Goal: Task Accomplishment & Management: Use online tool/utility

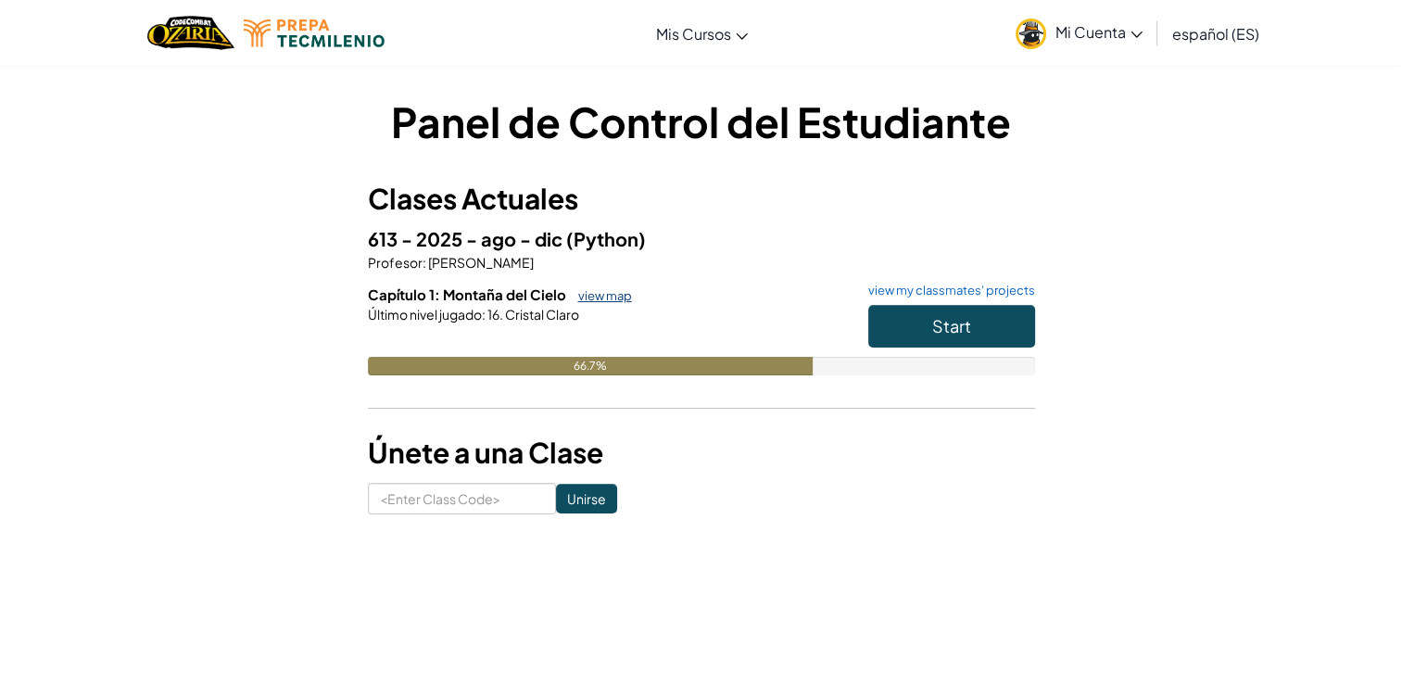
click at [614, 300] on link "view map" at bounding box center [600, 295] width 63 height 15
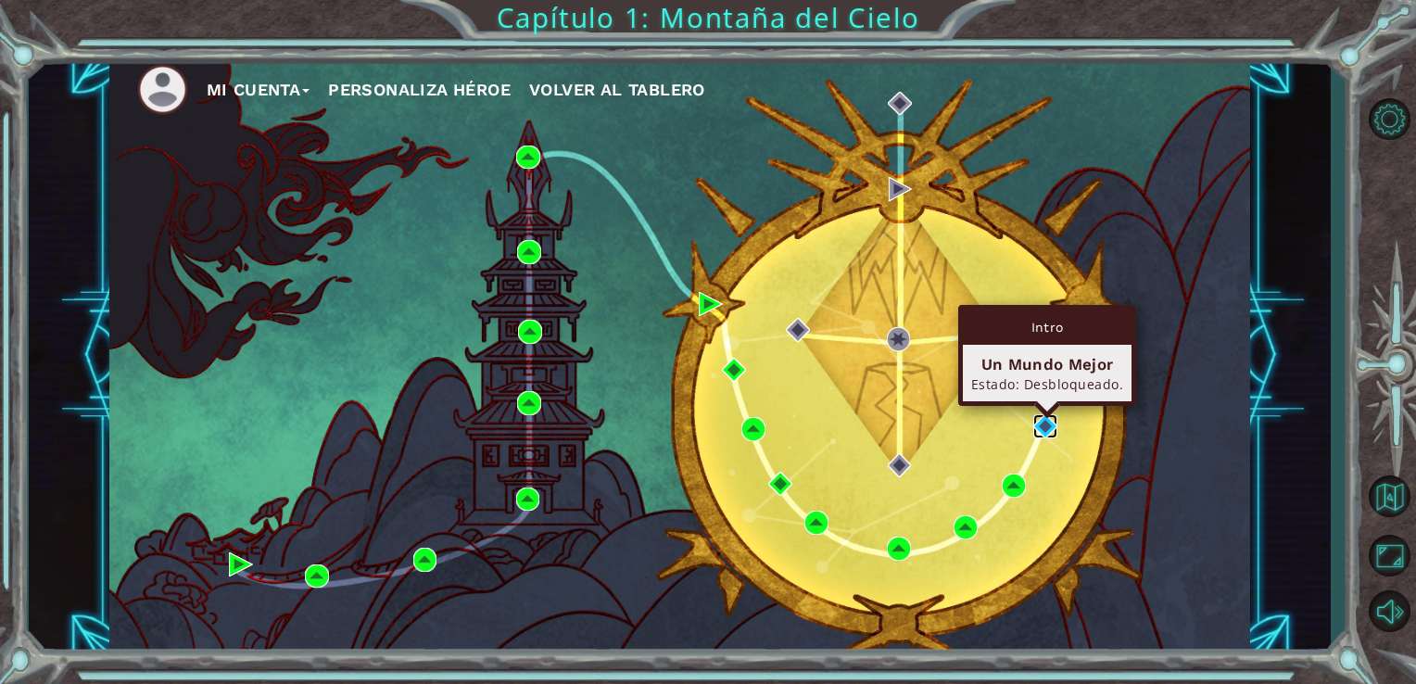
click at [1055, 424] on img at bounding box center [1045, 426] width 24 height 24
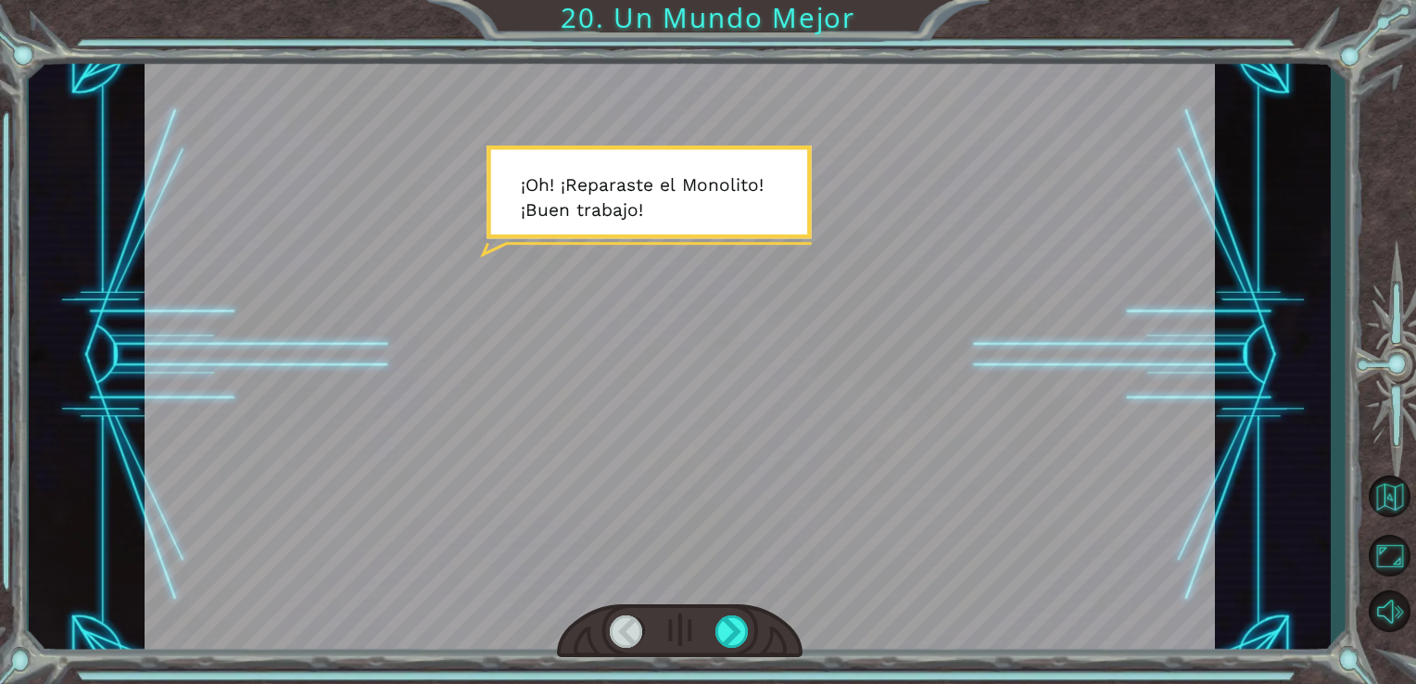
click at [589, 184] on div at bounding box center [680, 356] width 1071 height 602
click at [786, 197] on div at bounding box center [680, 356] width 1071 height 602
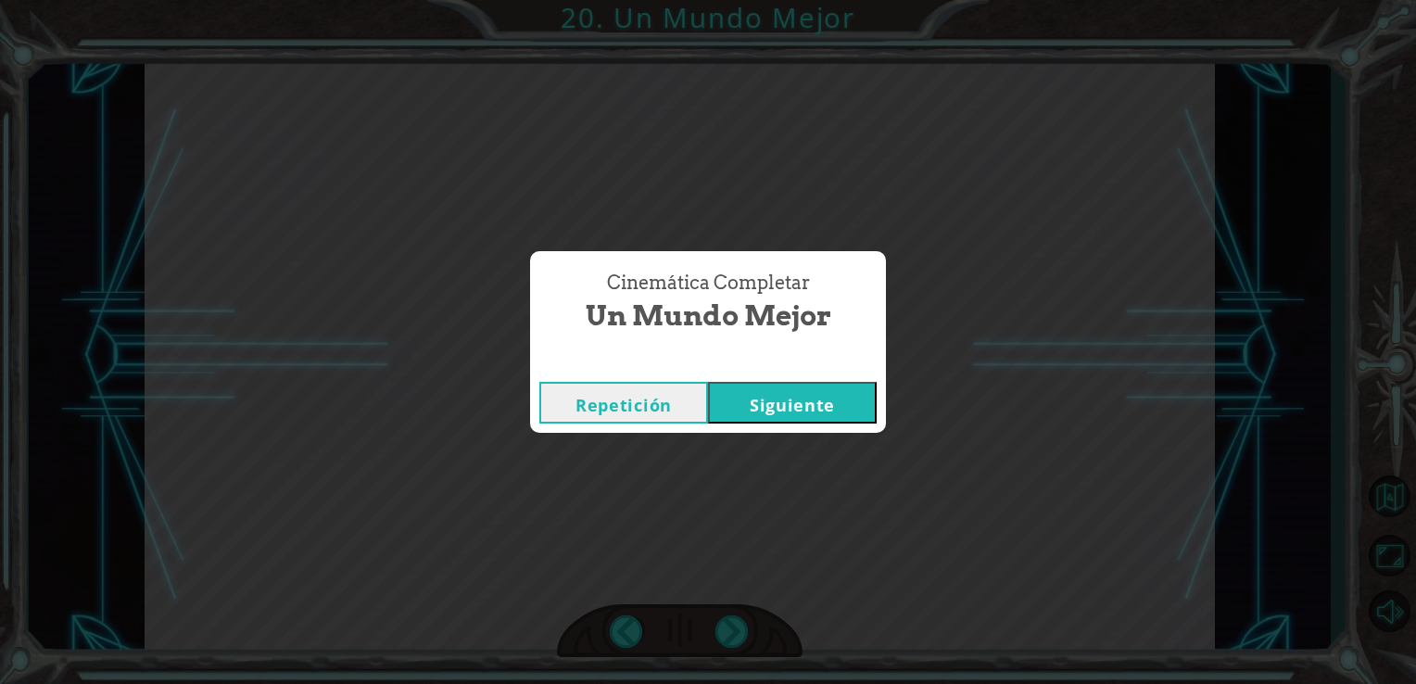
click at [780, 407] on button "Siguiente" at bounding box center [792, 403] width 169 height 42
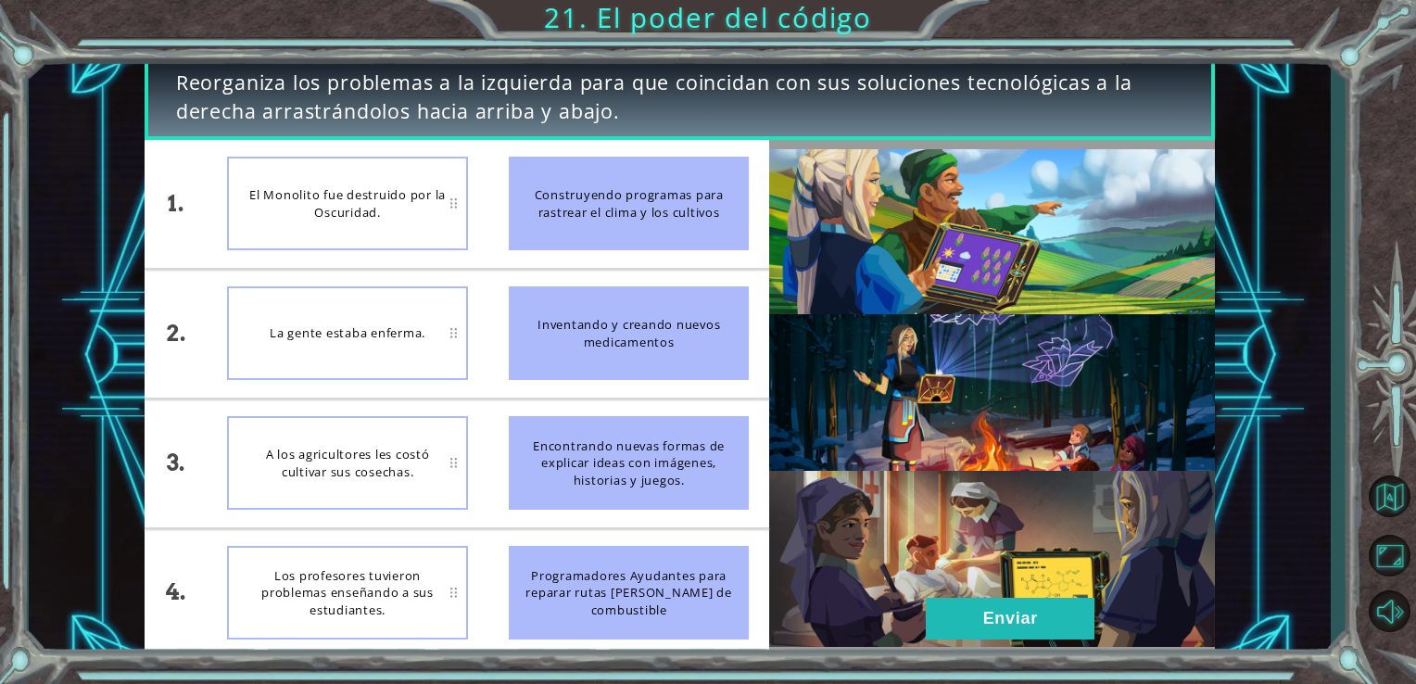
drag, startPoint x: 667, startPoint y: 319, endPoint x: 460, endPoint y: 332, distance: 208.0
click at [460, 332] on div "1. 2. 3. 4. El Monolito fue destruido por la Oscuridad. La gente estaba enferma…" at bounding box center [458, 398] width 626 height 517
drag, startPoint x: 622, startPoint y: 476, endPoint x: 594, endPoint y: 589, distance: 115.5
click at [605, 621] on ul "Construyendo programas para rastrear el clima y los cultivos Inventando y crean…" at bounding box center [629, 398] width 282 height 517
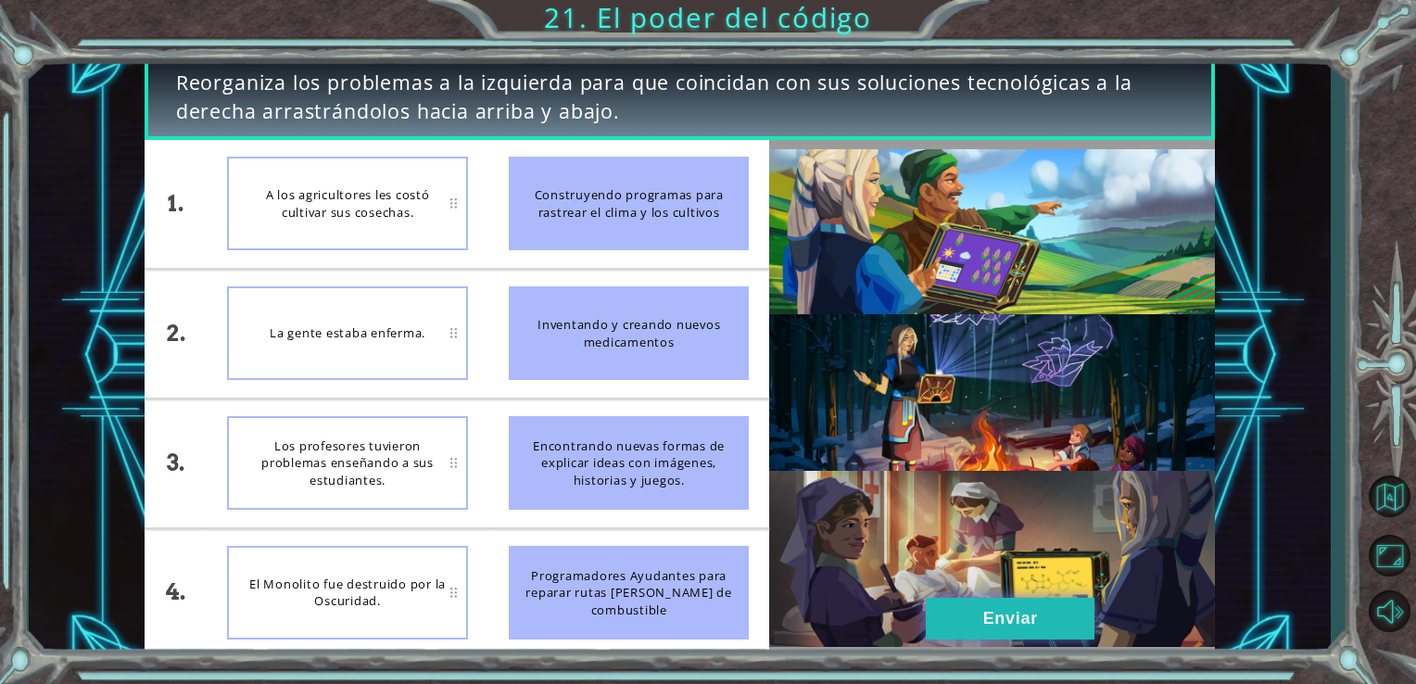
click at [1002, 610] on button "Enviar" at bounding box center [1010, 619] width 169 height 42
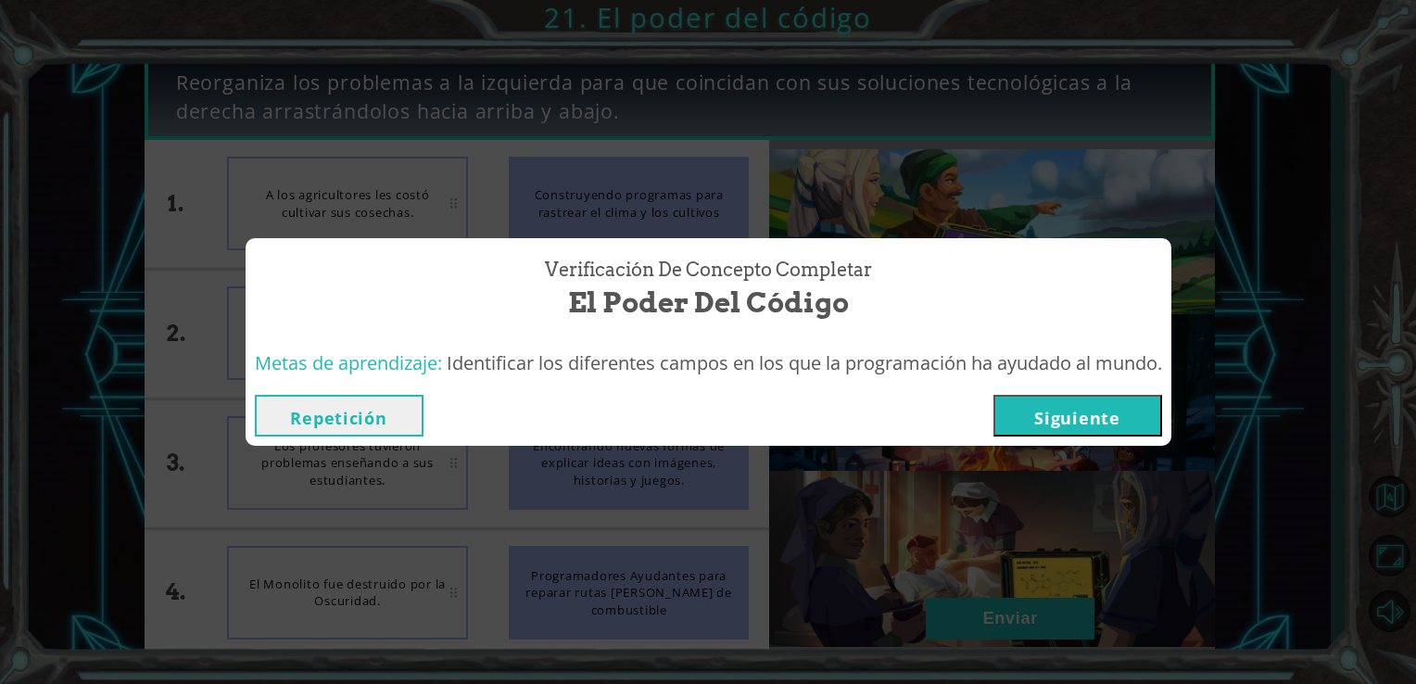
click at [1071, 412] on button "Siguiente" at bounding box center [1078, 416] width 169 height 42
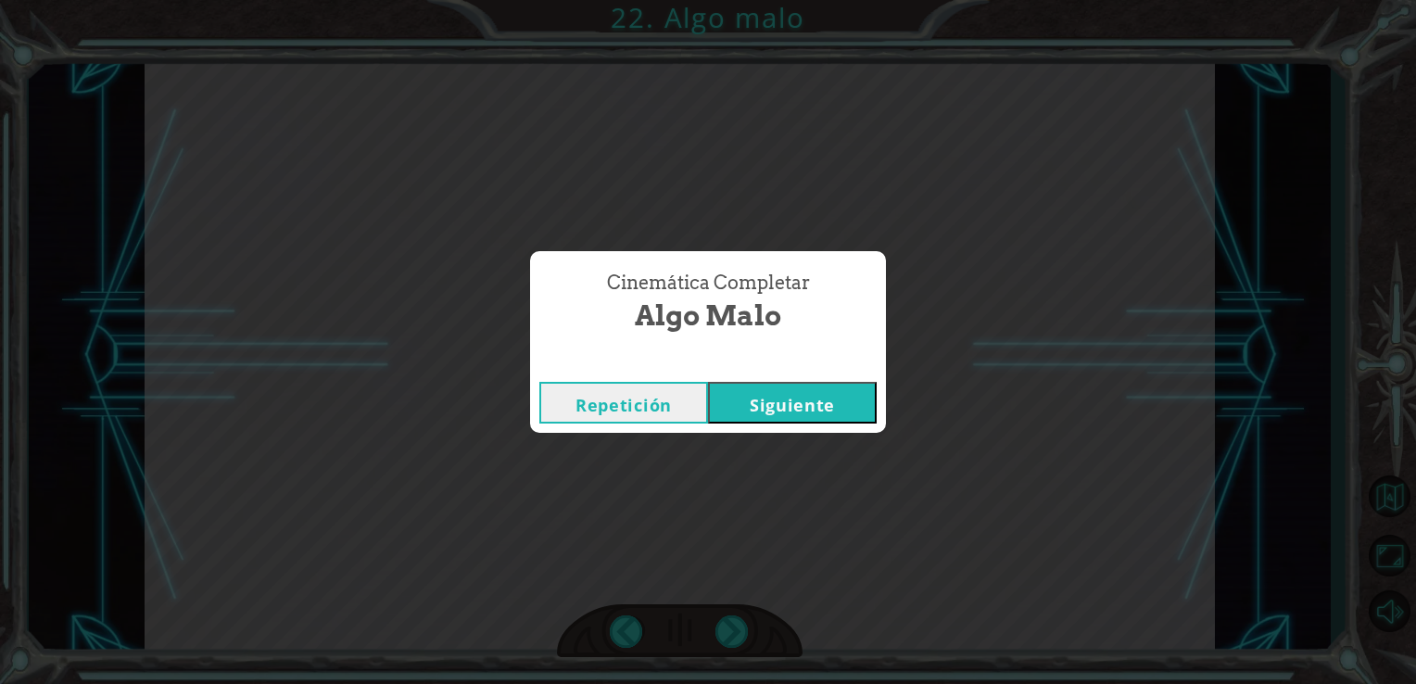
click button "Siguiente" at bounding box center [792, 403] width 169 height 42
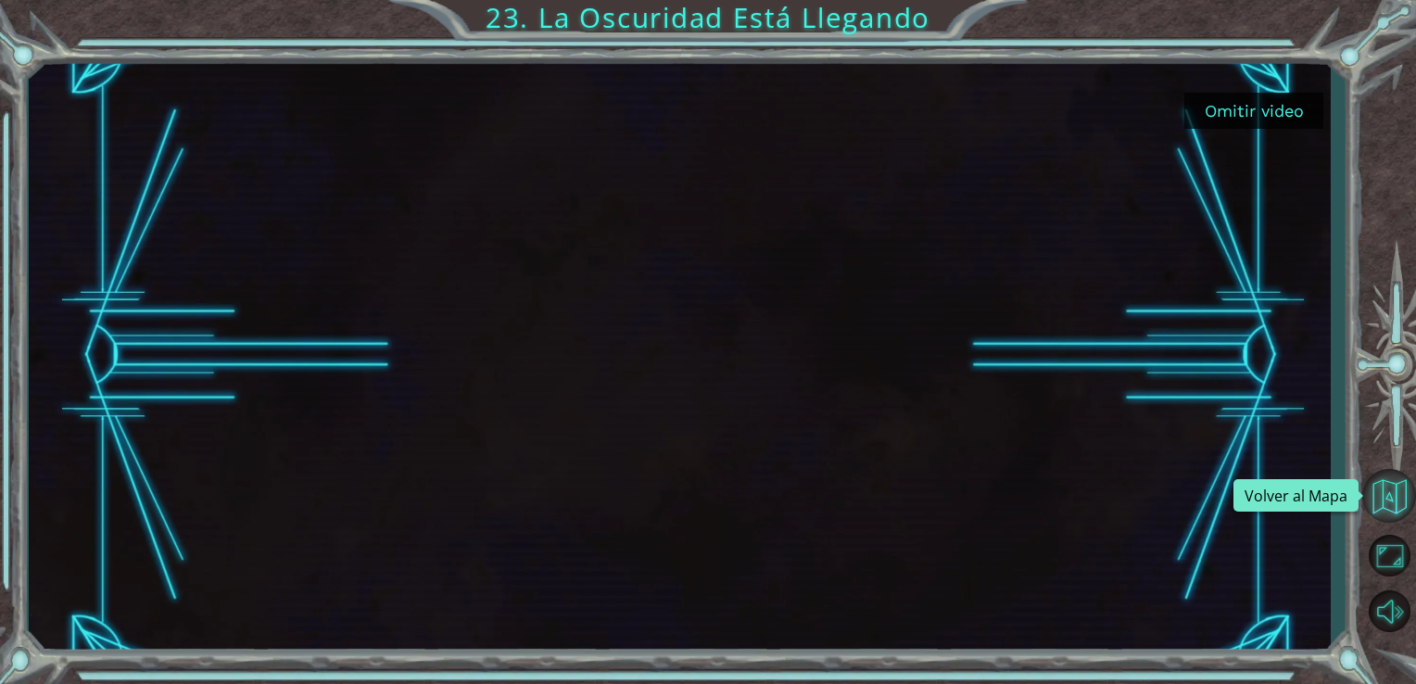
click at [1394, 513] on button "Volver al Mapa" at bounding box center [1389, 496] width 54 height 54
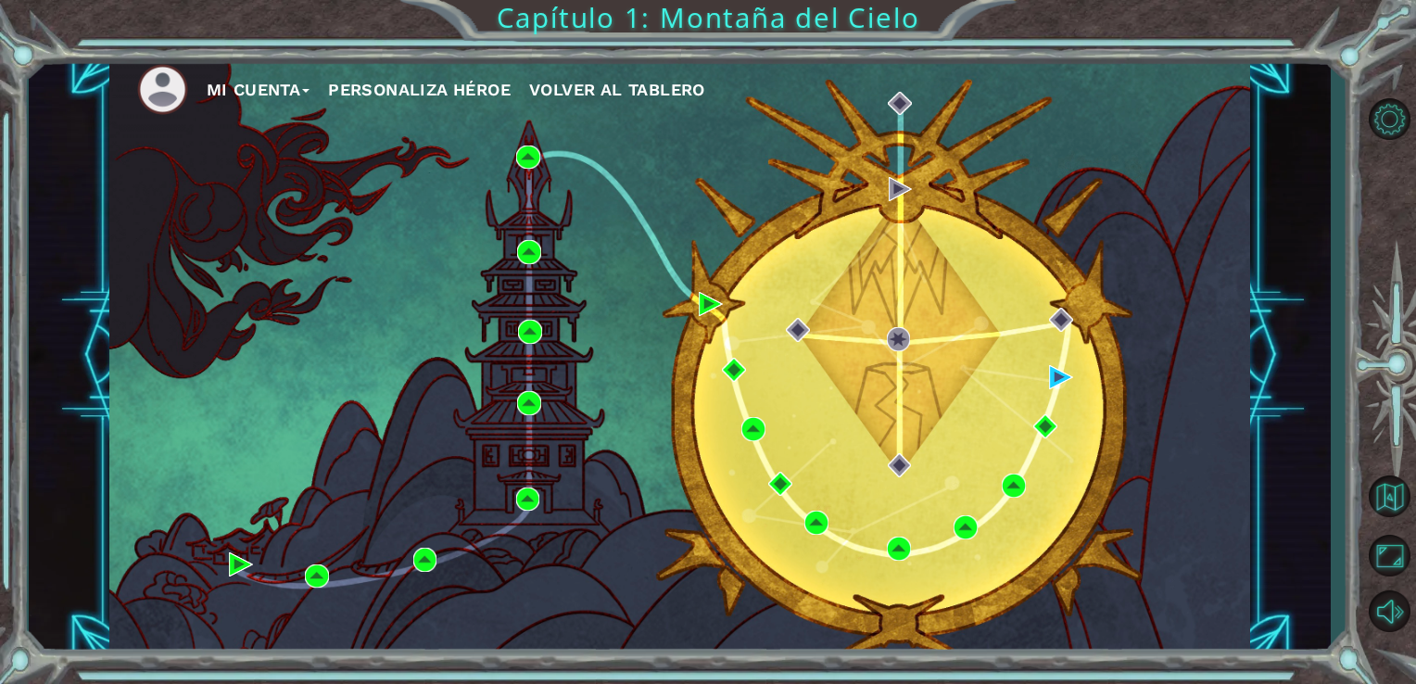
click at [452, 84] on button "Personaliza Héroe" at bounding box center [419, 90] width 183 height 28
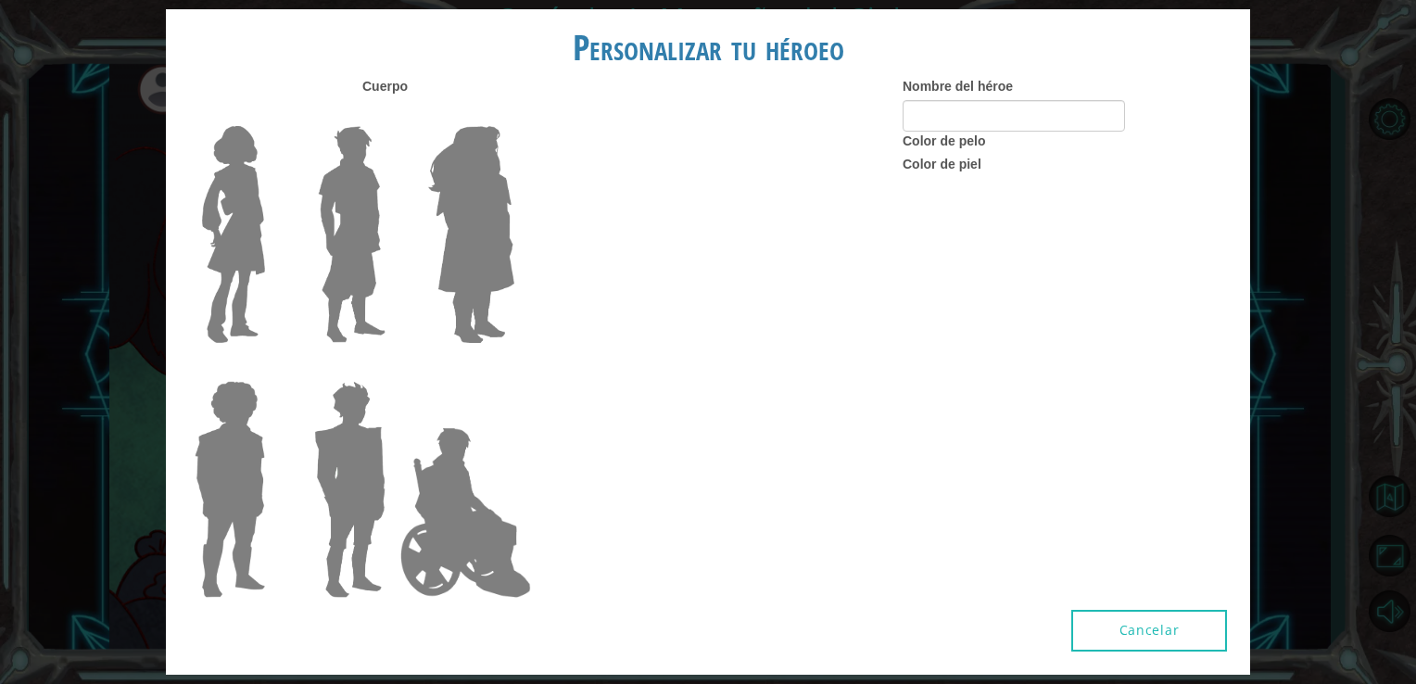
type input "Dania"
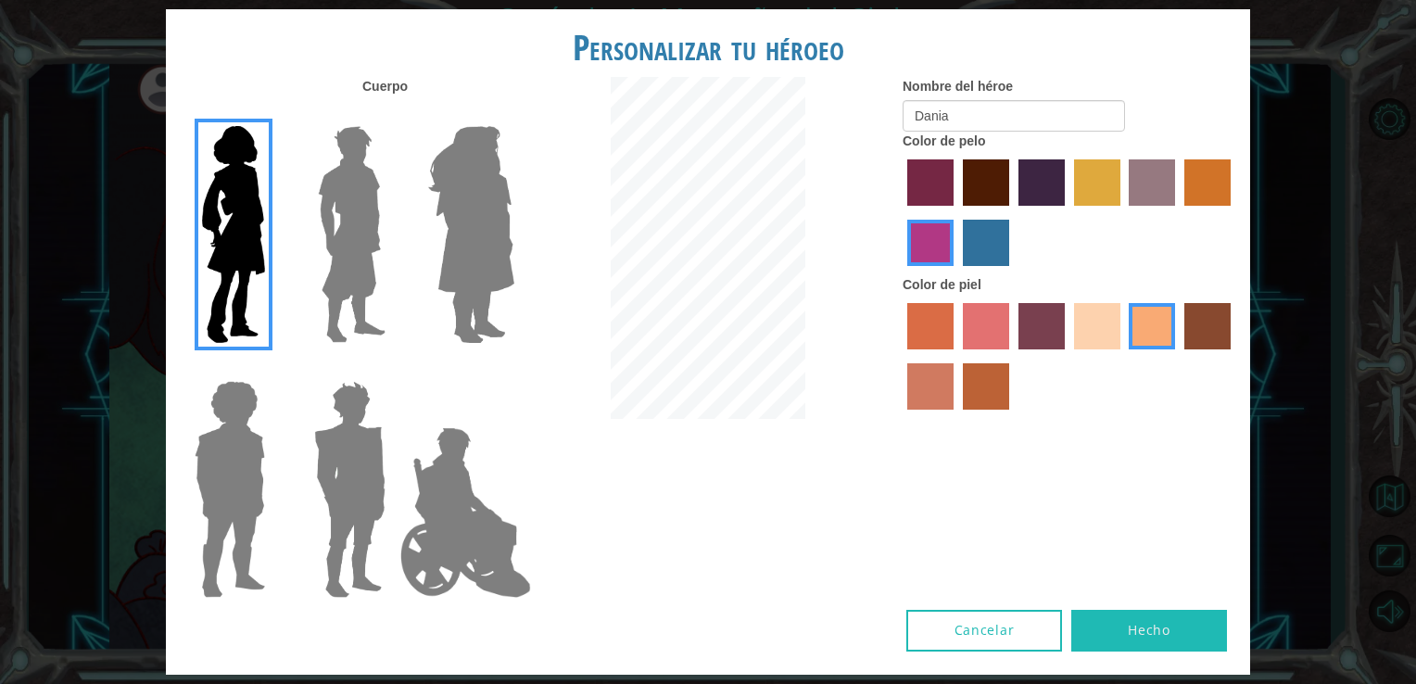
click at [990, 256] on label "lachmara hair color" at bounding box center [986, 243] width 46 height 46
click at [956, 272] on input "lachmara hair color" at bounding box center [956, 272] width 0 height 0
click at [990, 256] on label "lachmara hair color" at bounding box center [986, 243] width 46 height 46
click at [956, 272] on input "lachmara hair color" at bounding box center [956, 272] width 0 height 0
click at [368, 246] on img at bounding box center [351, 235] width 82 height 232
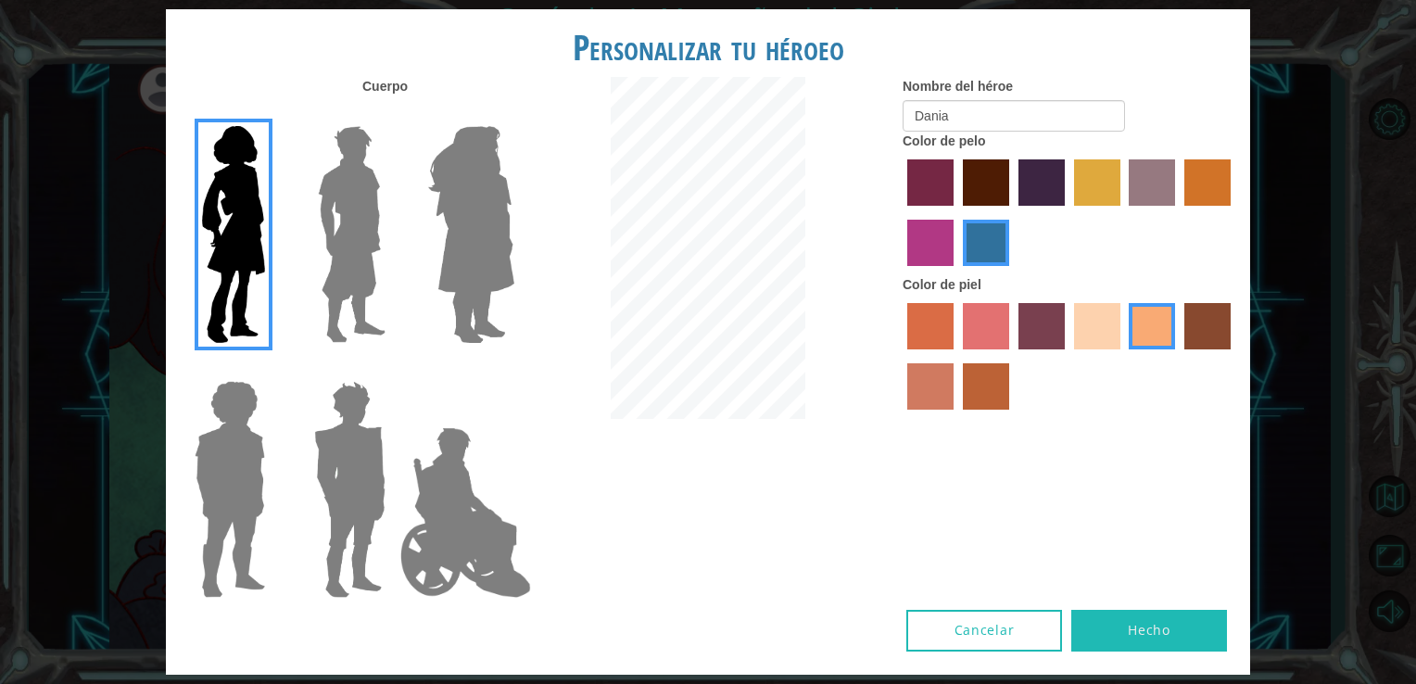
click at [393, 114] on input "Hero Lars" at bounding box center [393, 114] width 0 height 0
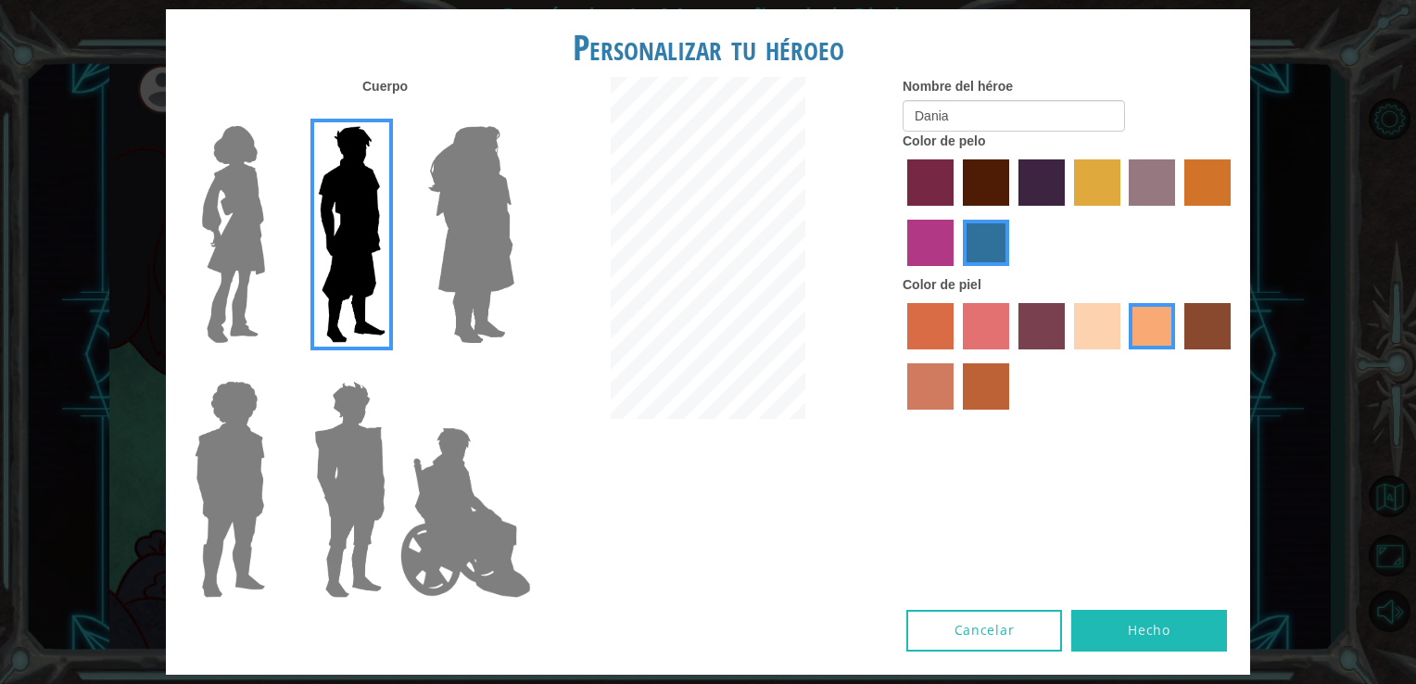
click at [523, 201] on div at bounding box center [467, 227] width 120 height 255
click at [466, 192] on img at bounding box center [471, 235] width 101 height 232
click at [513, 114] on input "Hero Amethyst" at bounding box center [513, 114] width 0 height 0
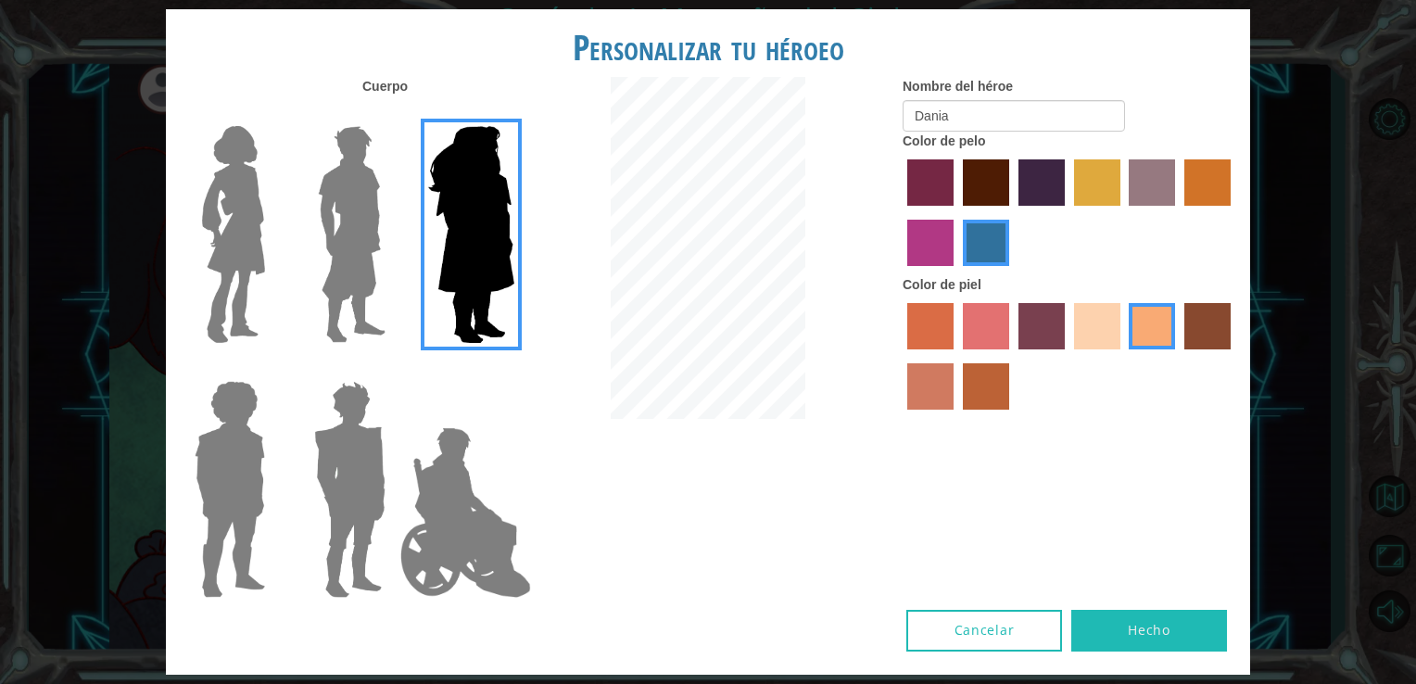
click at [916, 249] on label "medium red violet hair color" at bounding box center [930, 243] width 46 height 46
click at [1234, 212] on input "medium red violet hair color" at bounding box center [1234, 212] width 0 height 0
click at [300, 460] on label at bounding box center [346, 490] width 93 height 232
click at [393, 369] on input "Hero Garnet" at bounding box center [393, 369] width 0 height 0
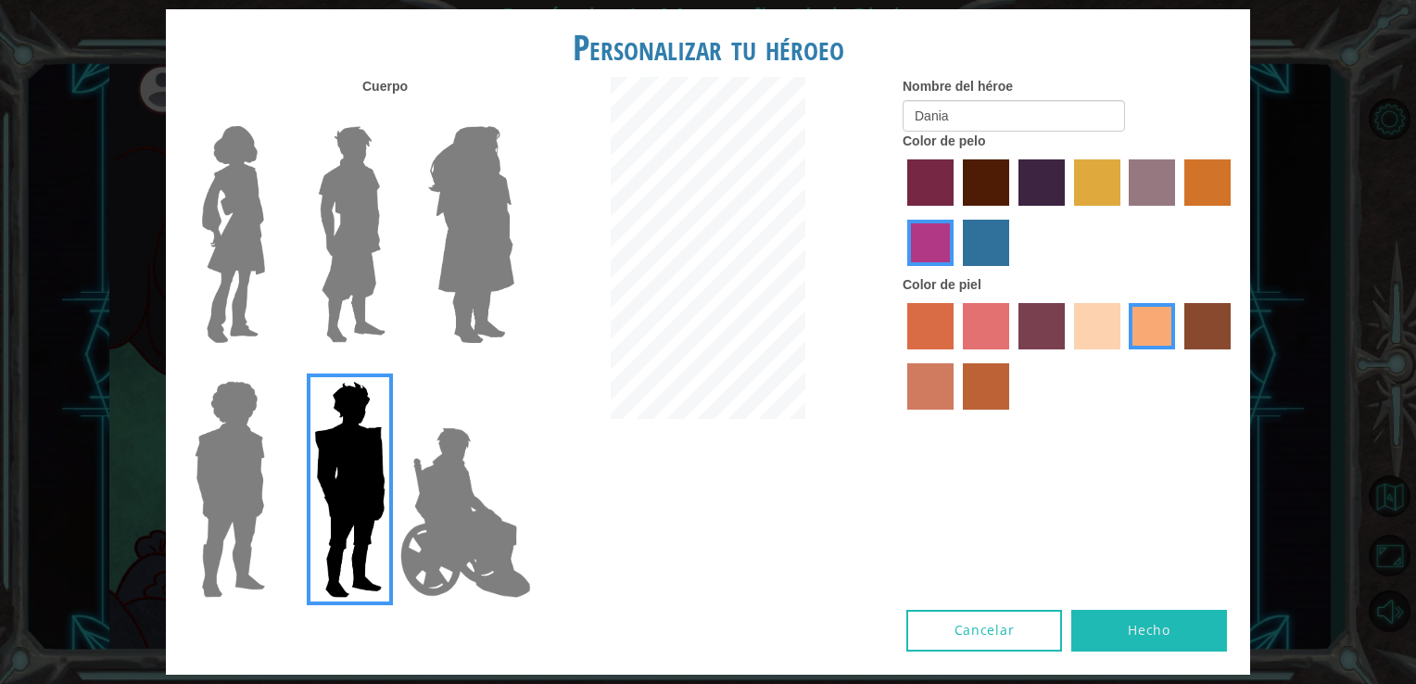
click at [434, 451] on img at bounding box center [466, 512] width 146 height 185
click at [513, 369] on input "Hero Jamie" at bounding box center [513, 369] width 0 height 0
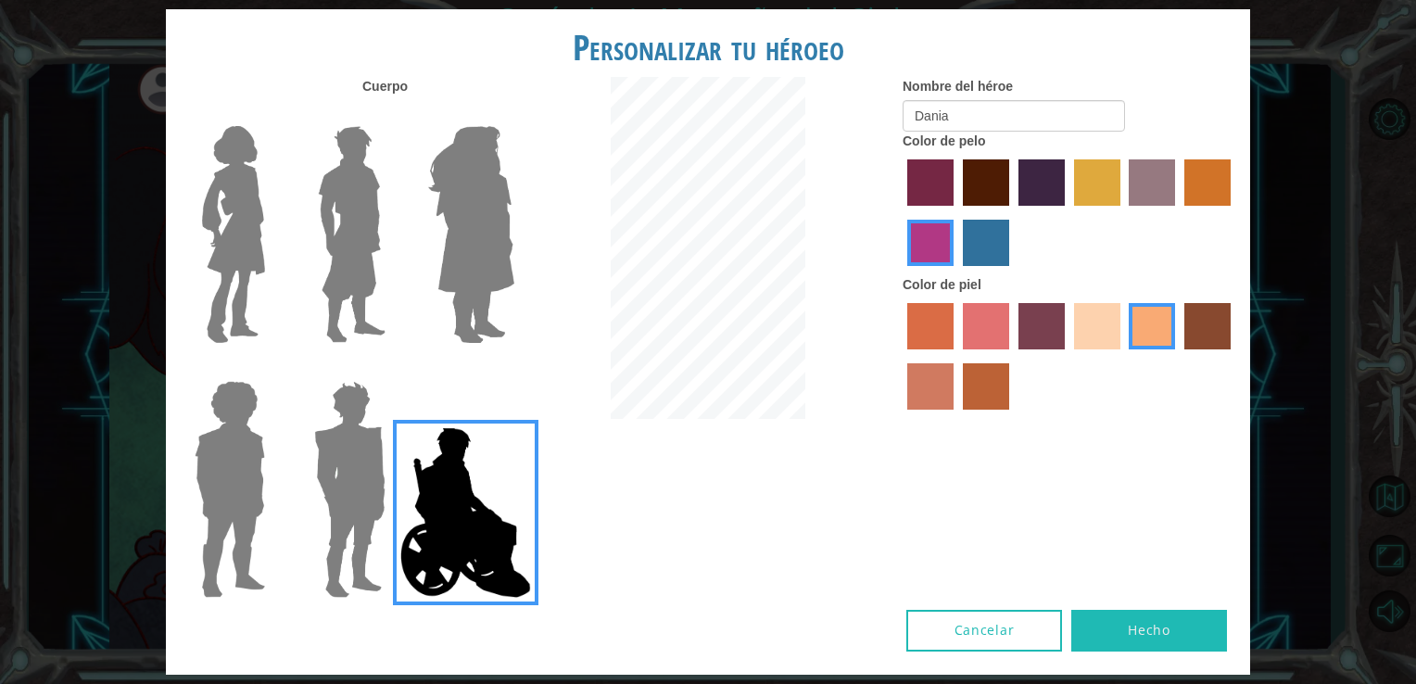
click at [200, 453] on img at bounding box center [229, 490] width 85 height 232
click at [272, 369] on input "Hero Steven" at bounding box center [272, 369] width 0 height 0
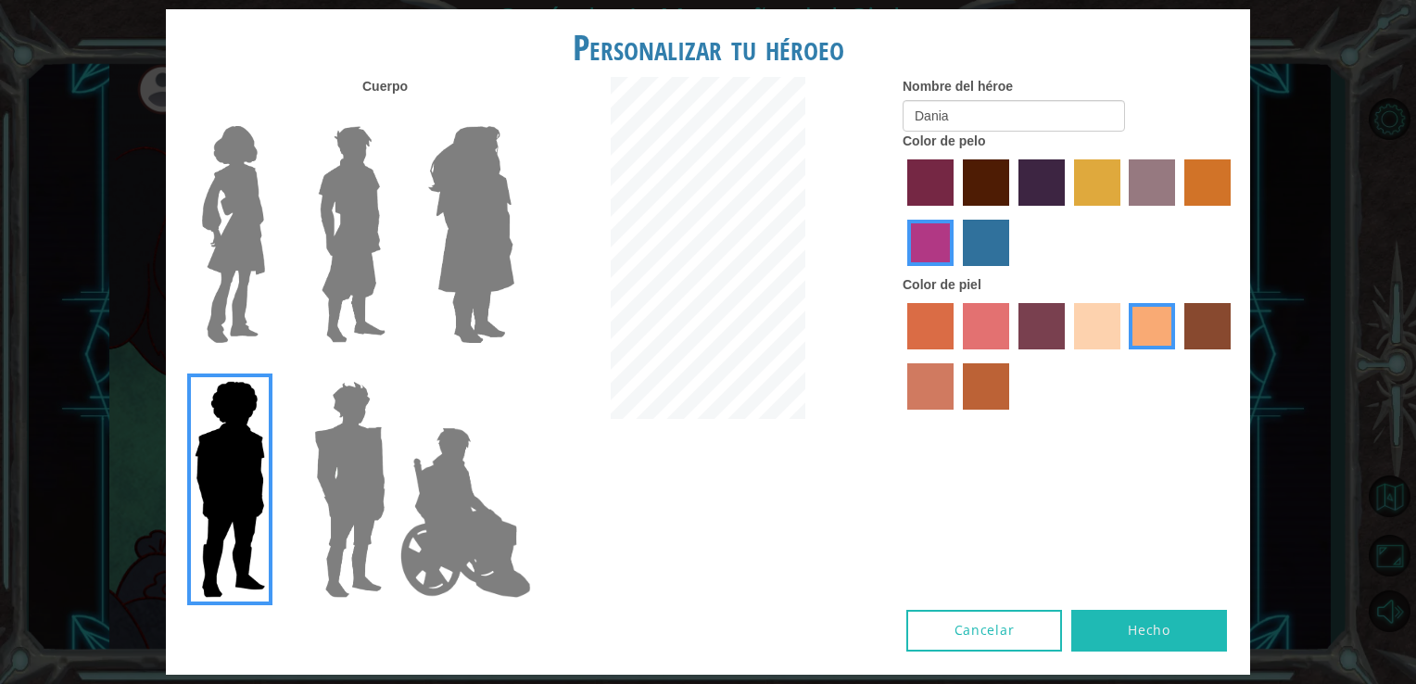
click at [216, 284] on img at bounding box center [234, 235] width 78 height 232
click at [272, 114] on input "Hero Connie" at bounding box center [272, 114] width 0 height 0
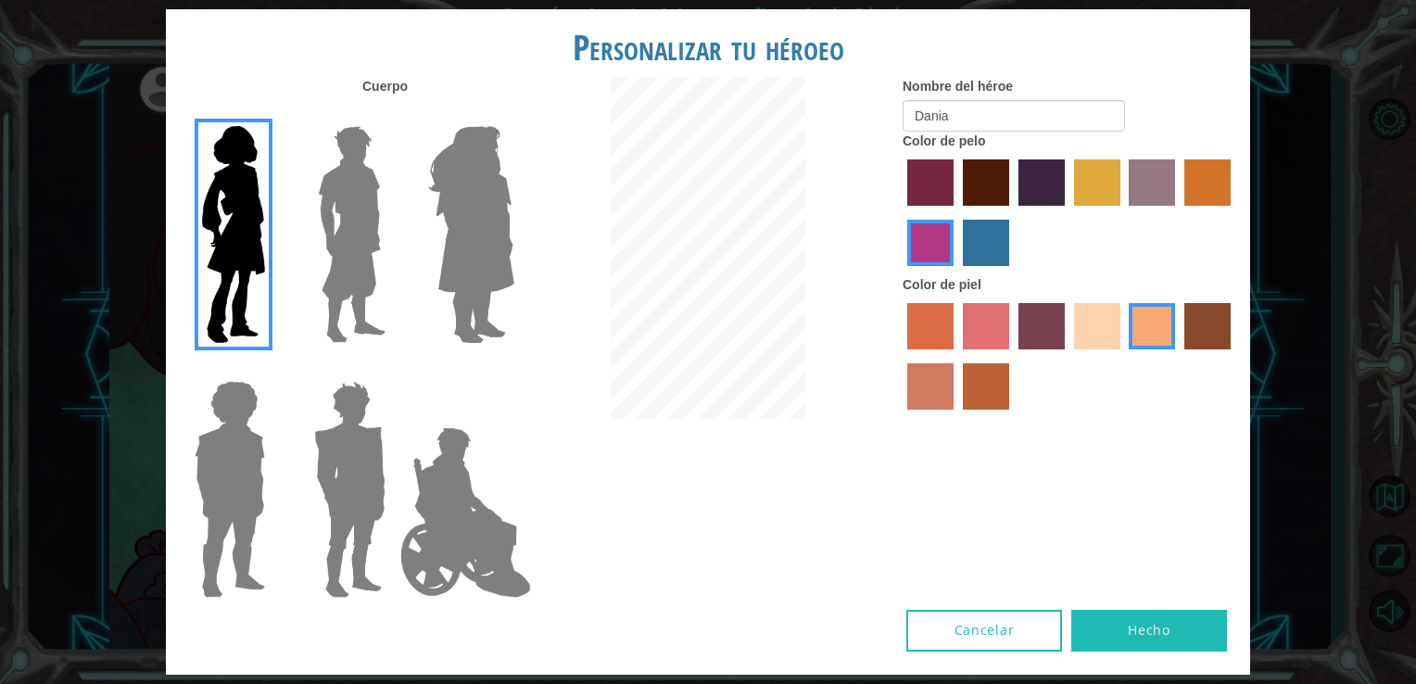
click at [1098, 317] on label "sandy beach skin color" at bounding box center [1097, 326] width 46 height 46
click at [1068, 356] on input "sandy beach skin color" at bounding box center [1068, 356] width 0 height 0
click at [1168, 328] on label "tacao skin color" at bounding box center [1152, 326] width 46 height 46
click at [1123, 356] on input "tacao skin color" at bounding box center [1123, 356] width 0 height 0
click at [1152, 632] on button "Hecho" at bounding box center [1149, 631] width 156 height 42
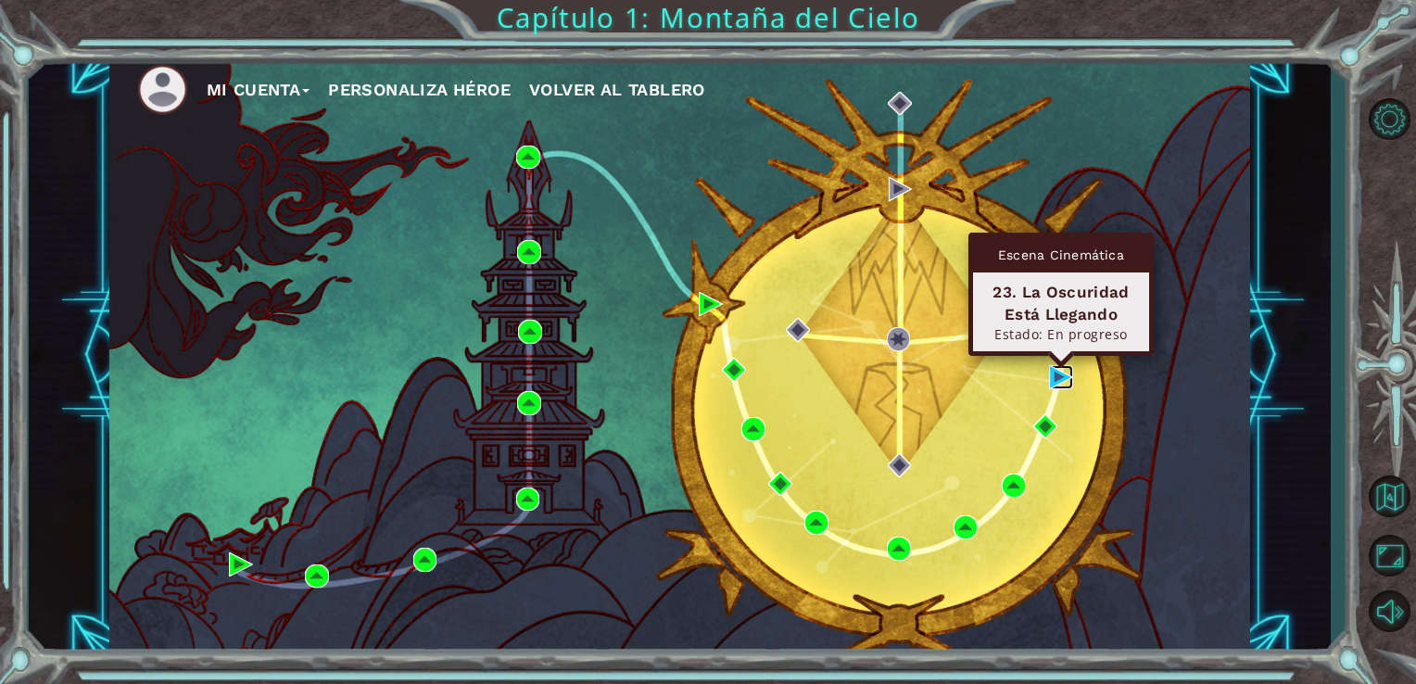
click at [1054, 377] on img at bounding box center [1061, 377] width 24 height 24
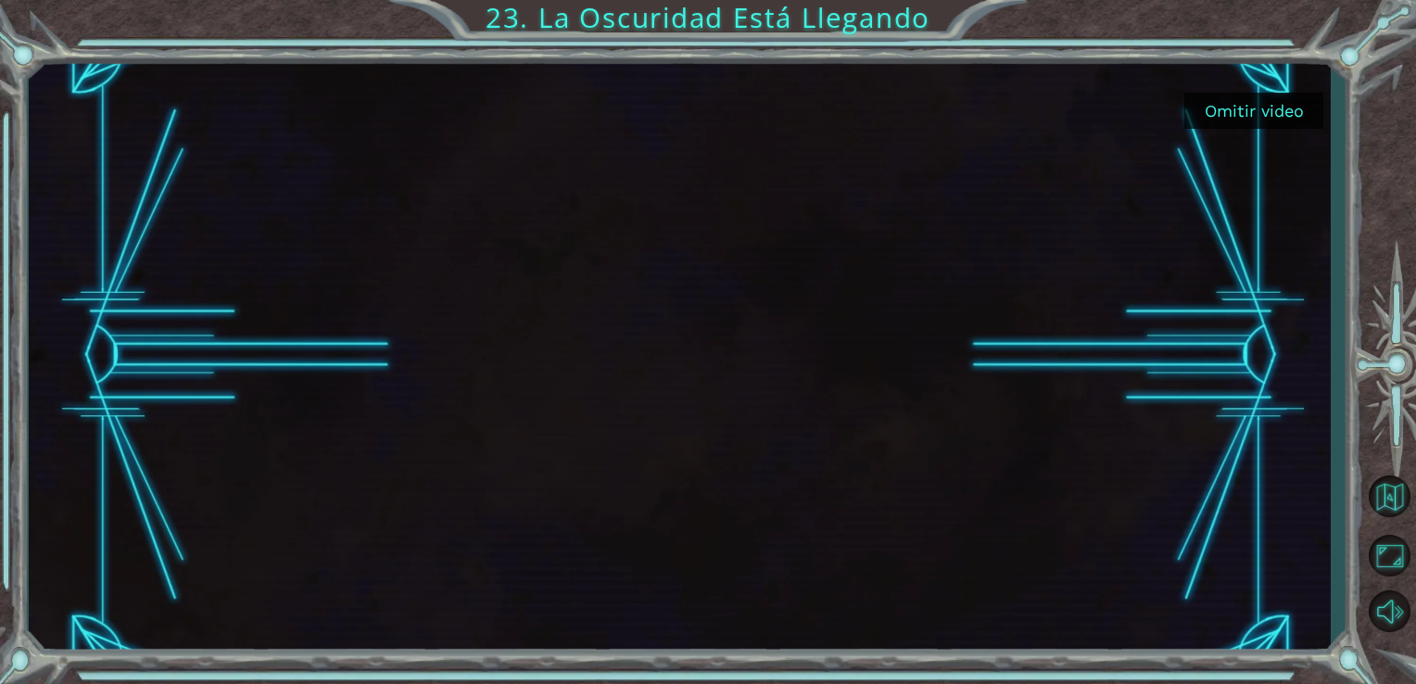
click at [775, 217] on div at bounding box center [680, 356] width 1070 height 602
click at [771, 218] on div at bounding box center [680, 356] width 1070 height 602
click at [1260, 120] on button "Omitir video" at bounding box center [1253, 111] width 139 height 36
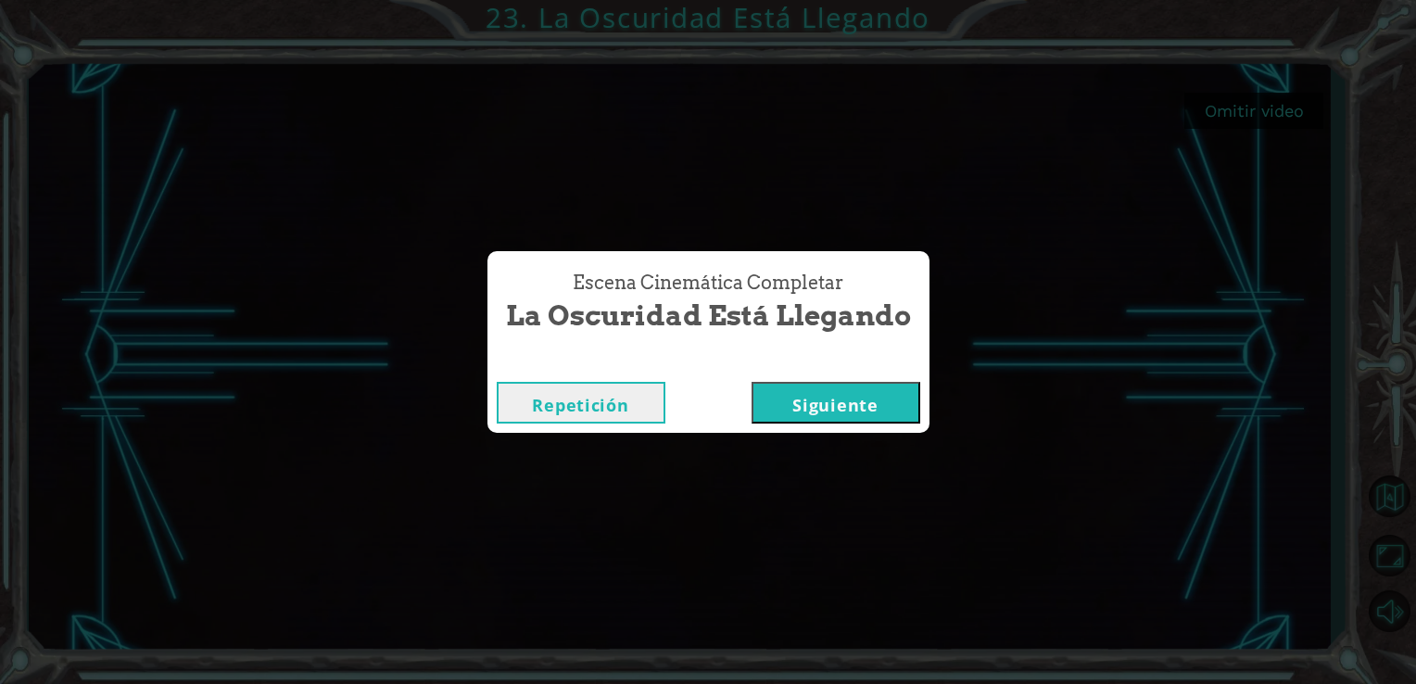
click at [793, 390] on button "Siguiente" at bounding box center [836, 403] width 169 height 42
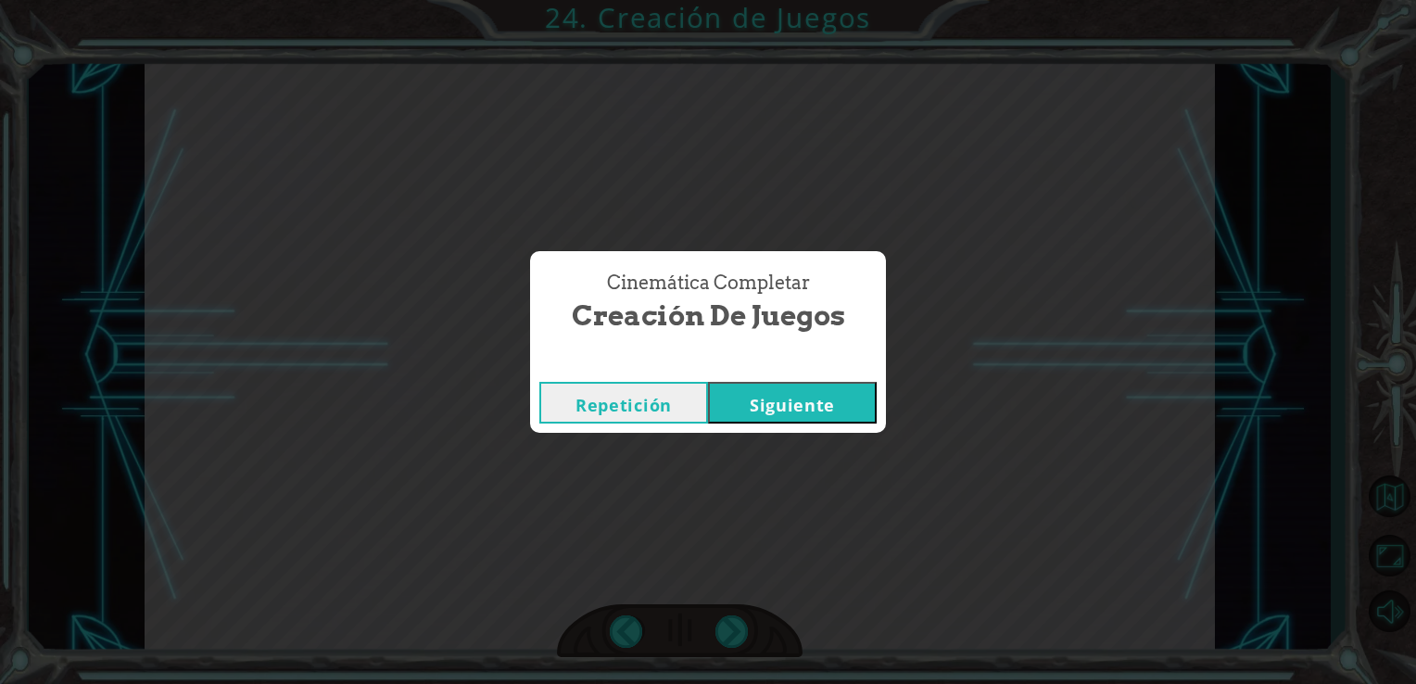
click at [747, 389] on button "Siguiente" at bounding box center [792, 403] width 169 height 42
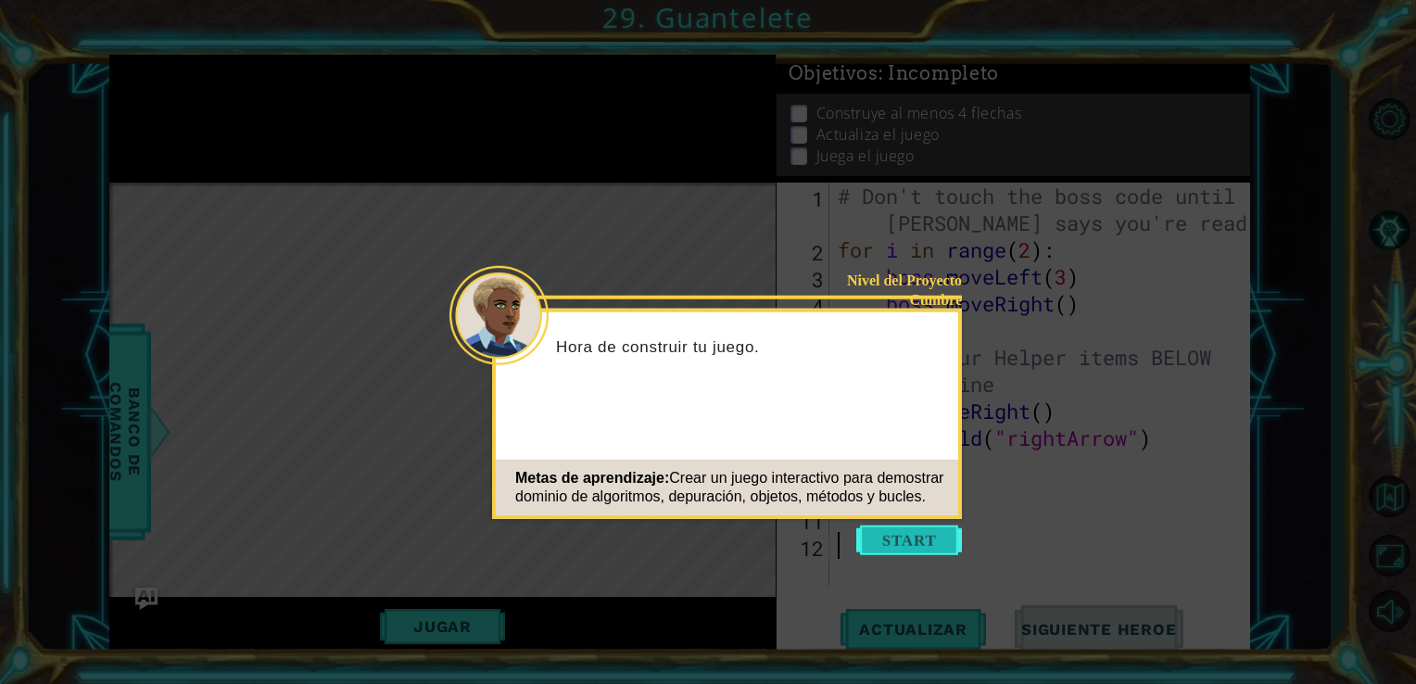
click at [884, 535] on button "Start" at bounding box center [909, 541] width 106 height 30
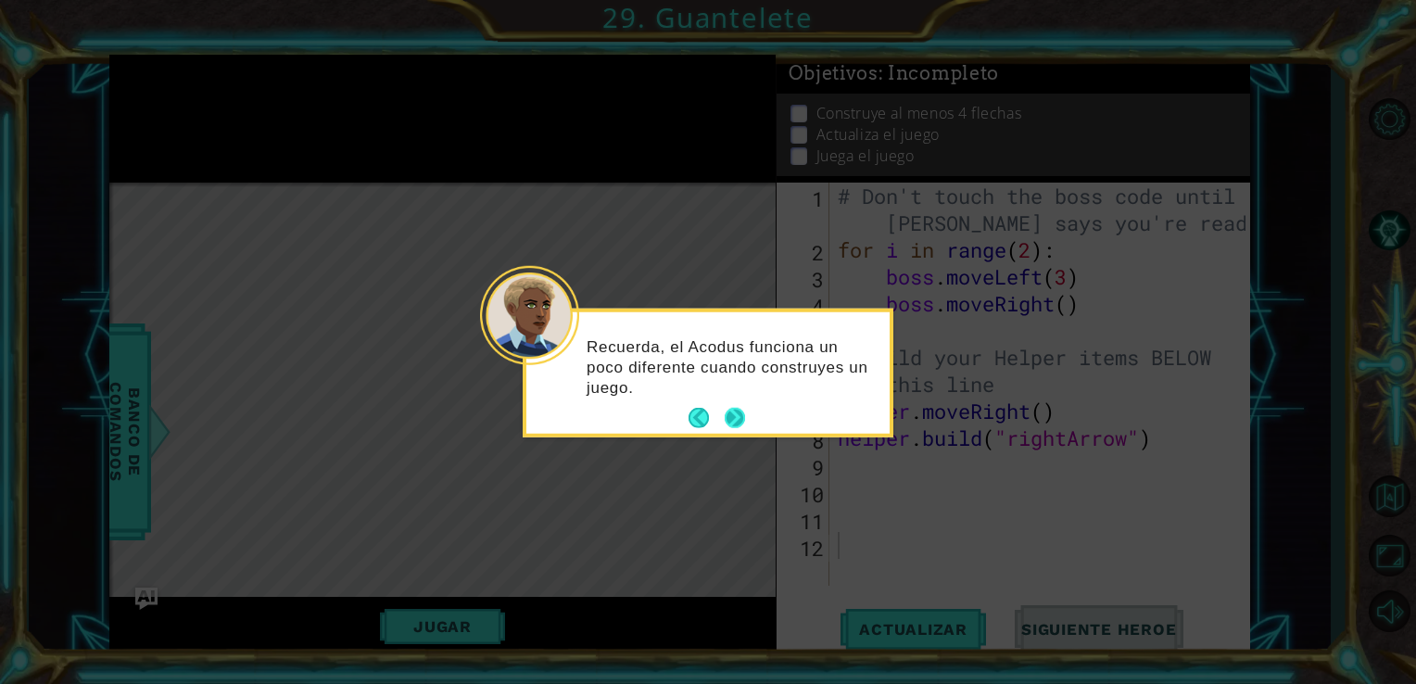
click at [730, 413] on button "Next" at bounding box center [735, 418] width 20 height 20
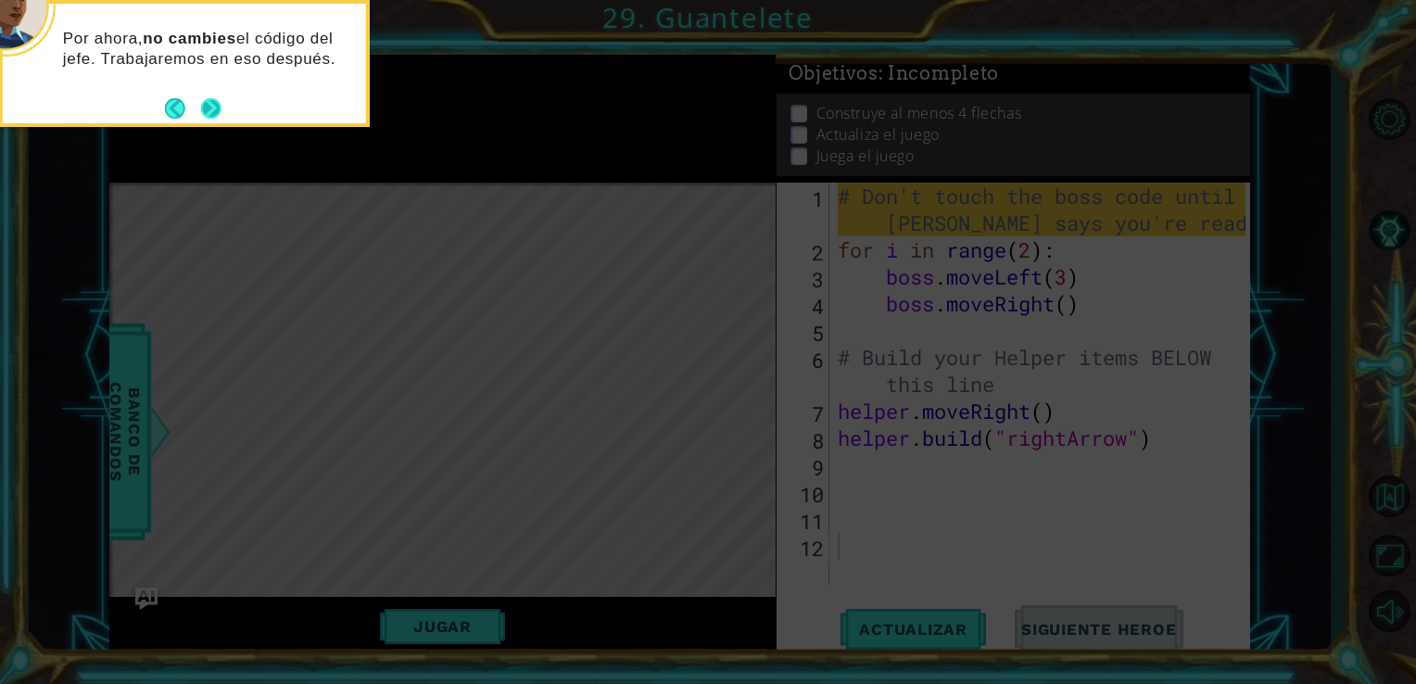
click at [205, 101] on button "Next" at bounding box center [211, 108] width 20 height 20
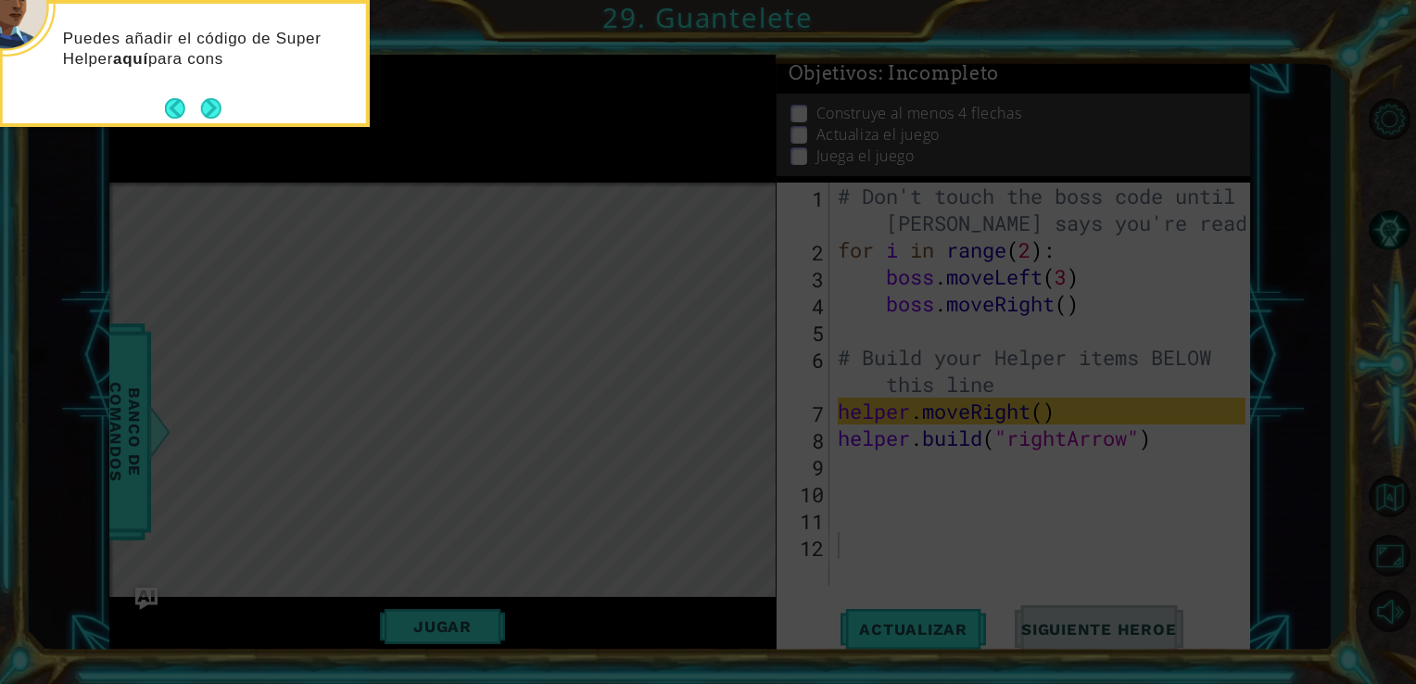
click at [205, 101] on button "Next" at bounding box center [211, 108] width 20 height 20
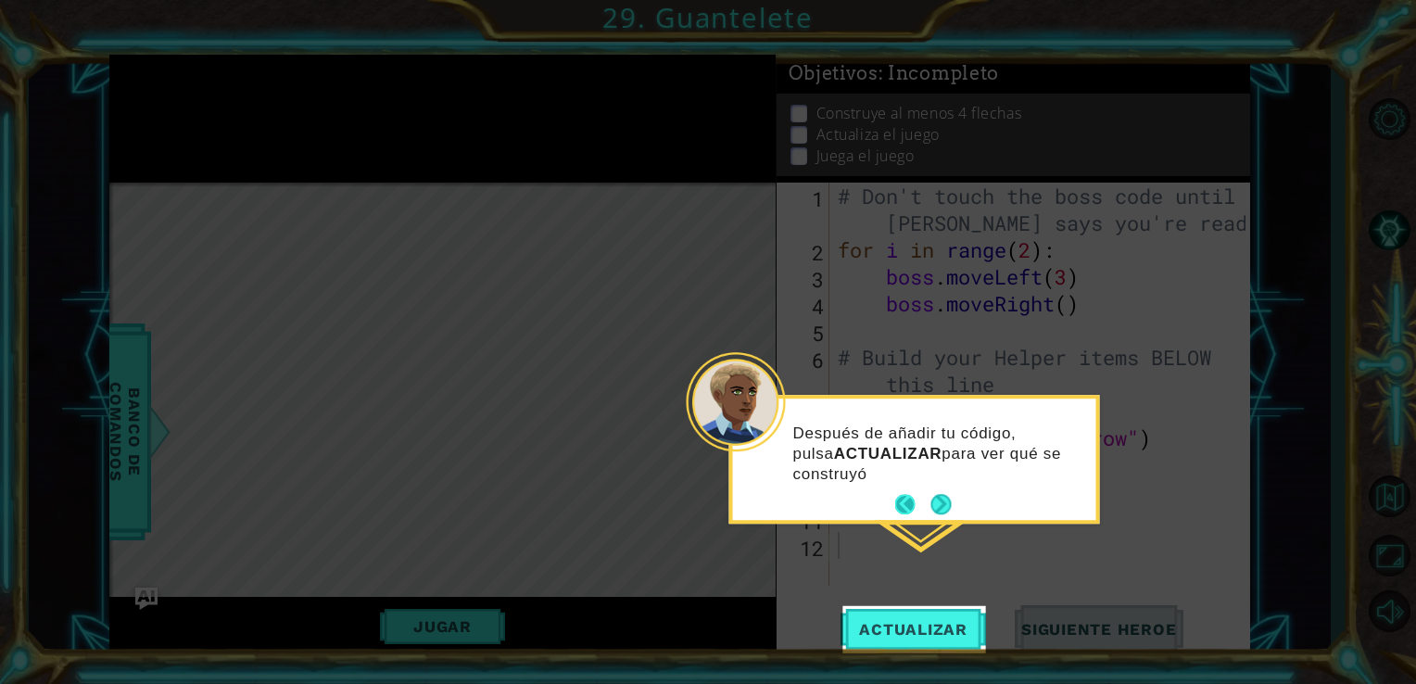
click at [905, 509] on button "Back" at bounding box center [913, 505] width 36 height 20
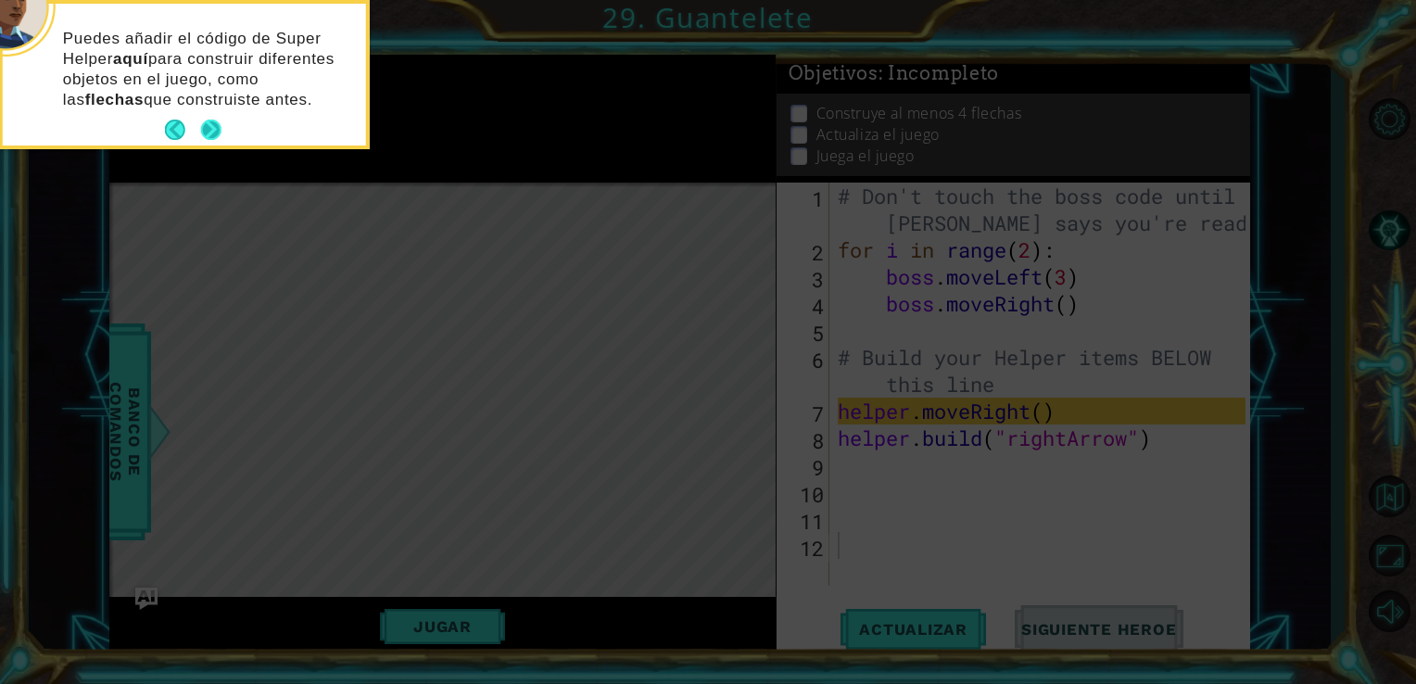
click at [208, 132] on button "Next" at bounding box center [211, 130] width 20 height 20
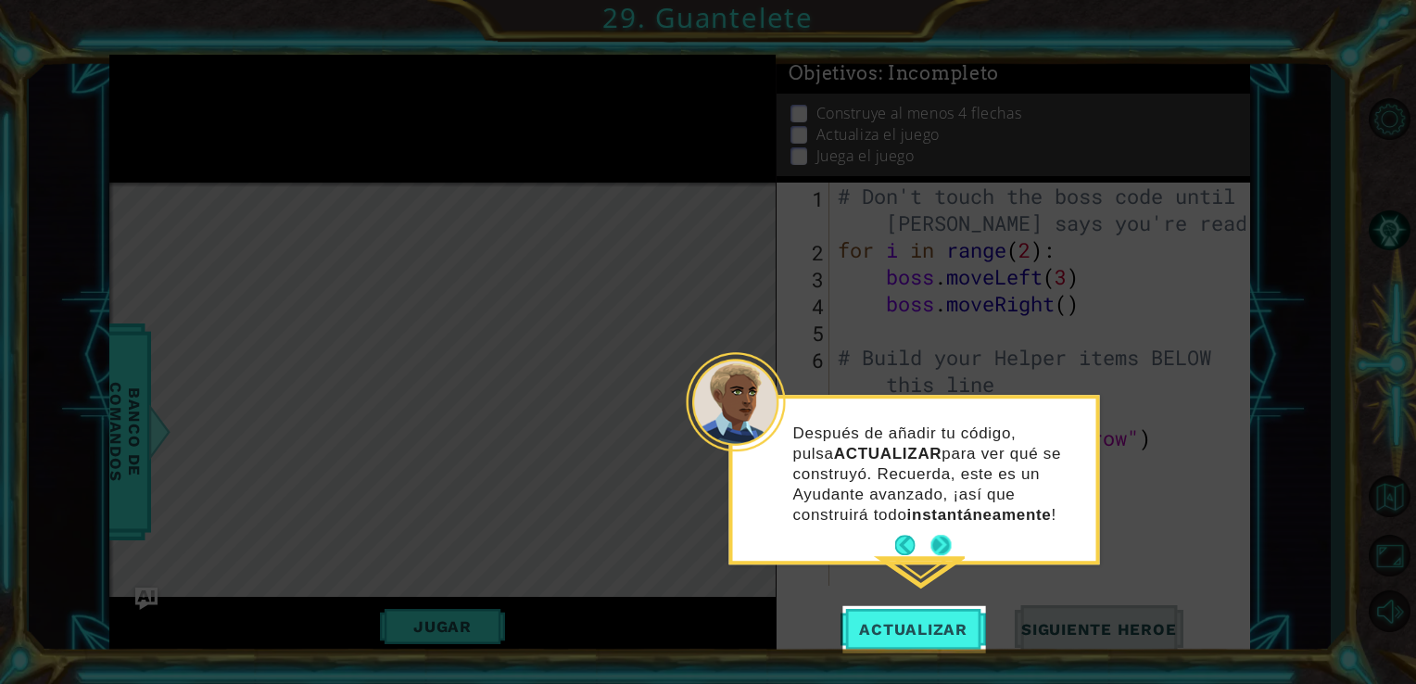
click at [943, 538] on button "Next" at bounding box center [941, 545] width 20 height 20
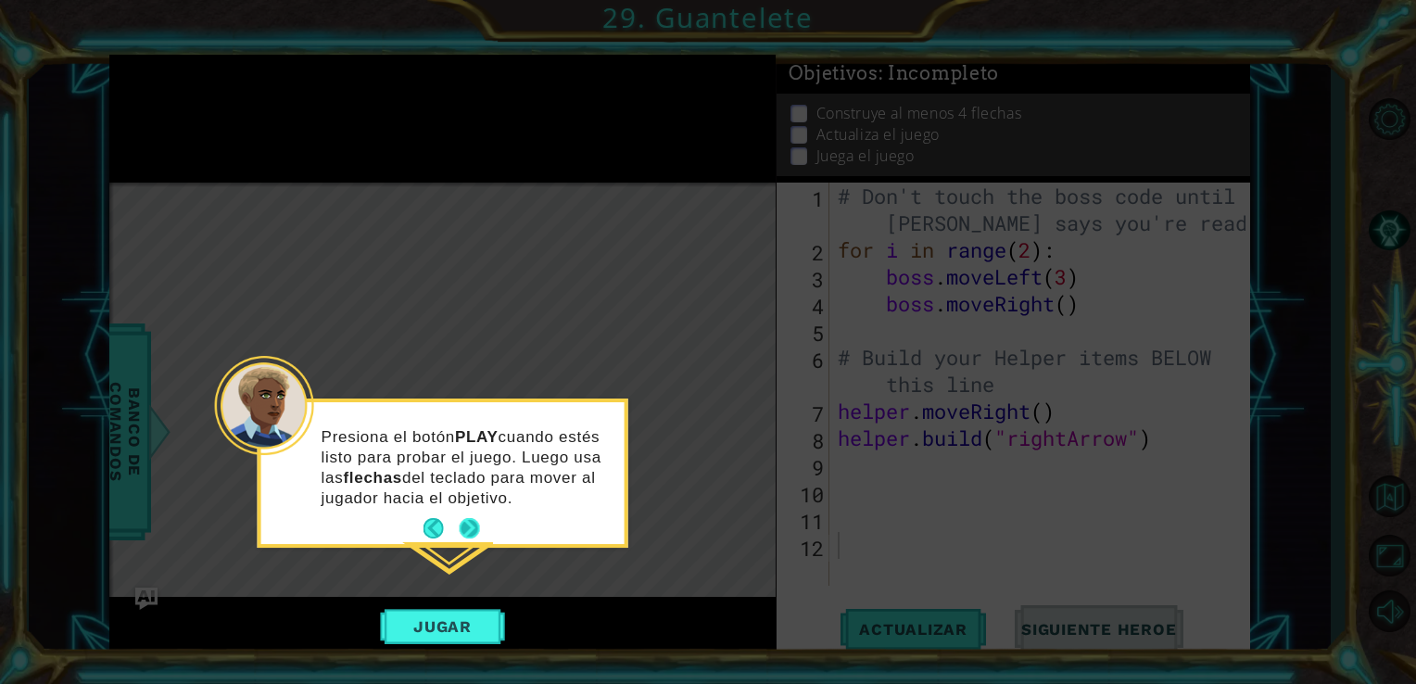
click at [478, 535] on button "Next" at bounding box center [470, 528] width 20 height 20
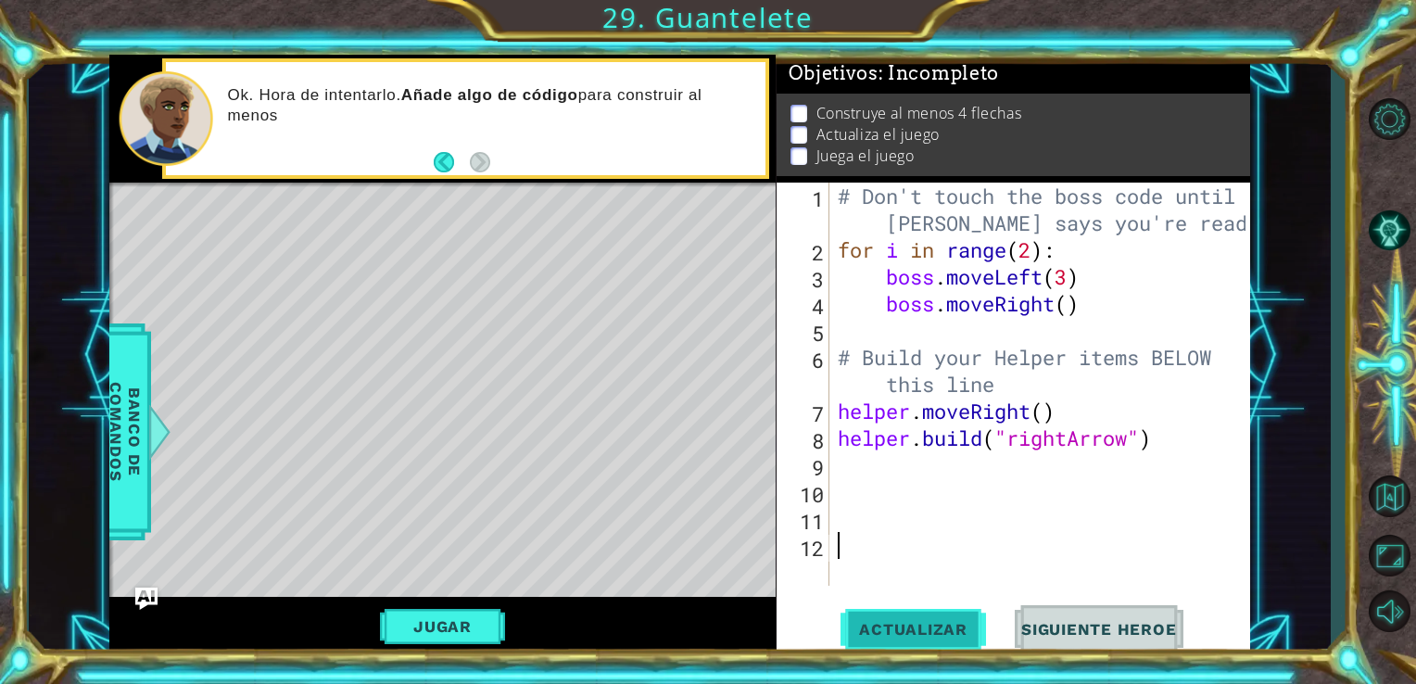
click at [903, 631] on span "Actualizar" at bounding box center [914, 629] width 146 height 19
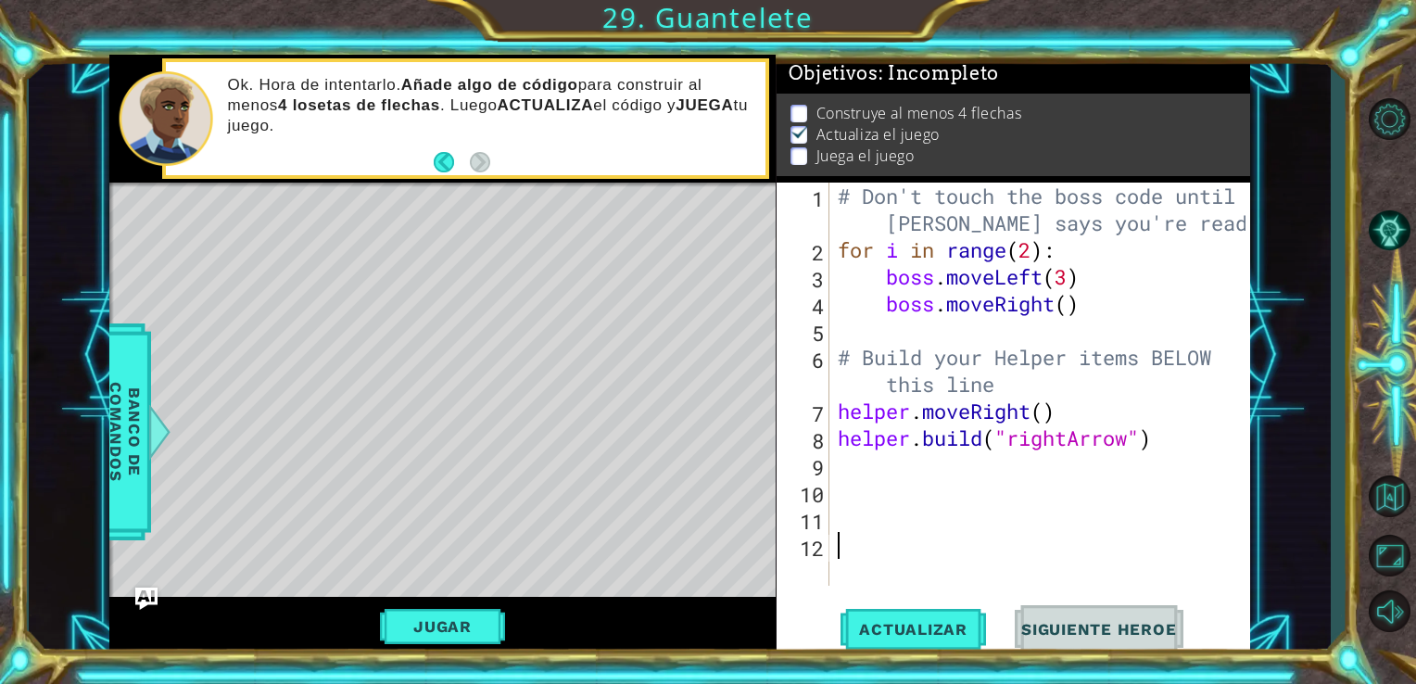
click at [1168, 443] on div "# Don't touch the boss code until [PERSON_NAME] says you're ready! for i in ran…" at bounding box center [1045, 425] width 422 height 484
type textarea "[DOMAIN_NAME]("rightArrow")(5)"
click at [856, 467] on div "# Don't touch the boss code until [PERSON_NAME] says you're ready! for i in ran…" at bounding box center [1045, 425] width 422 height 484
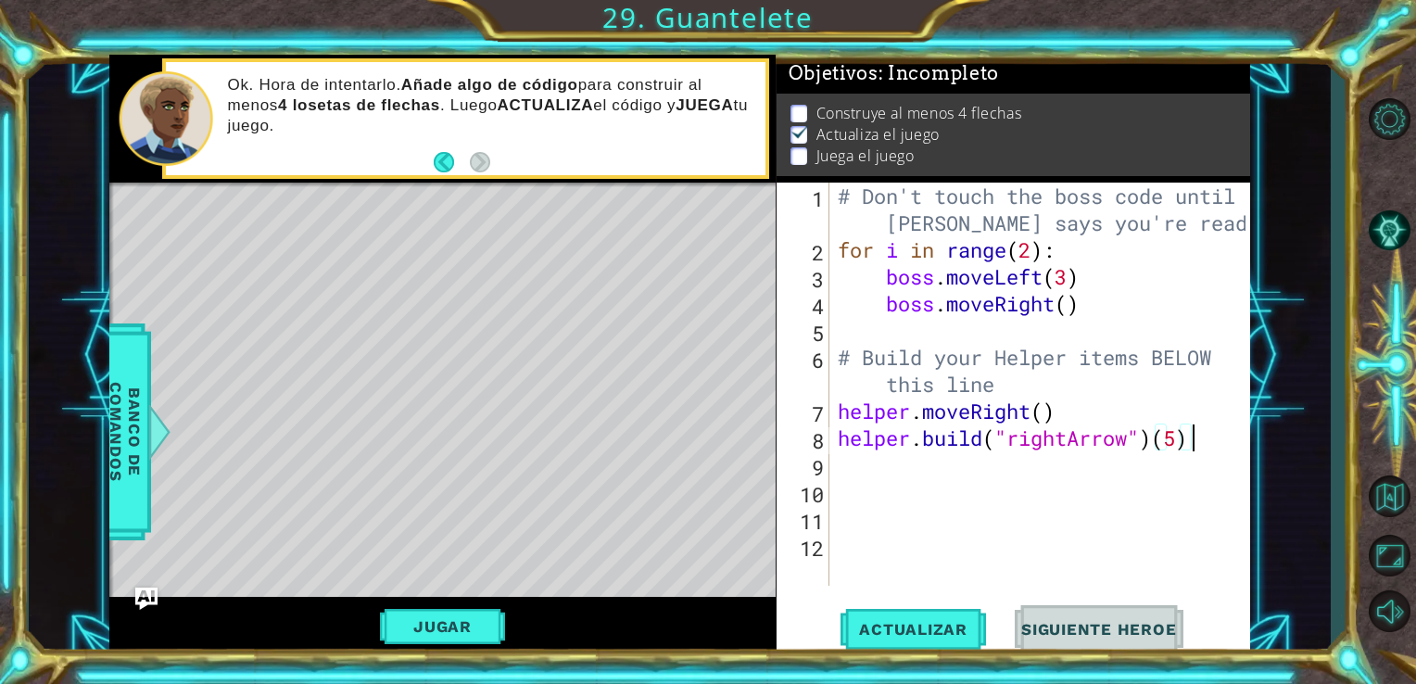
scroll to position [0, 0]
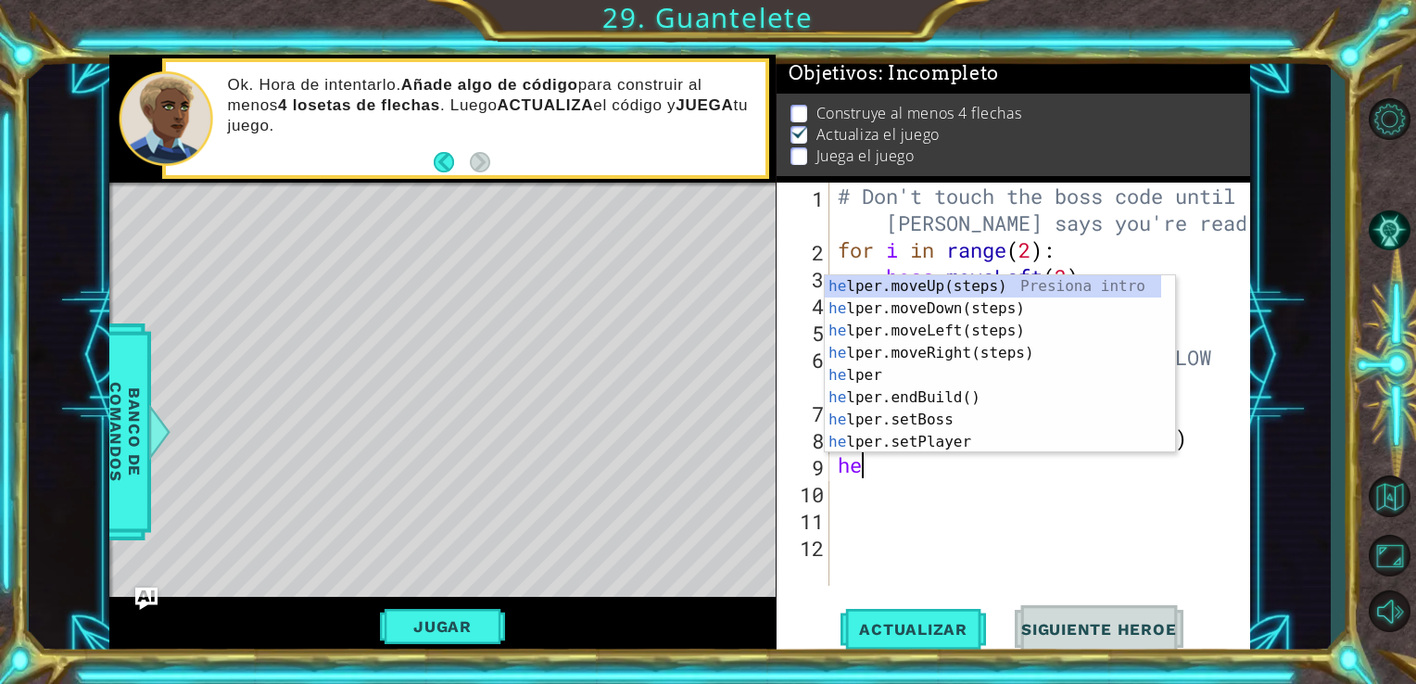
type textarea "hel"
click at [964, 396] on div "hel per.moveUp(steps) Presiona intro hel per.moveDown(steps) Presiona intro hel…" at bounding box center [993, 386] width 336 height 222
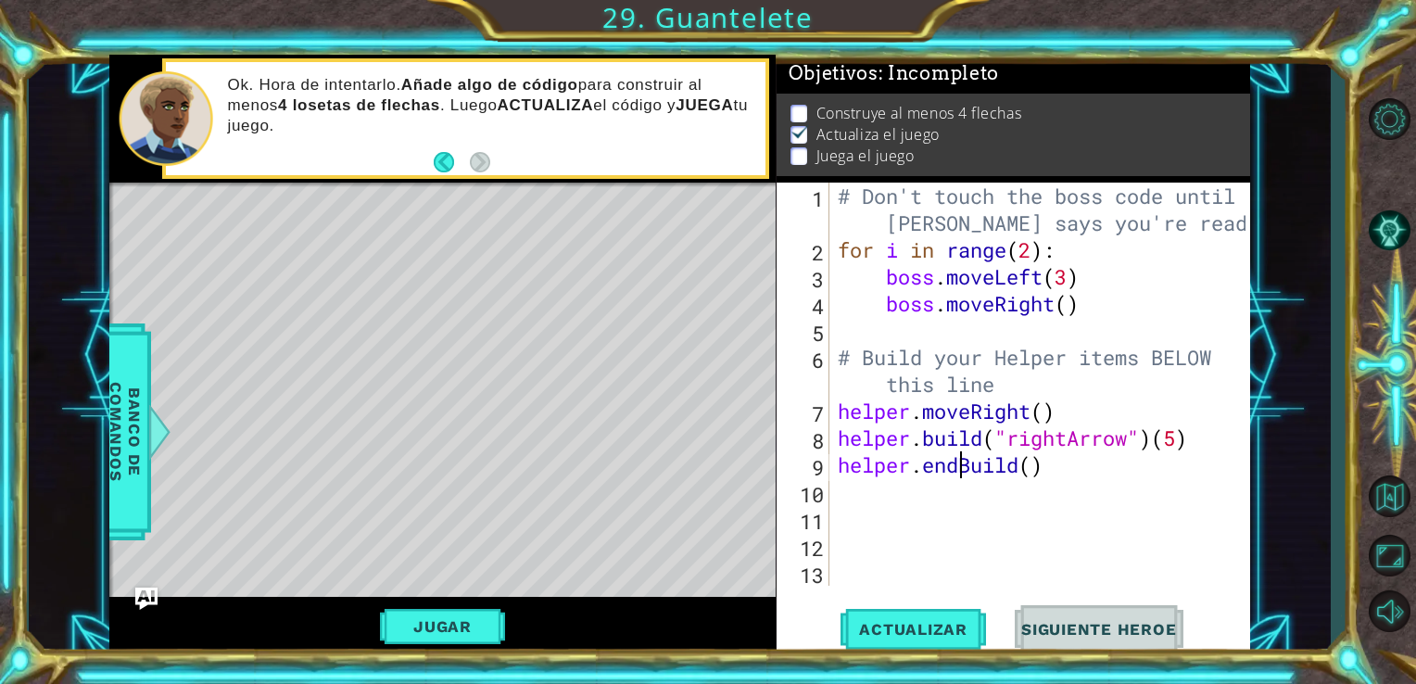
click at [962, 476] on div "# Don't touch the boss code until [PERSON_NAME] says you're ready! for i in ran…" at bounding box center [1045, 425] width 422 height 484
click at [1033, 470] on div "# Don't touch the boss code until [PERSON_NAME] says you're ready! for i in ran…" at bounding box center [1045, 425] width 422 height 484
click at [948, 614] on button "Actualizar" at bounding box center [914, 628] width 146 height 47
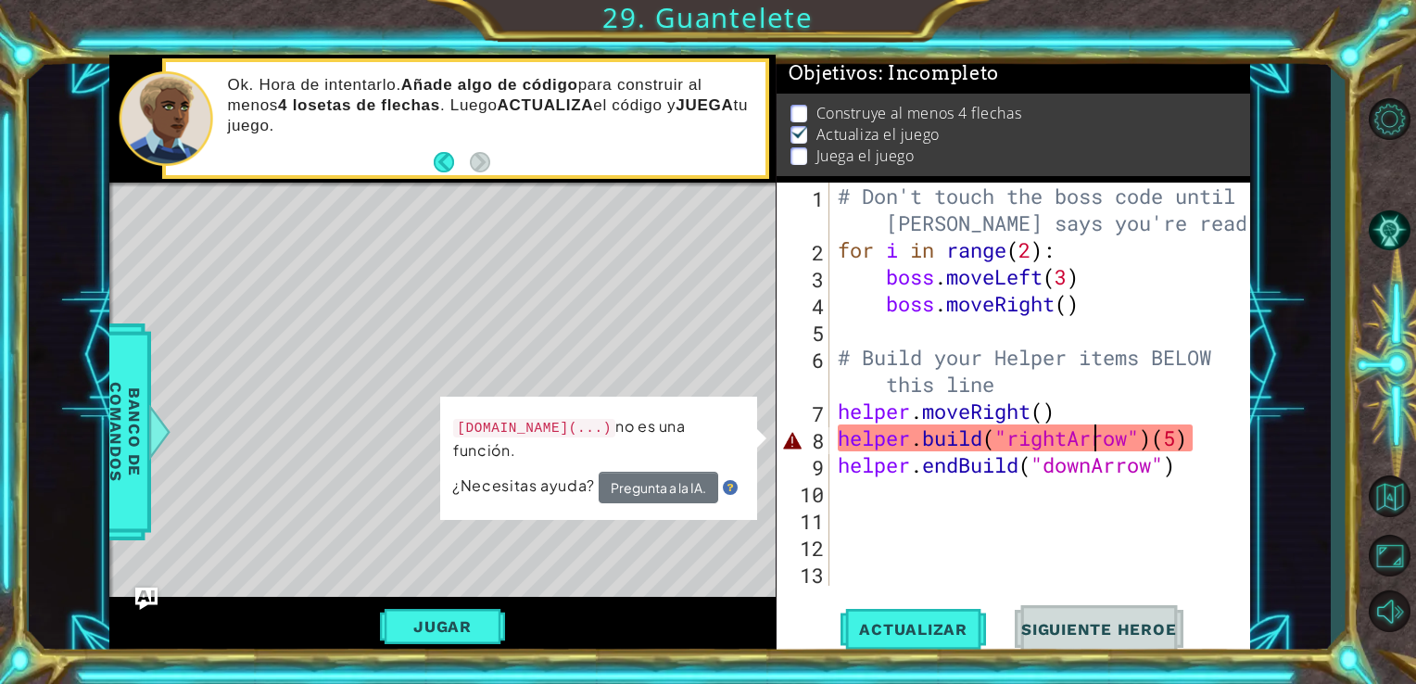
click at [1096, 448] on div "# Don't touch the boss code until [PERSON_NAME] says you're ready! for i in ran…" at bounding box center [1045, 425] width 422 height 484
click at [1192, 439] on div "# Don't touch the boss code until [PERSON_NAME] says you're ready! for i in ran…" at bounding box center [1045, 425] width 422 height 484
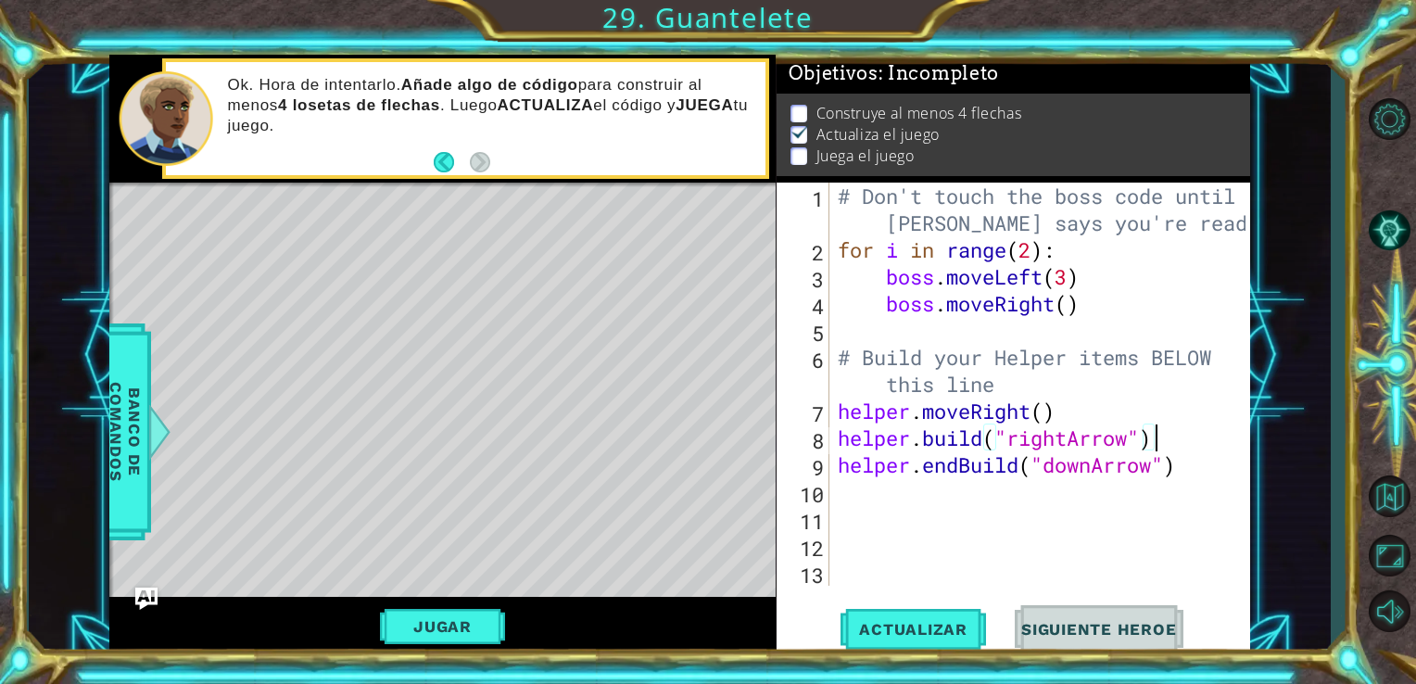
scroll to position [0, 12]
type textarea "[DOMAIN_NAME]("rightArrow")"
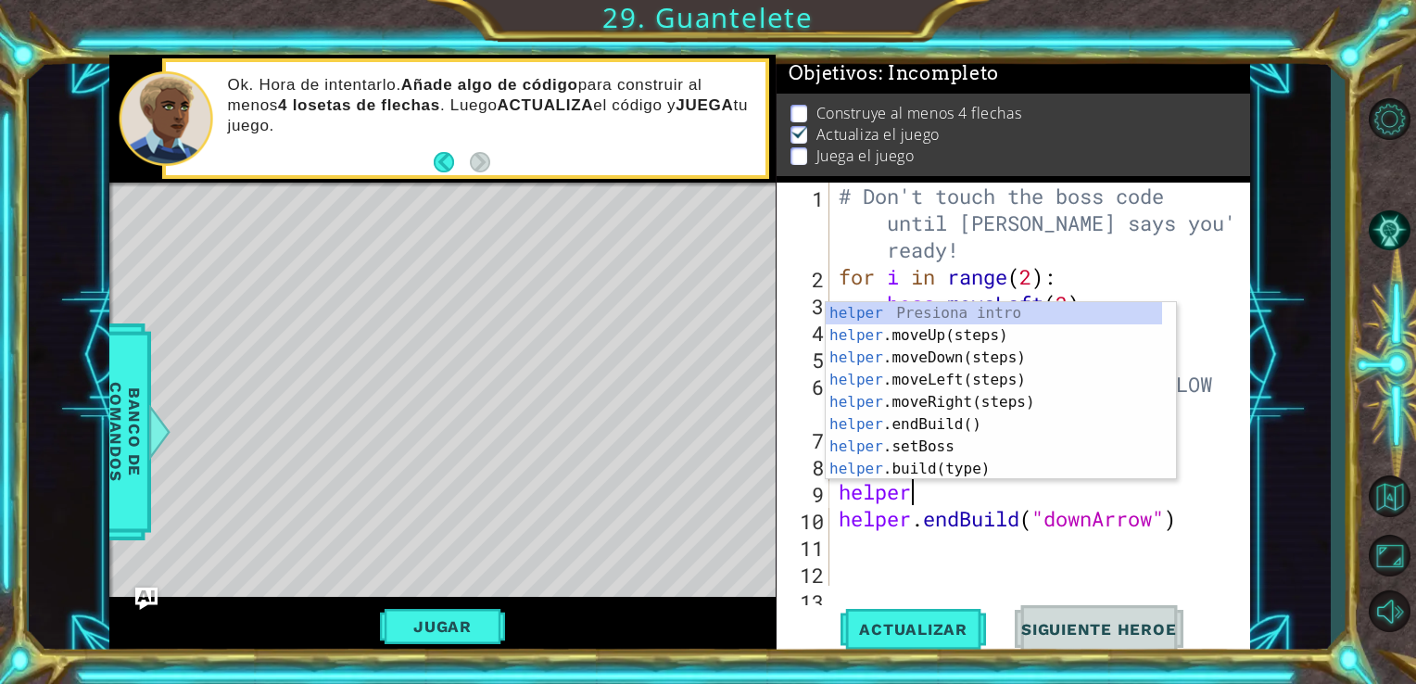
scroll to position [0, 3]
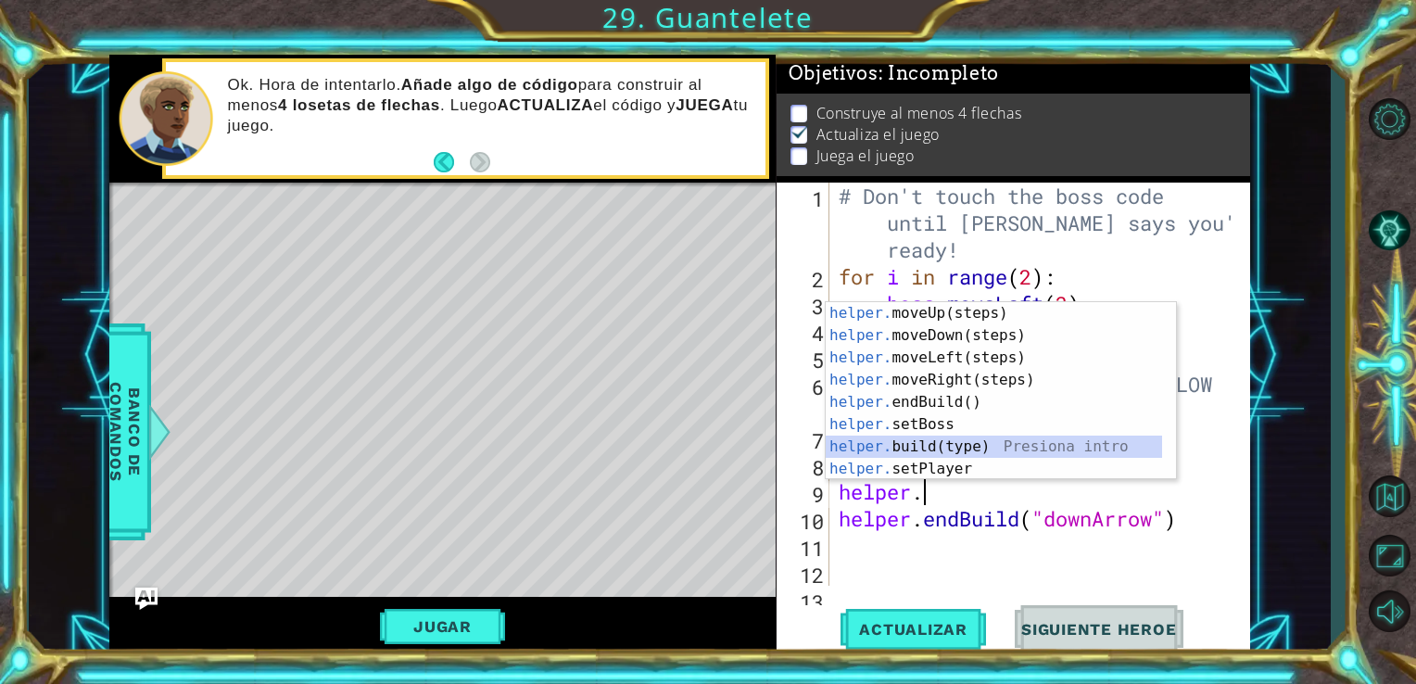
click at [892, 446] on div "helper. moveUp(steps) Presiona intro helper. moveDown(steps) Presiona intro hel…" at bounding box center [994, 413] width 336 height 222
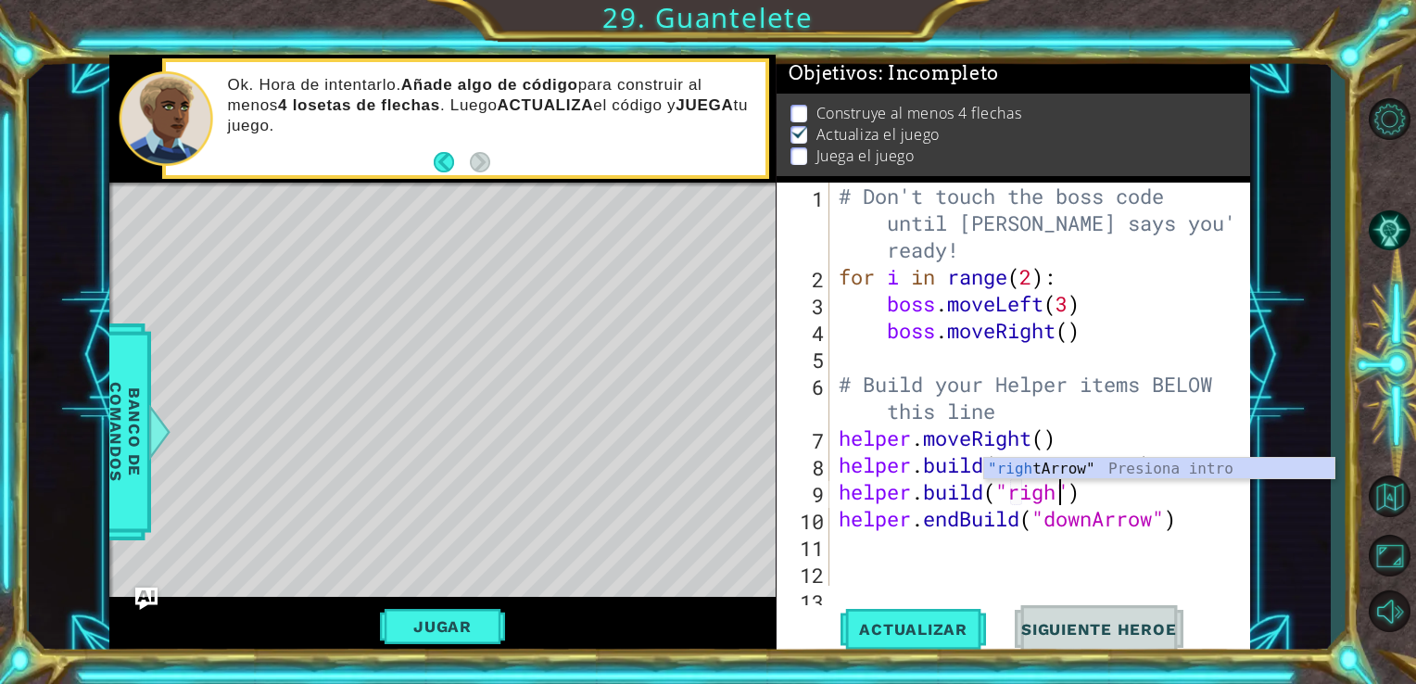
scroll to position [0, 9]
click at [1050, 473] on div ""righ [PERSON_NAME]" Presiona intro" at bounding box center [1159, 491] width 350 height 67
type textarea "[DOMAIN_NAME]("rightArrow")"
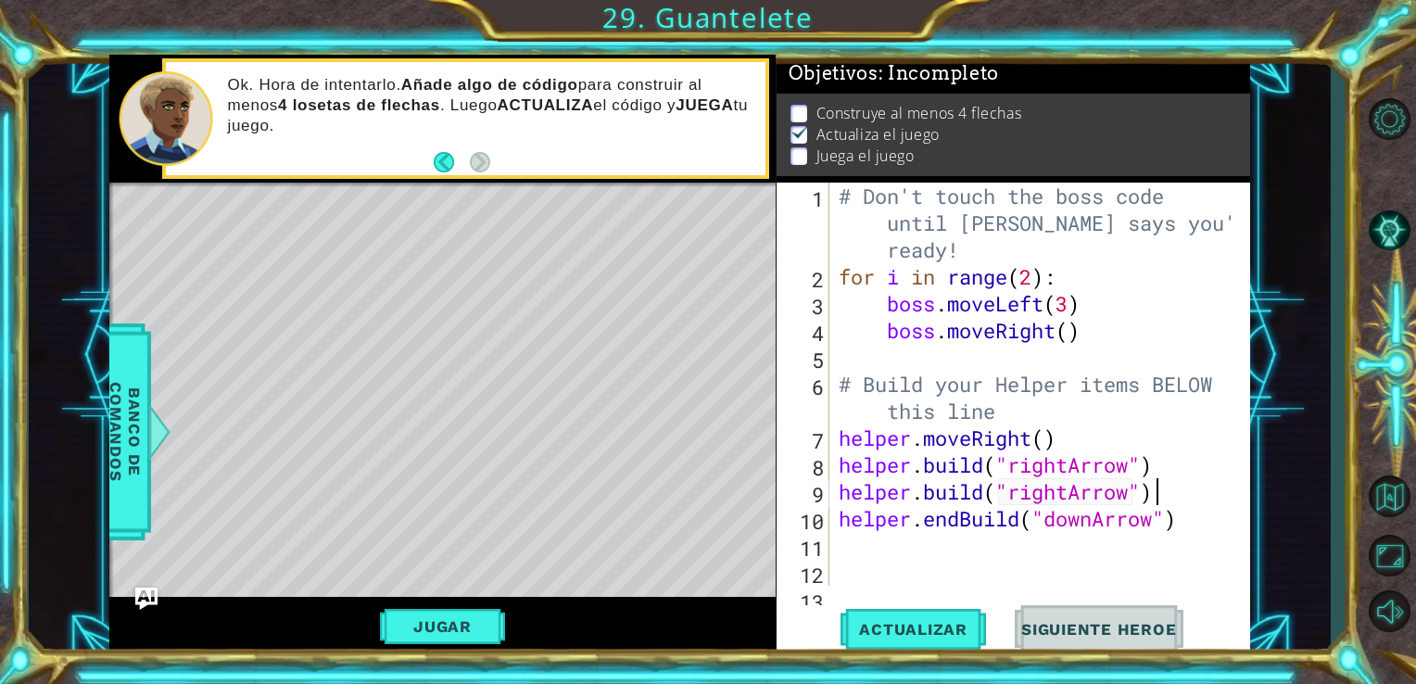
click at [1162, 500] on div "# Don't touch the boss code until [PERSON_NAME] says you're ready! for i in ran…" at bounding box center [1038, 438] width 407 height 511
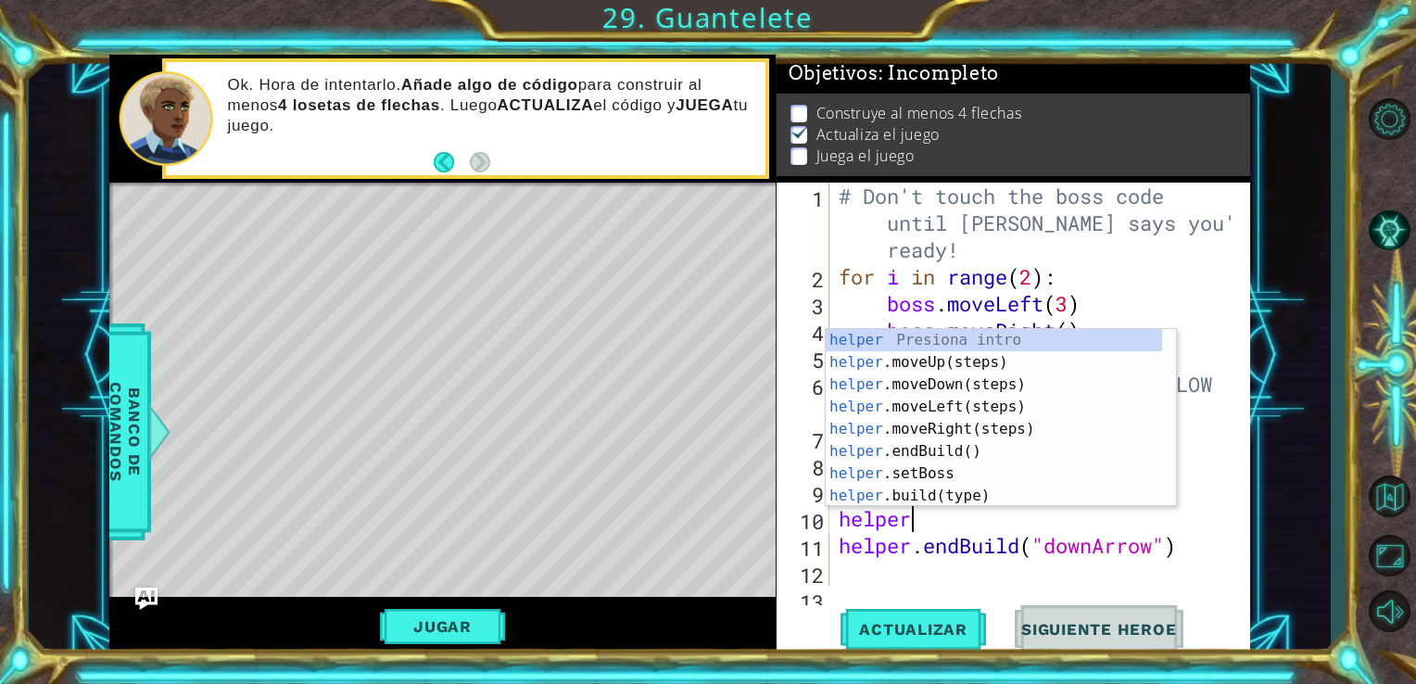
scroll to position [0, 2]
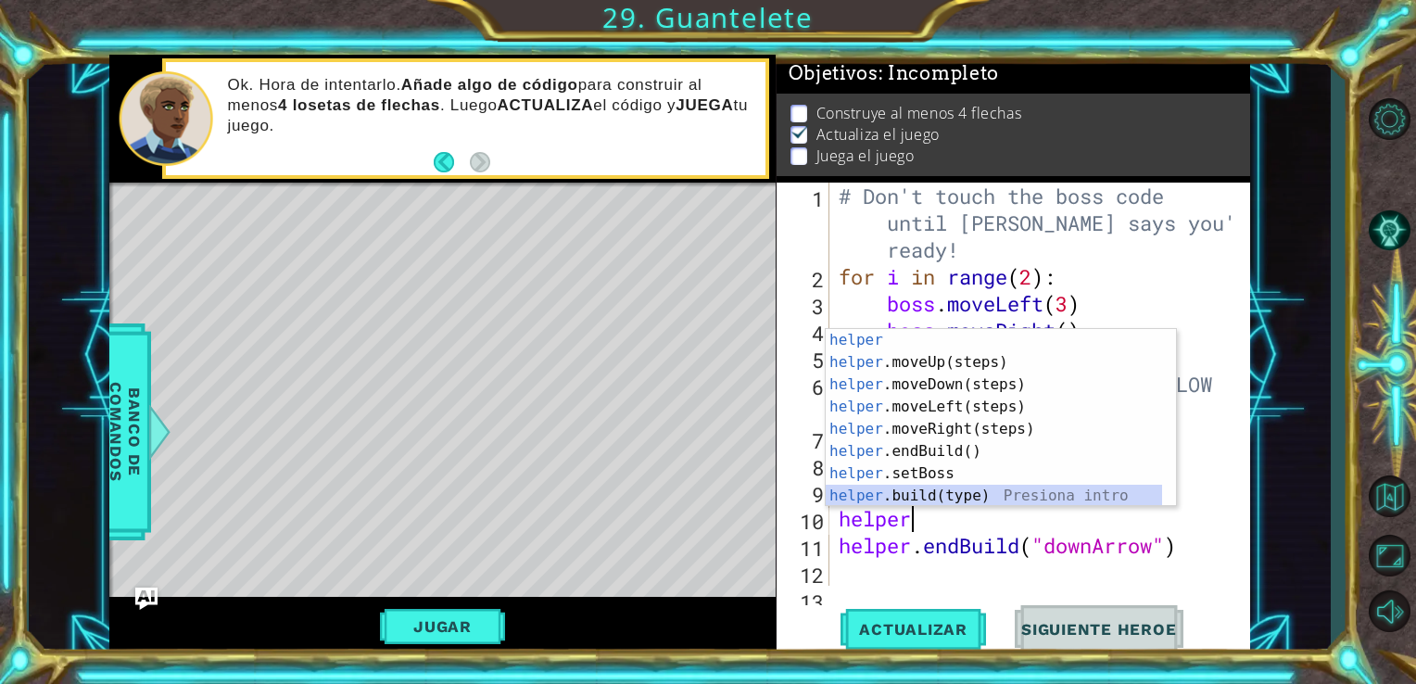
click at [925, 498] on div "helper Presiona intro helper .moveUp(steps) Presiona intro helper .moveDown(ste…" at bounding box center [994, 440] width 336 height 222
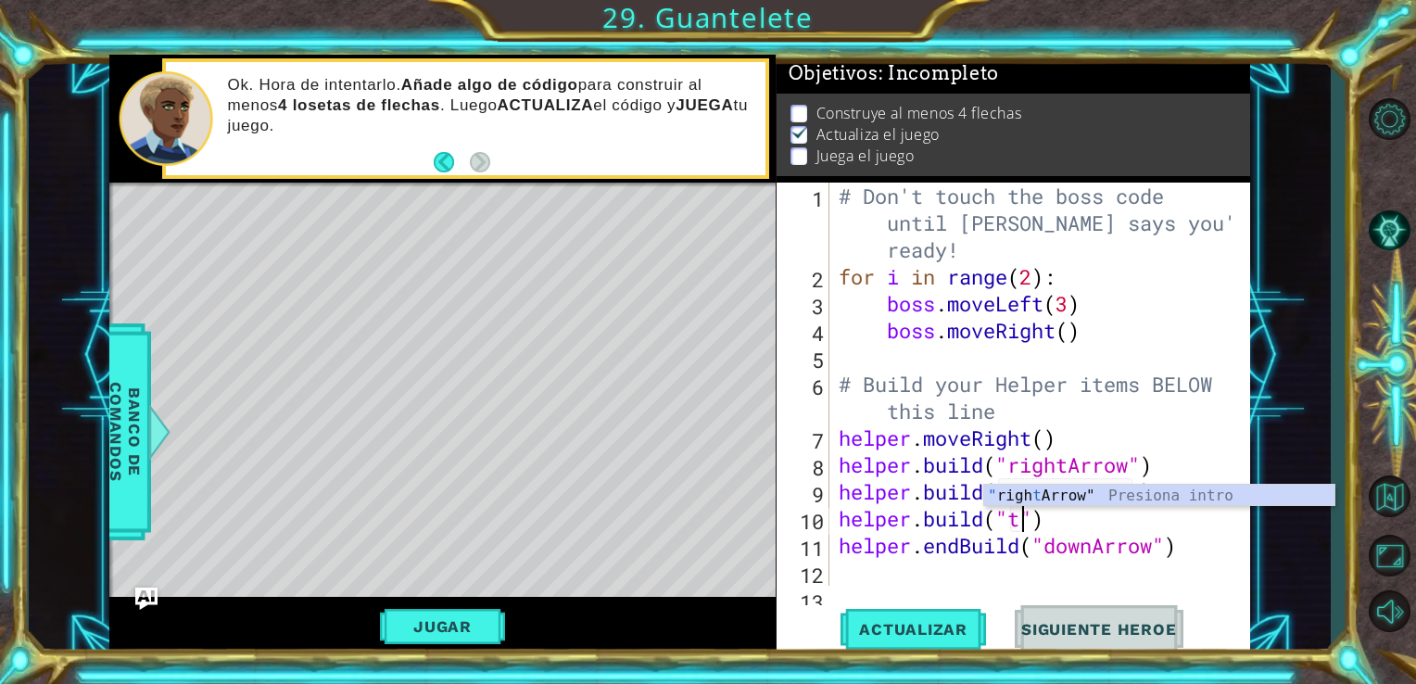
scroll to position [0, 7]
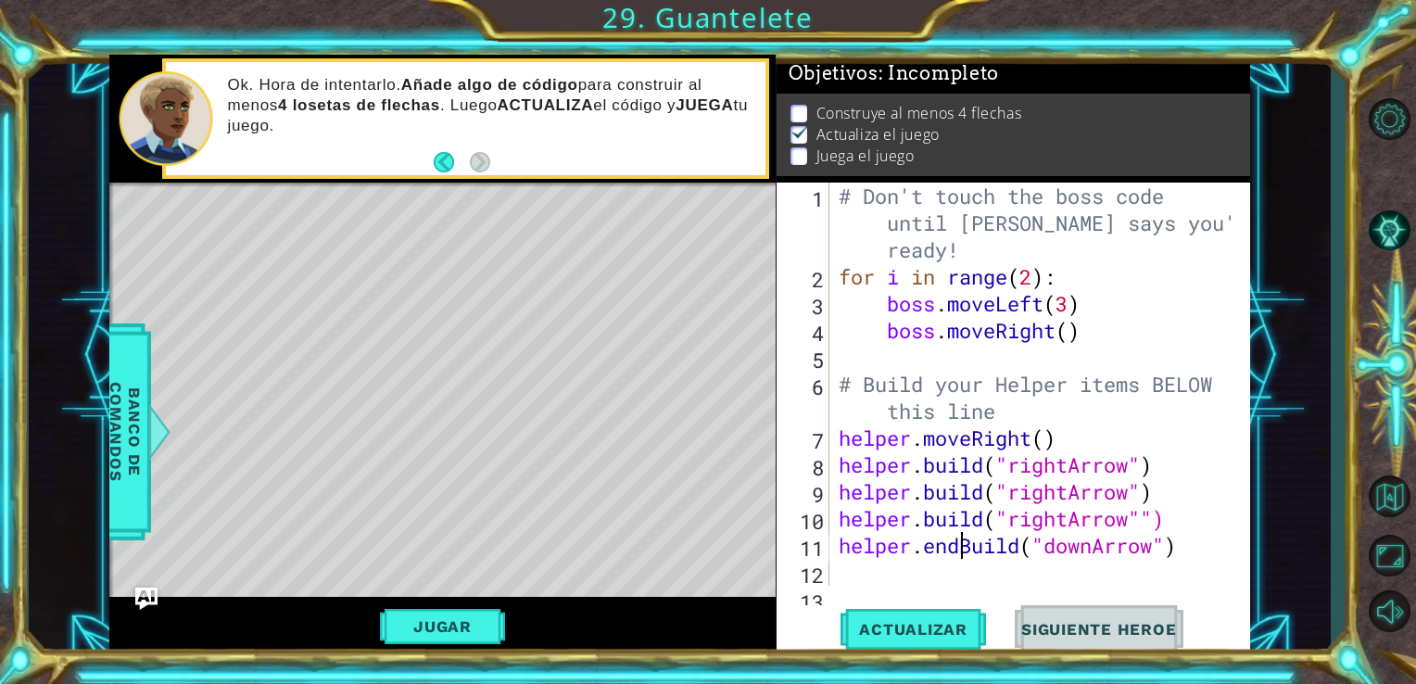
click at [956, 546] on div "# Don't touch the boss code until [PERSON_NAME] says you're ready! for i in ran…" at bounding box center [1038, 438] width 407 height 511
click at [1189, 551] on div "# Don't touch the boss code until [PERSON_NAME] says you're ready! for i in ran…" at bounding box center [1038, 438] width 407 height 511
click at [1126, 553] on div "# Don't touch the boss code until [PERSON_NAME] says you're ready! for i in ran…" at bounding box center [1038, 438] width 407 height 511
click at [1185, 514] on div "# Don't touch the boss code until [PERSON_NAME] says you're ready! for i in ran…" at bounding box center [1038, 438] width 407 height 511
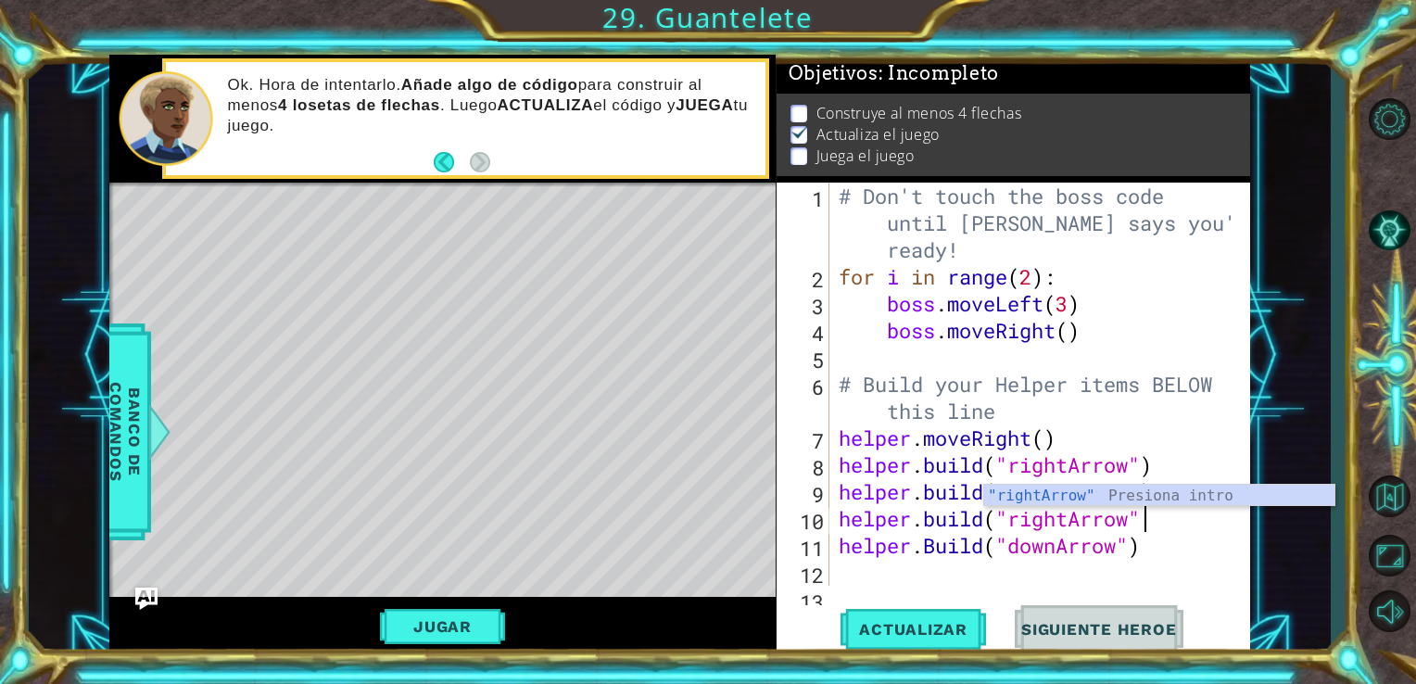
type textarea "[DOMAIN_NAME]("rightArrow")"
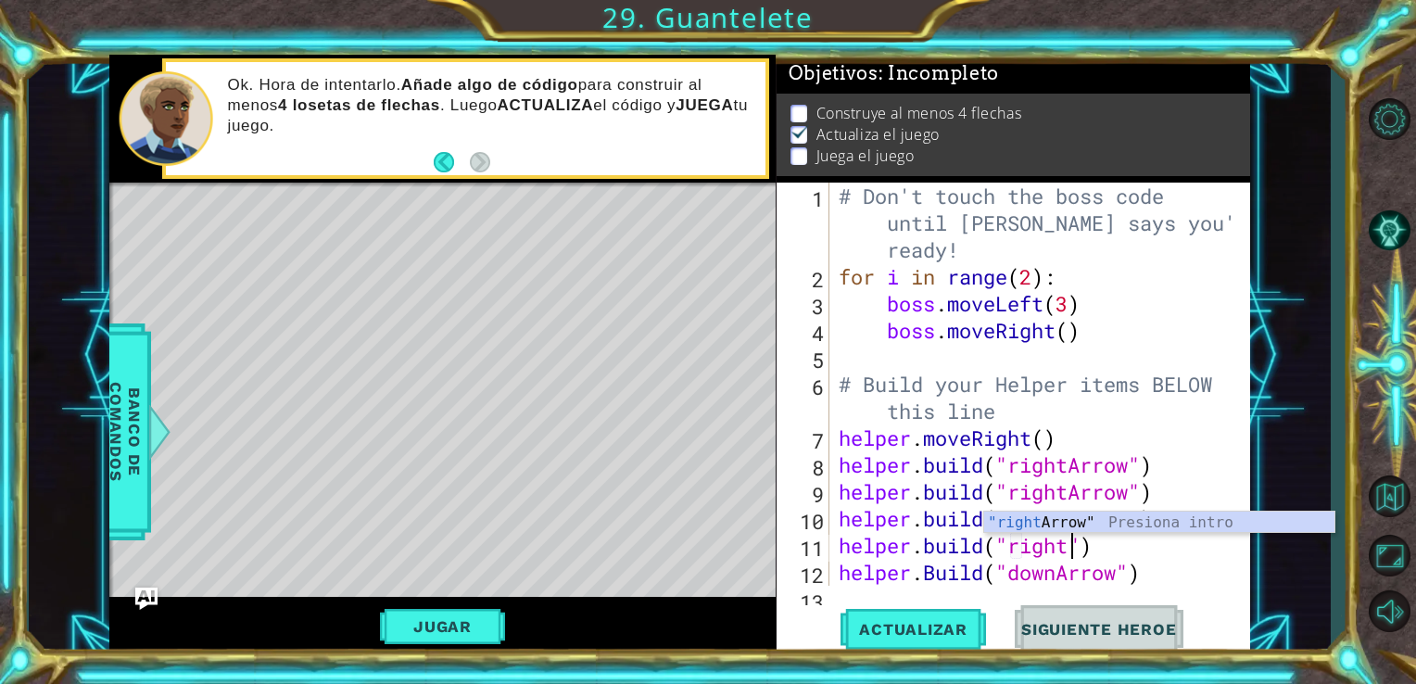
scroll to position [0, 10]
type textarea "[DOMAIN_NAME]("rightArrow")"
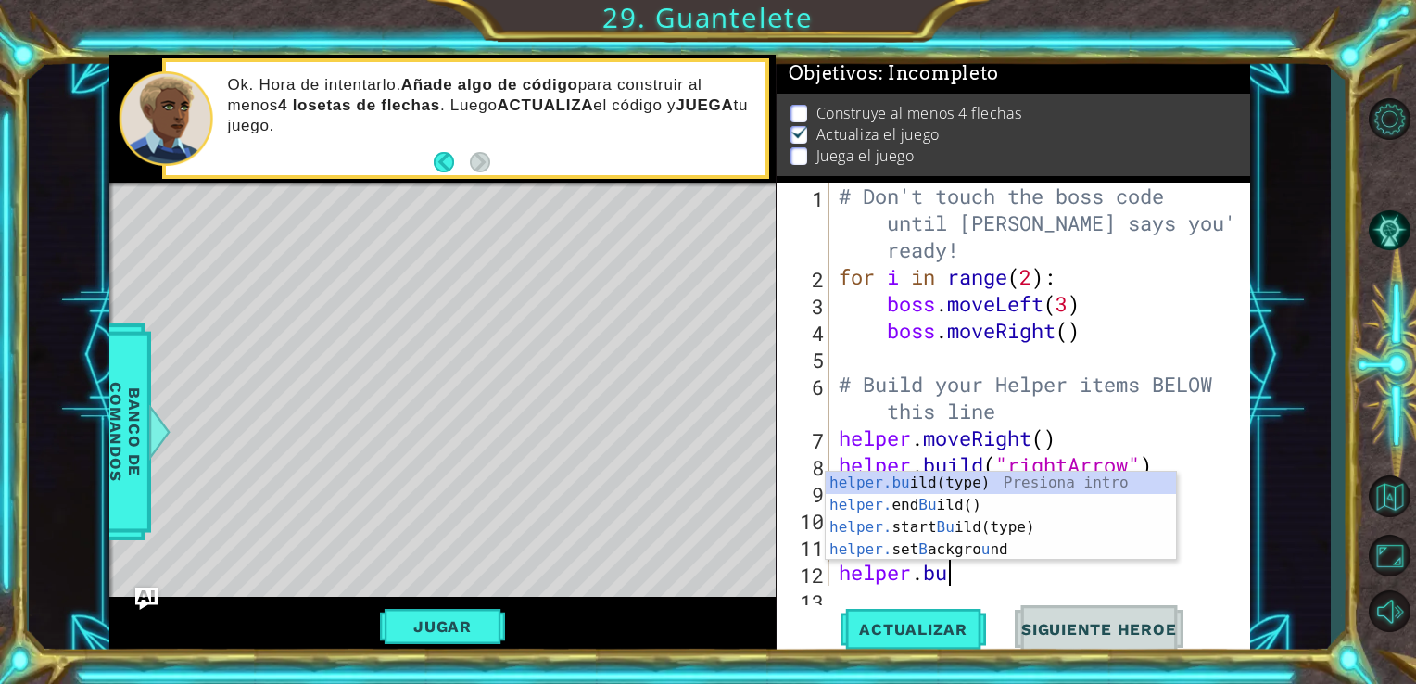
scroll to position [0, 4]
click at [945, 488] on div "helper.bu ild(type) Presiona intro helper. end Bu ild() Presiona intro helper. …" at bounding box center [1001, 538] width 350 height 133
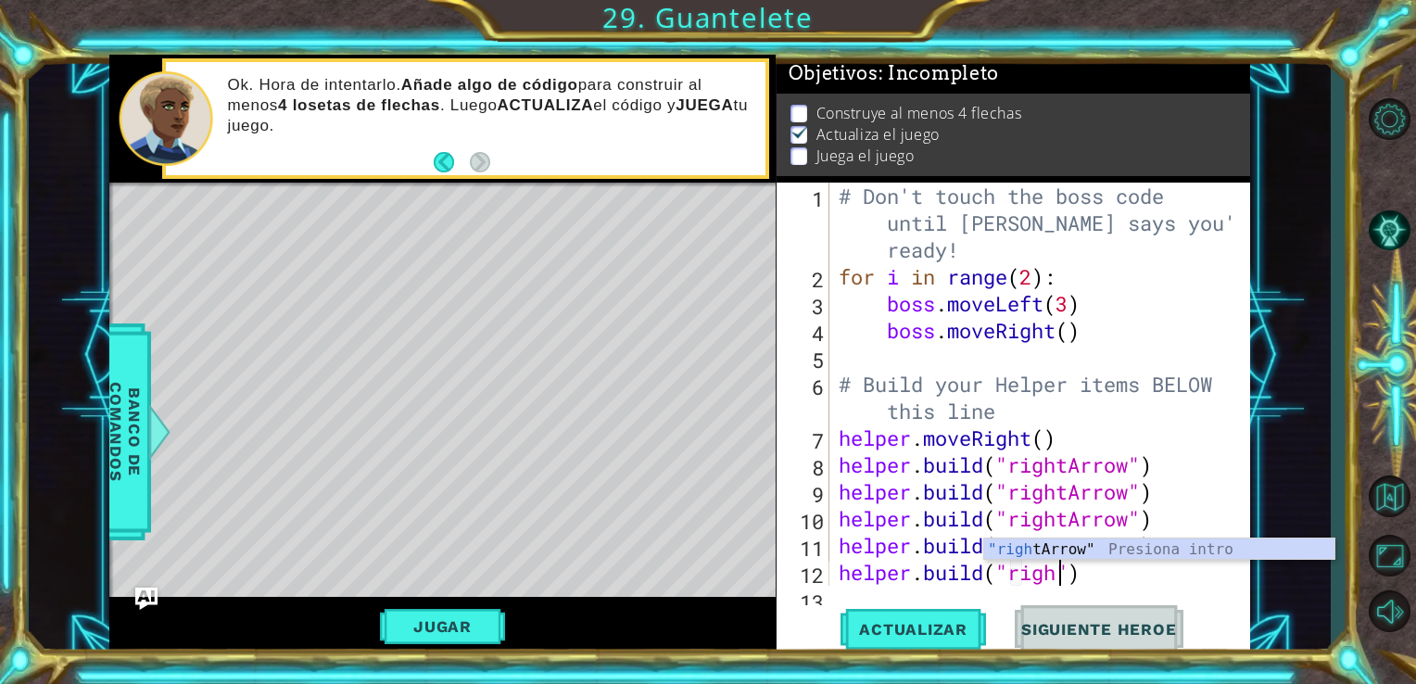
scroll to position [0, 10]
drag, startPoint x: 1246, startPoint y: 438, endPoint x: 1240, endPoint y: 539, distance: 101.2
click at [1240, 540] on div "[DOMAIN_NAME]("rightArrow") 1 2 3 4 5 6 7 8 9 10 11 12 13 # Don't touch the bos…" at bounding box center [1012, 384] width 470 height 403
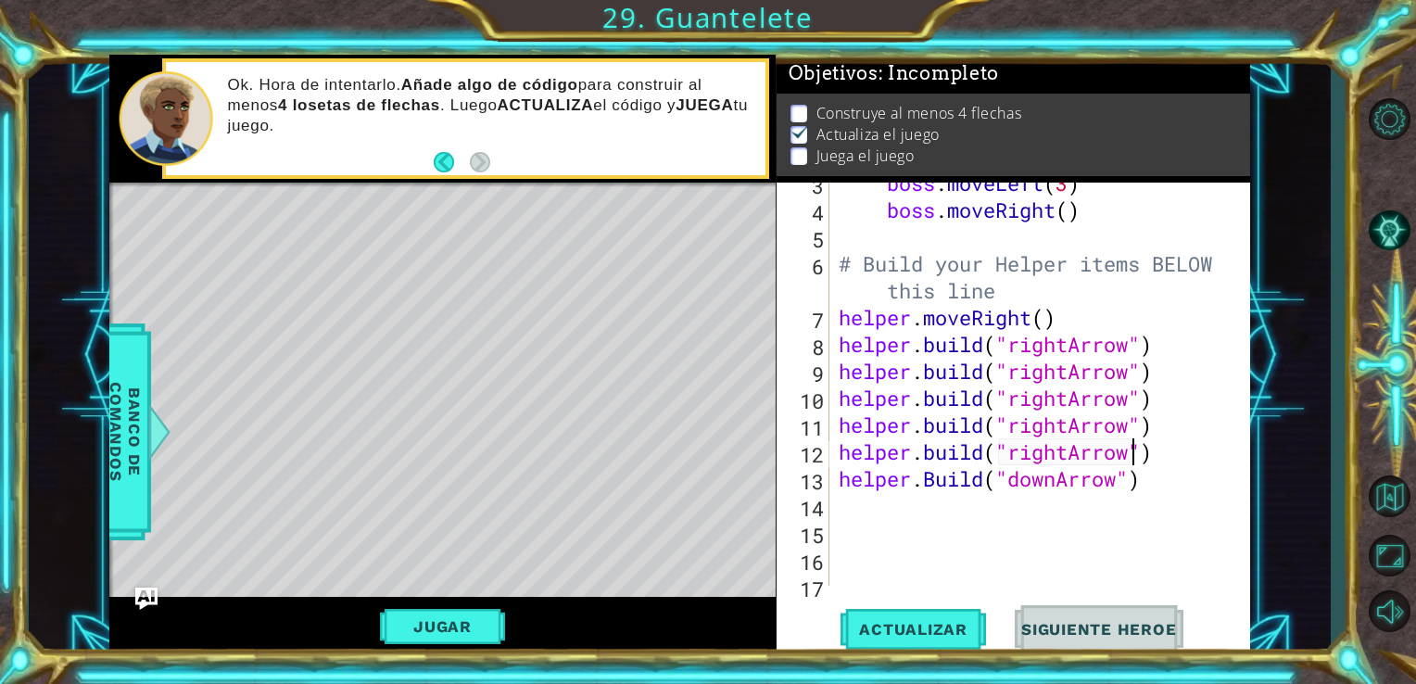
scroll to position [133, 0]
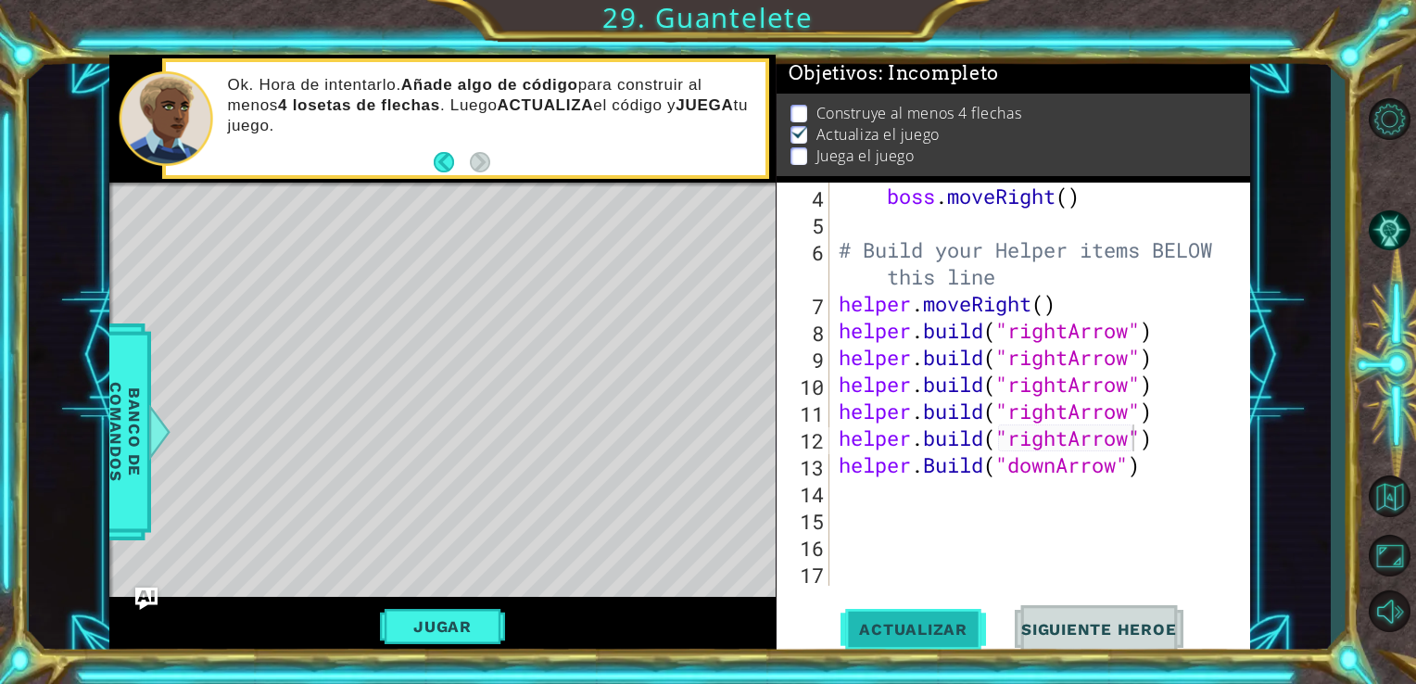
click at [931, 632] on span "Actualizar" at bounding box center [914, 629] width 146 height 19
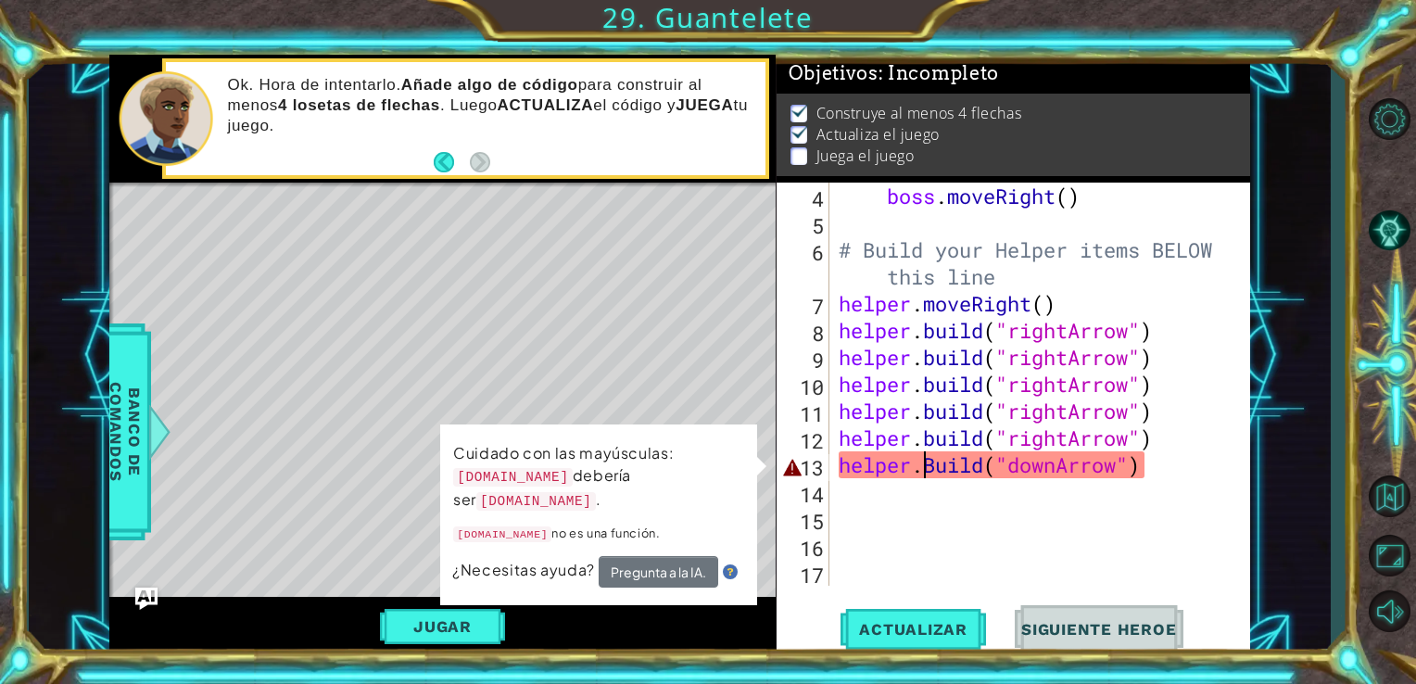
click at [930, 458] on div "boss . moveLeft ( 3 ) boss . moveRight ( ) # Build your Helper items BELOW this…" at bounding box center [1038, 384] width 407 height 457
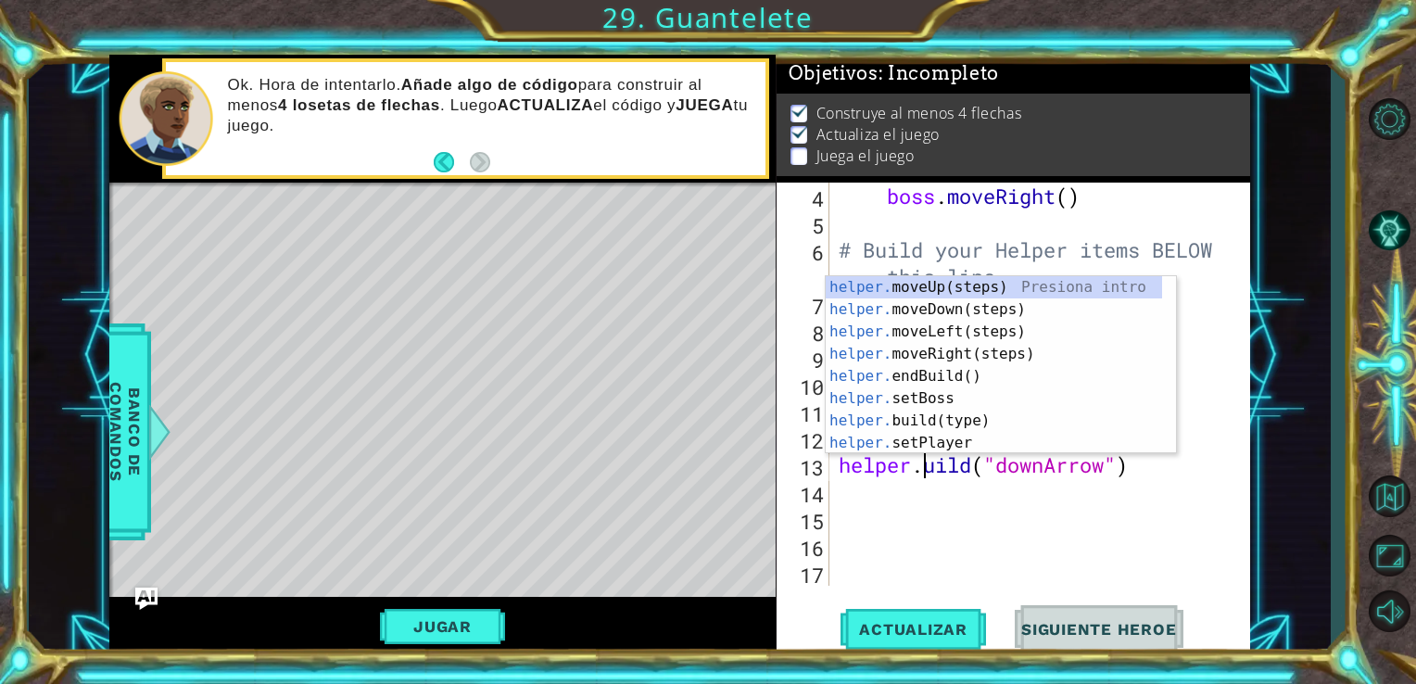
scroll to position [0, 4]
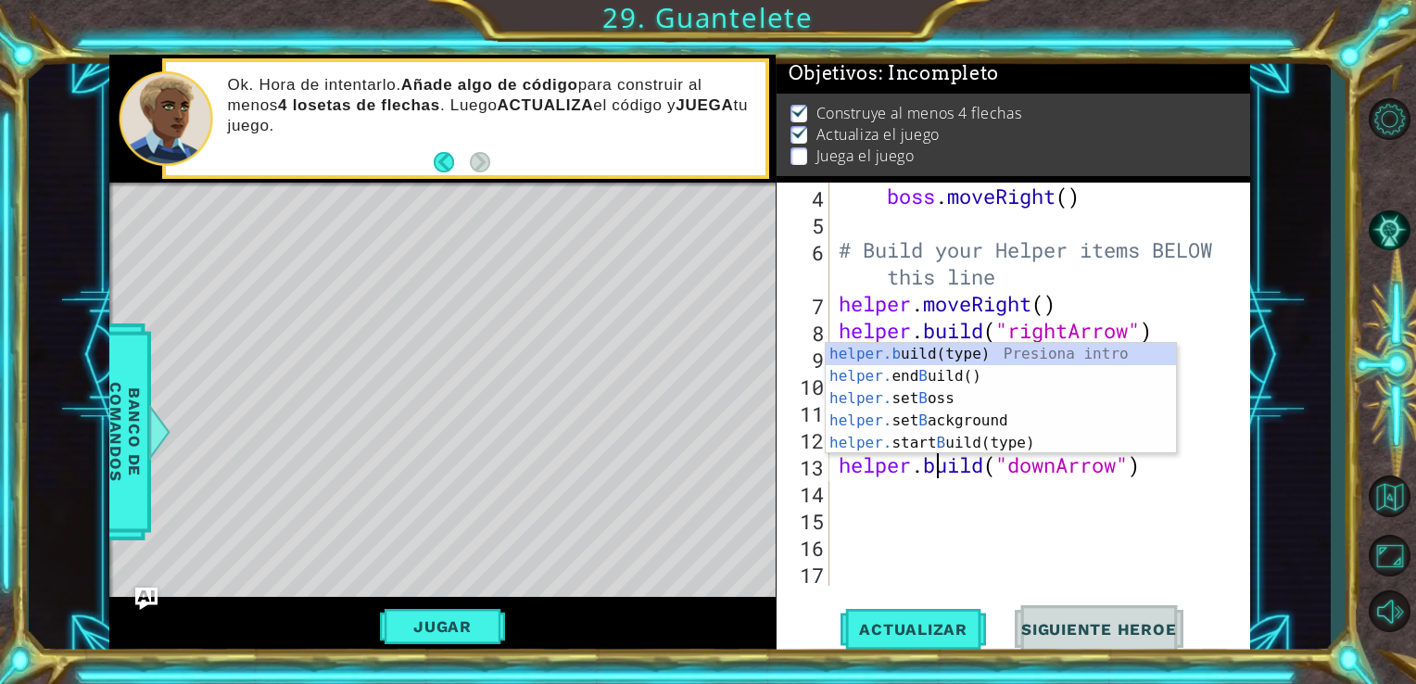
type textarea "[DOMAIN_NAME]("downArrow")"
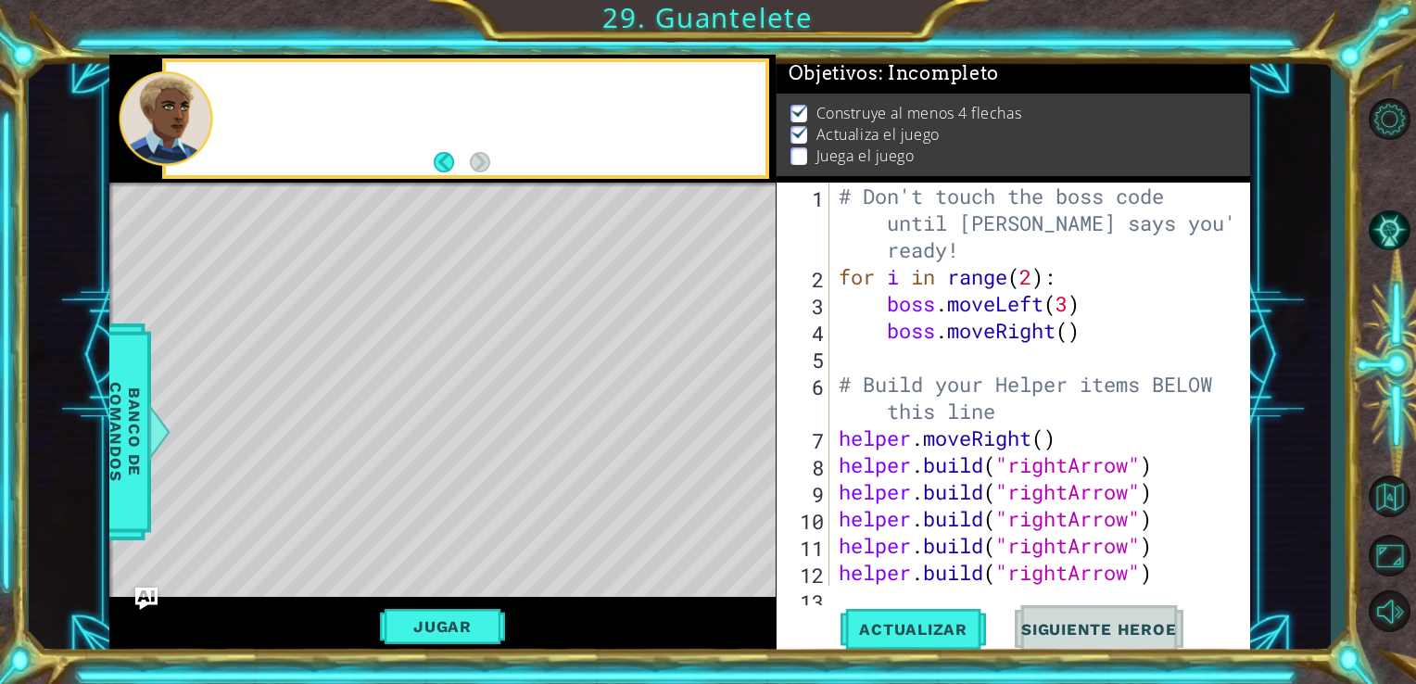
scroll to position [0, 0]
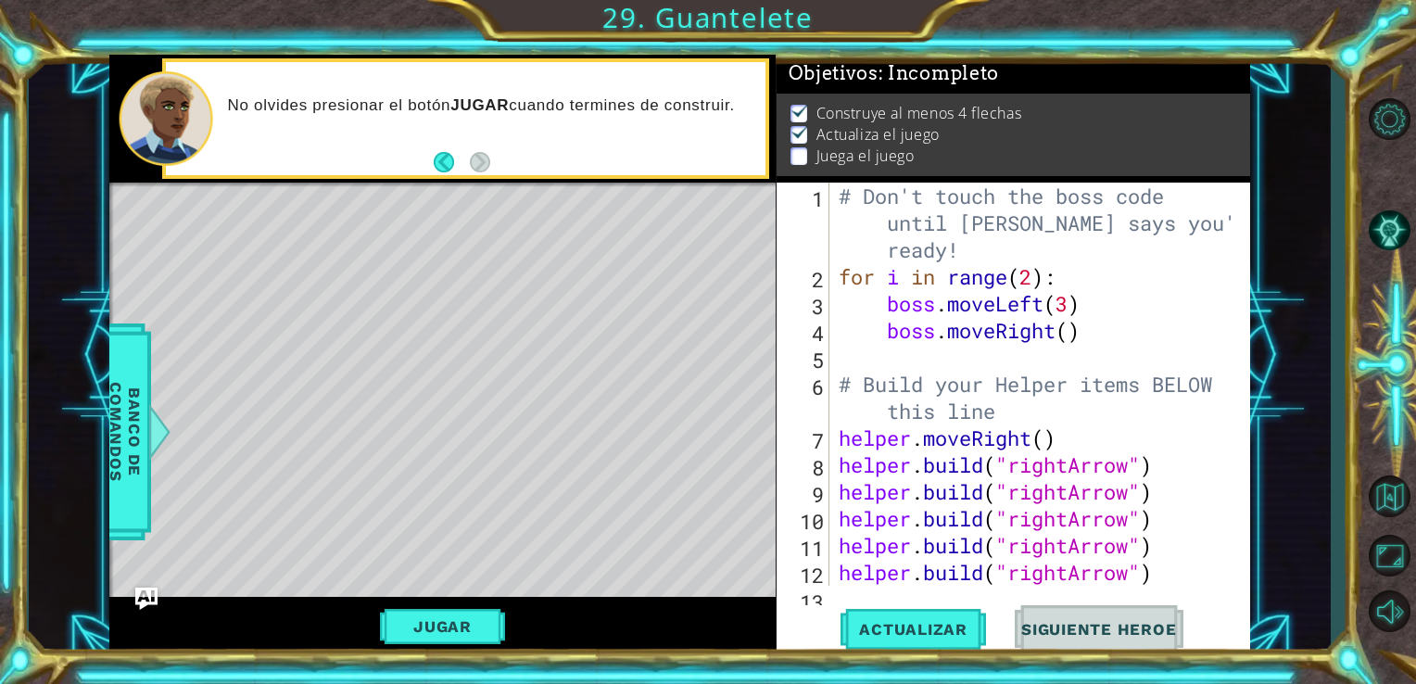
click at [513, 615] on div "Jugar" at bounding box center [442, 627] width 667 height 60
click at [477, 621] on button "Jugar" at bounding box center [442, 626] width 125 height 35
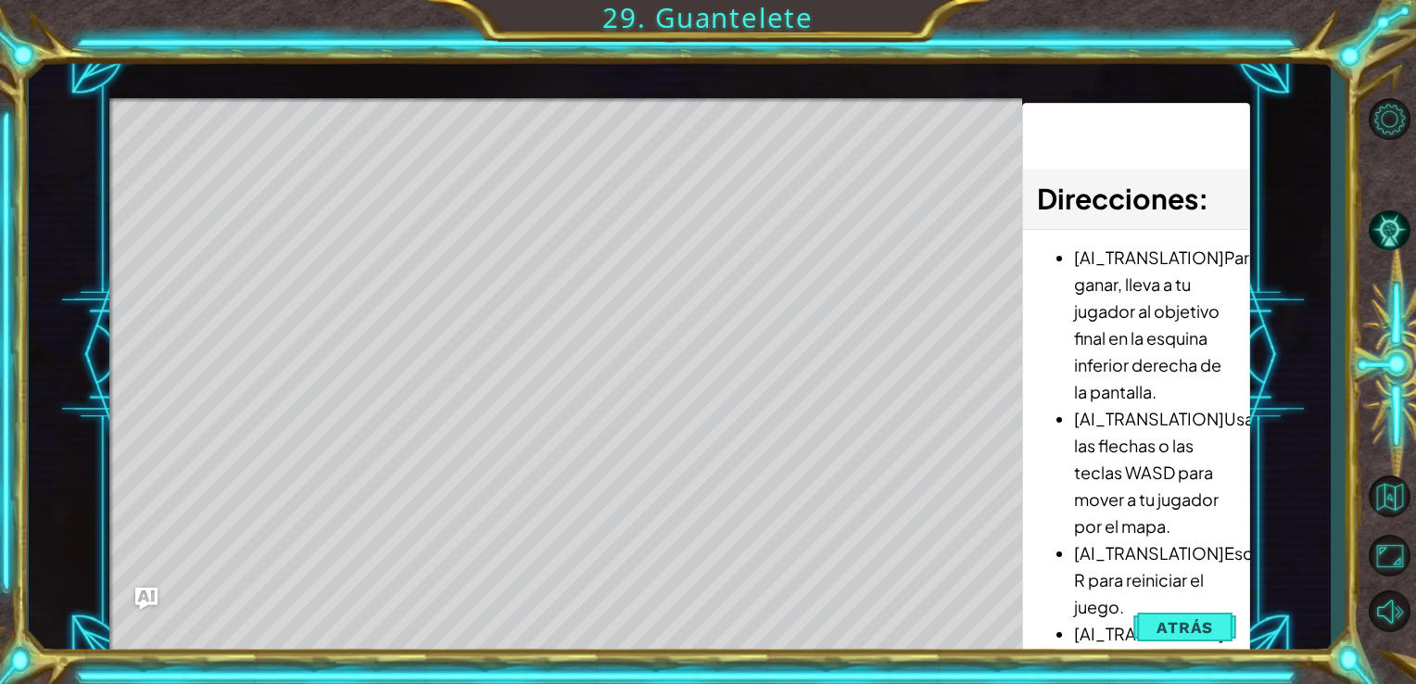
drag, startPoint x: 1106, startPoint y: 351, endPoint x: 1091, endPoint y: 351, distance: 14.8
click at [1091, 351] on li "[AI_TRANSLATION]Para ganar, lleva a tu jugador al objetivo final en la esquina …" at bounding box center [1154, 324] width 161 height 161
drag, startPoint x: 328, startPoint y: 180, endPoint x: 379, endPoint y: 172, distance: 51.5
click at [379, 172] on div "Level Map" at bounding box center [537, 371] width 856 height 546
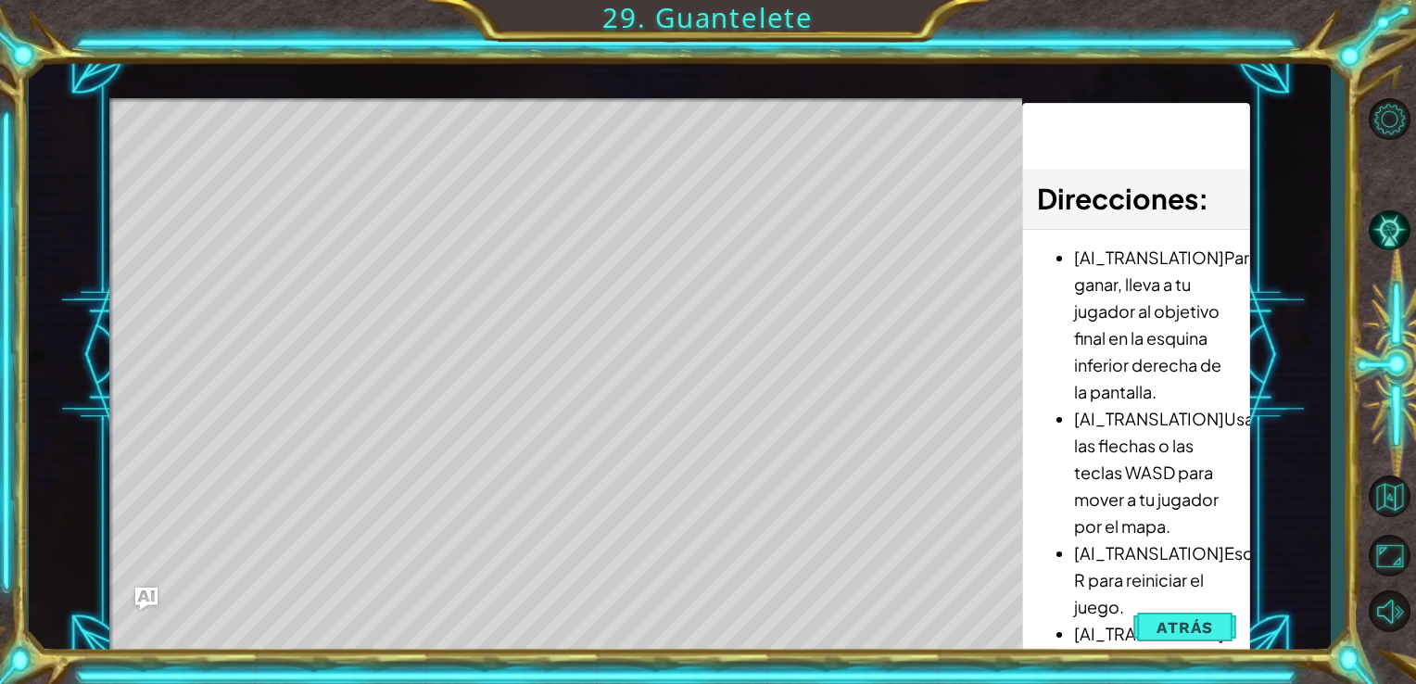
click at [474, 181] on div "Level Map" at bounding box center [537, 371] width 856 height 546
click at [422, 240] on div "Level Map" at bounding box center [537, 371] width 856 height 546
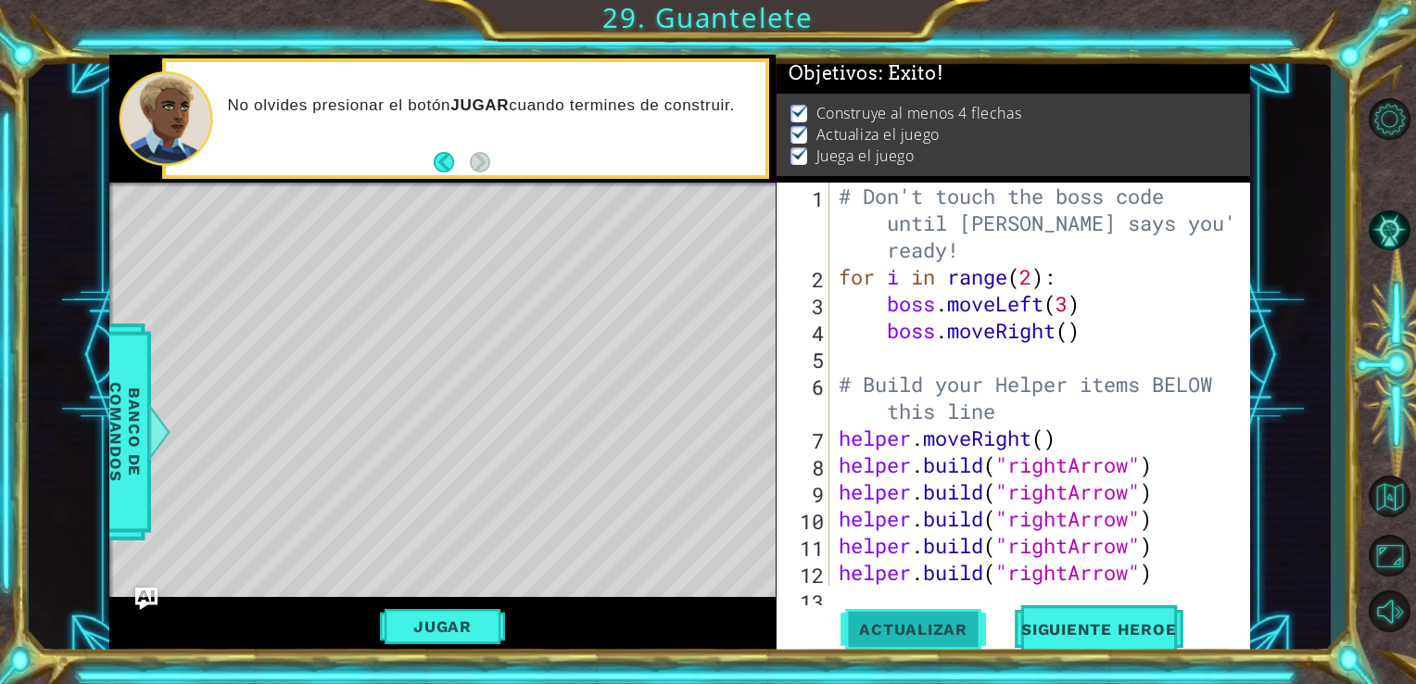
click at [904, 631] on span "Actualizar" at bounding box center [914, 629] width 146 height 19
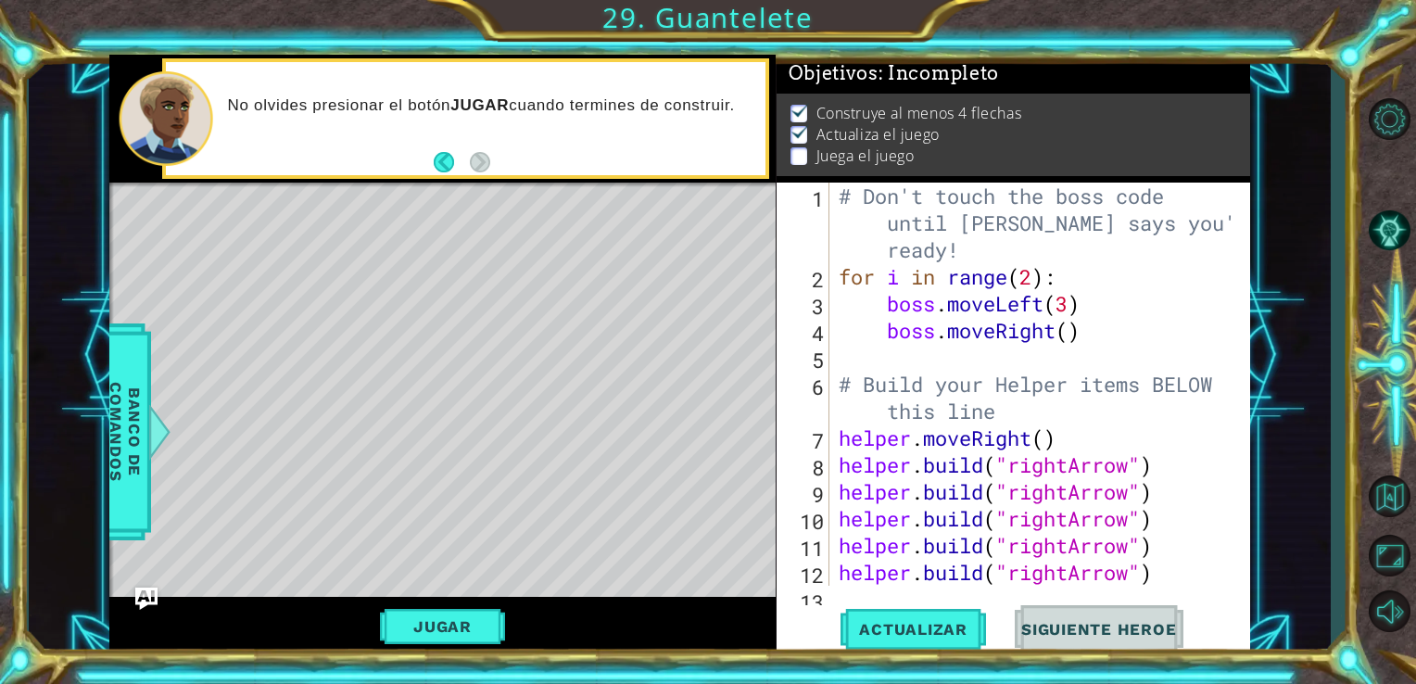
drag, startPoint x: 329, startPoint y: 231, endPoint x: 392, endPoint y: 234, distance: 63.1
click at [392, 234] on div "Level Map" at bounding box center [537, 456] width 856 height 546
click at [438, 254] on div "Level Map" at bounding box center [537, 456] width 856 height 546
click at [464, 619] on button "Jugar" at bounding box center [442, 626] width 125 height 35
click at [1033, 627] on span "Siguiente Heroe" at bounding box center [1099, 629] width 193 height 19
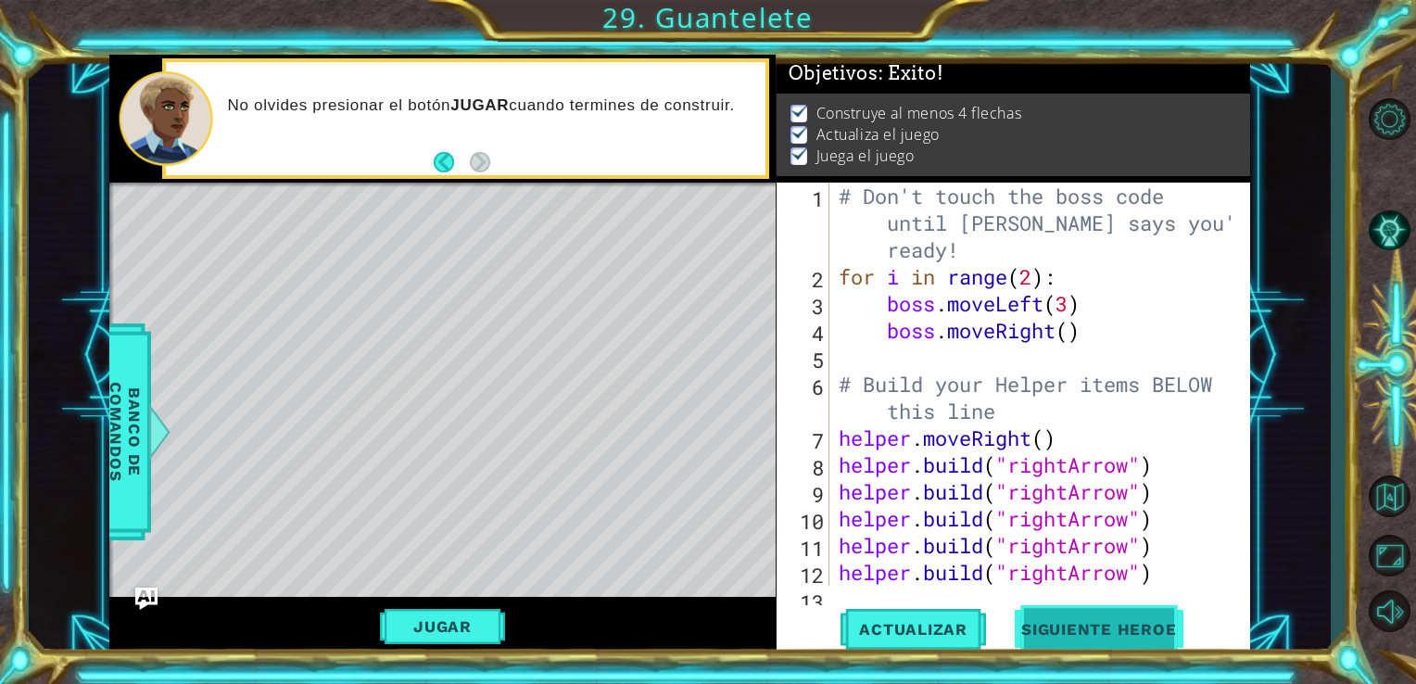
click at [1033, 627] on div at bounding box center [708, 342] width 1416 height 684
click at [1094, 625] on body "1 ההההההההההההההההההההההההההההההההההההההההההההההההההההההההההההההההההההההההההההה…" at bounding box center [708, 342] width 1416 height 684
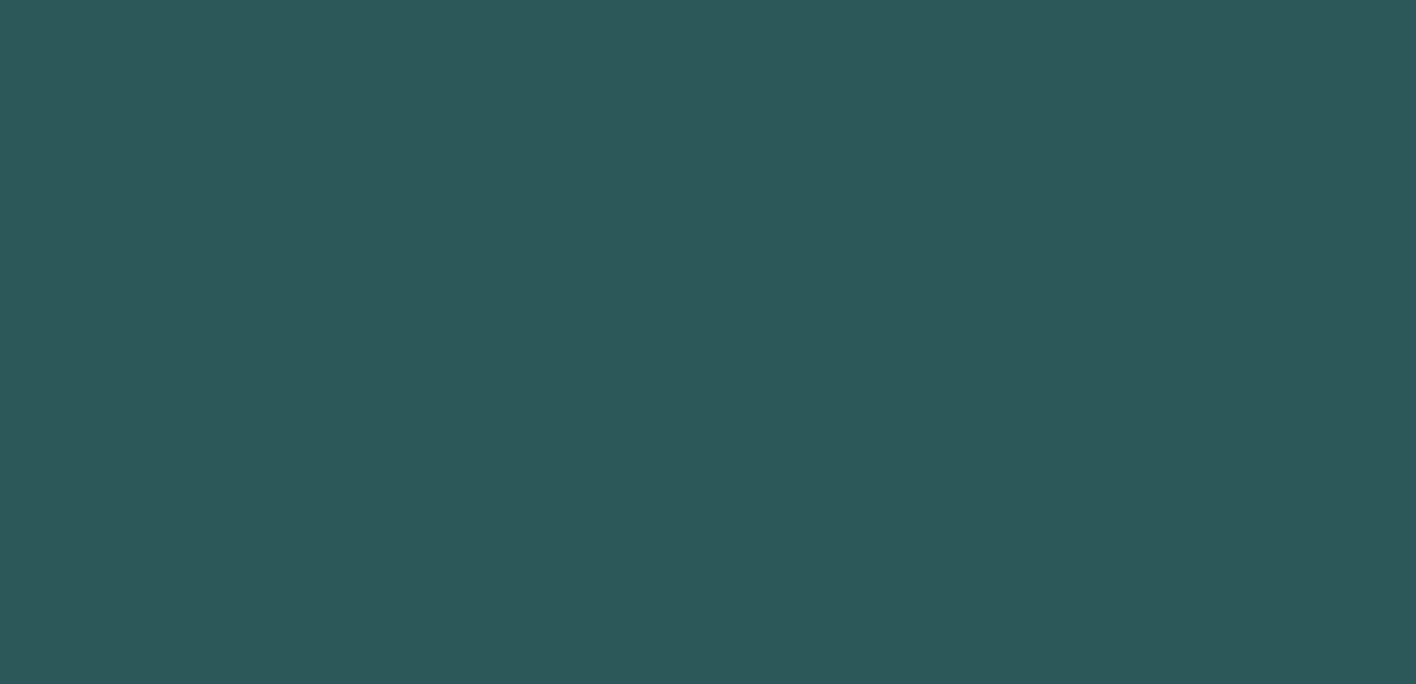
click at [1094, 625] on body "1 2 3 4 5 6 7 8 9 helper.b uild(type) Presiona intro helper. end B uild() Presi…" at bounding box center [708, 342] width 1416 height 684
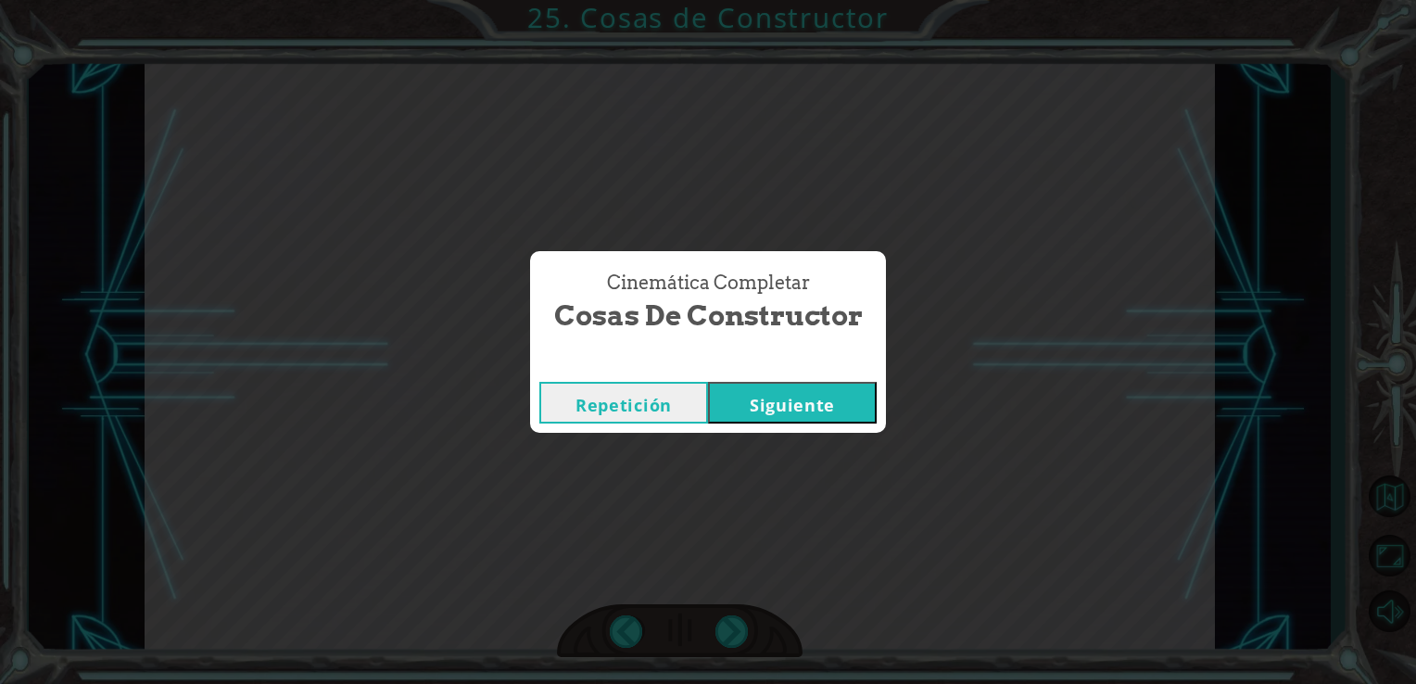
click at [708, 382] on button "Siguiente" at bounding box center [792, 403] width 169 height 42
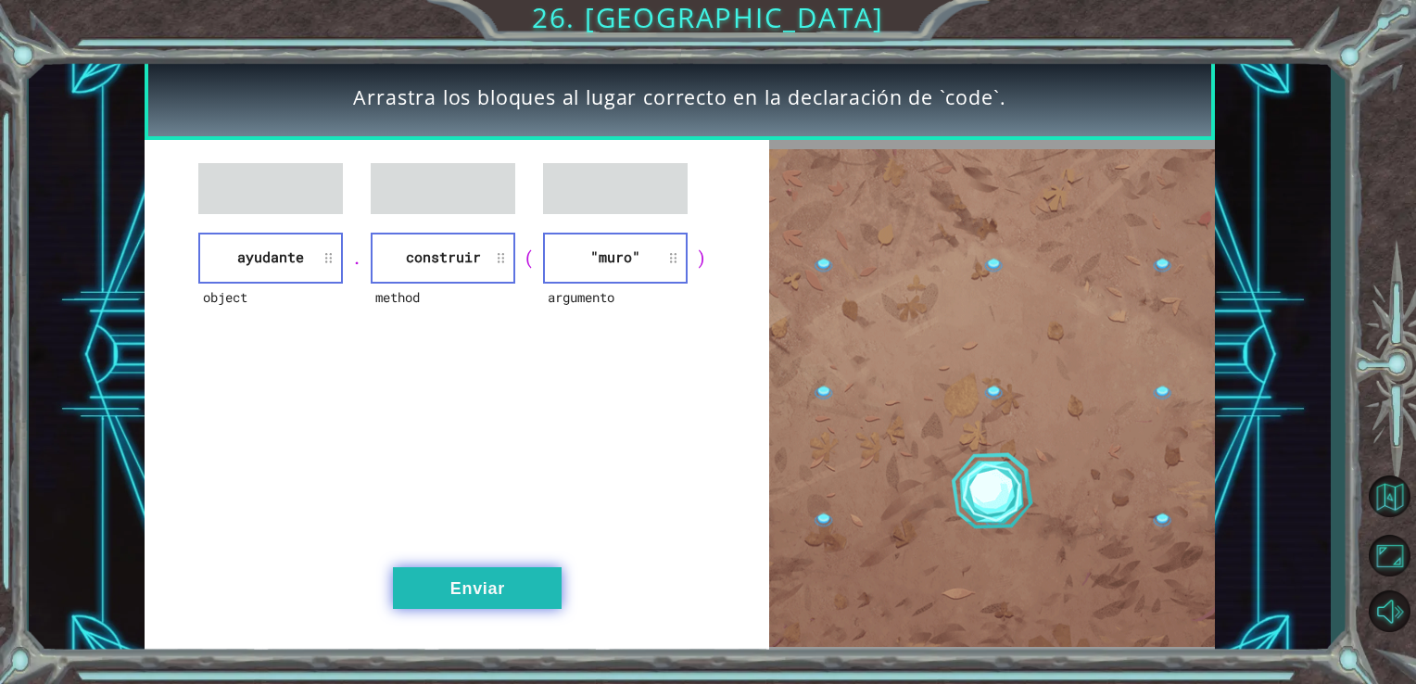
click at [538, 589] on button "Enviar" at bounding box center [477, 588] width 169 height 42
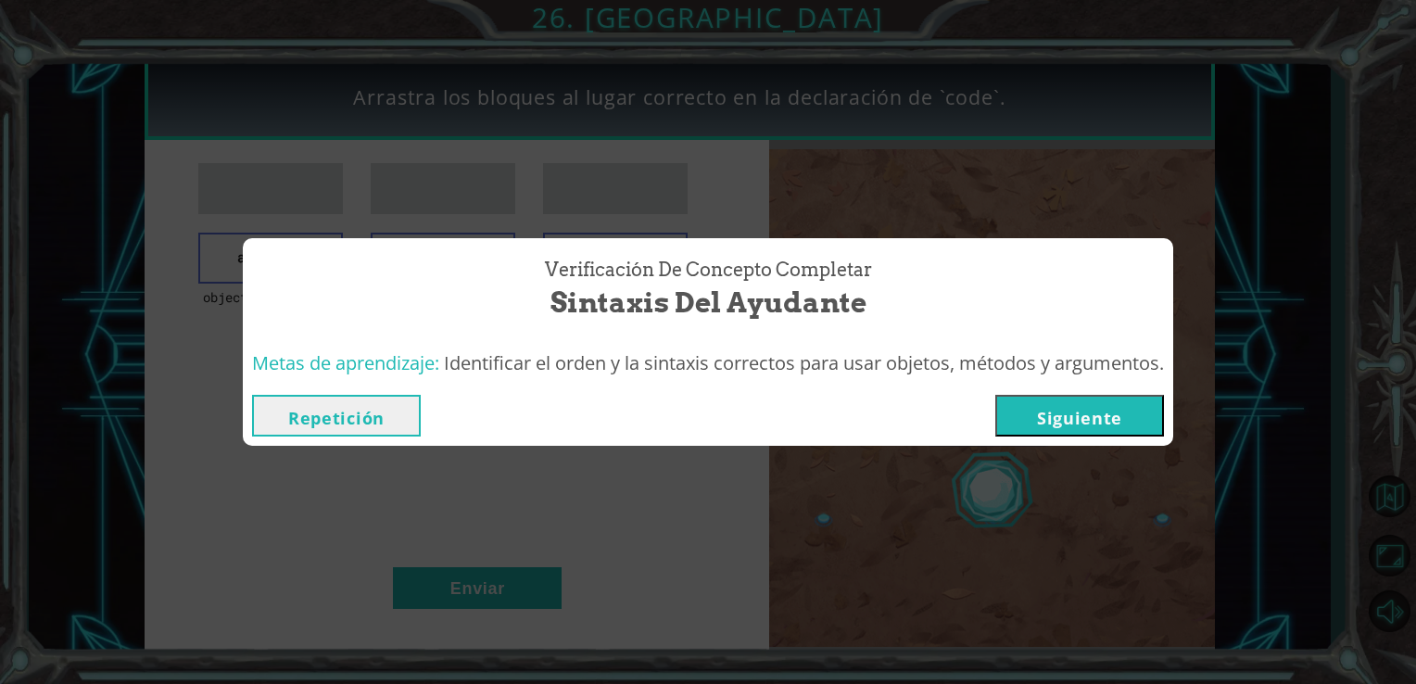
click at [1049, 410] on button "Siguiente" at bounding box center [1079, 416] width 169 height 42
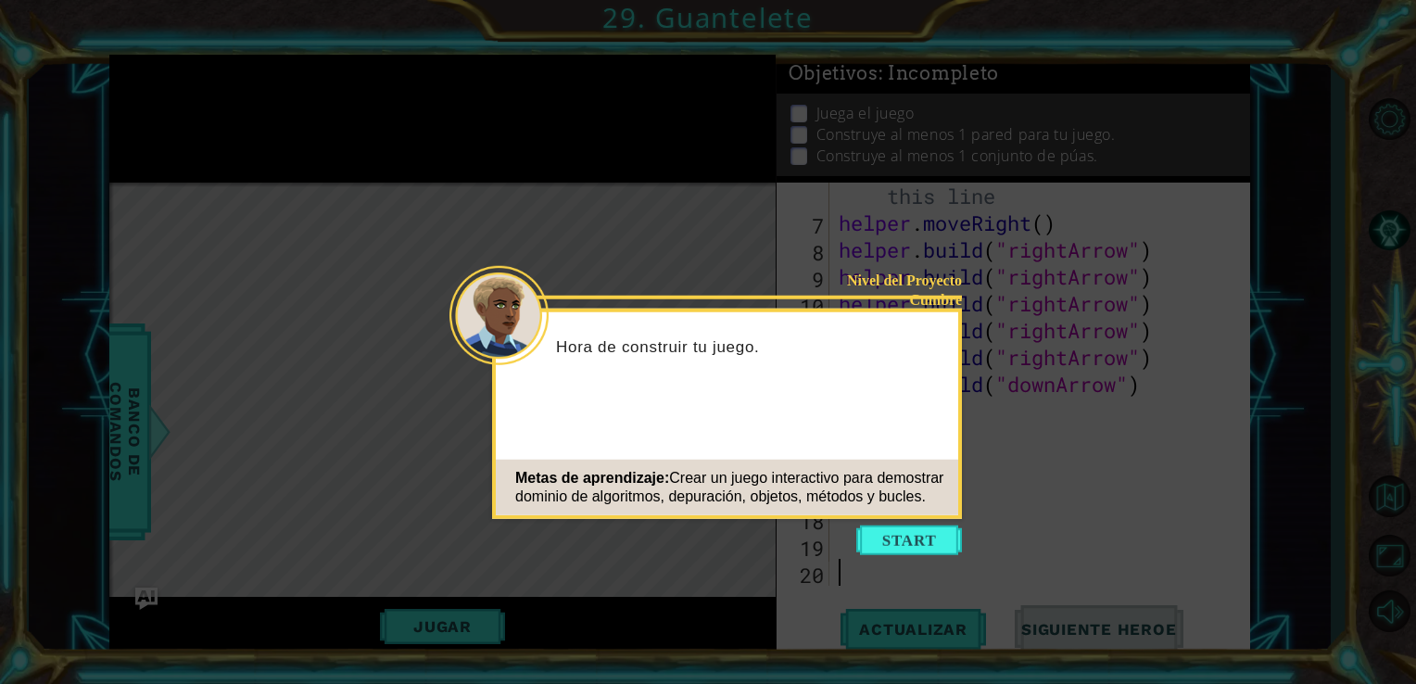
scroll to position [215, 0]
click at [890, 539] on button "Start" at bounding box center [909, 541] width 106 height 30
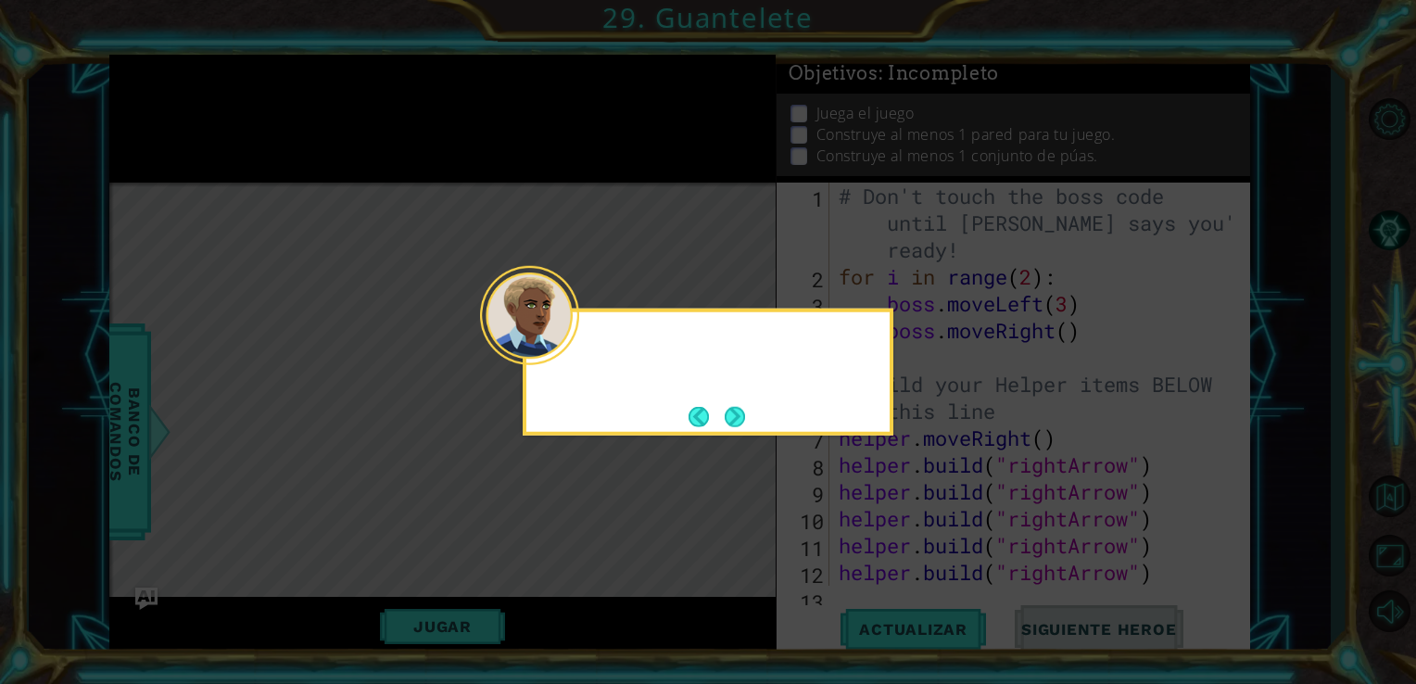
scroll to position [0, 0]
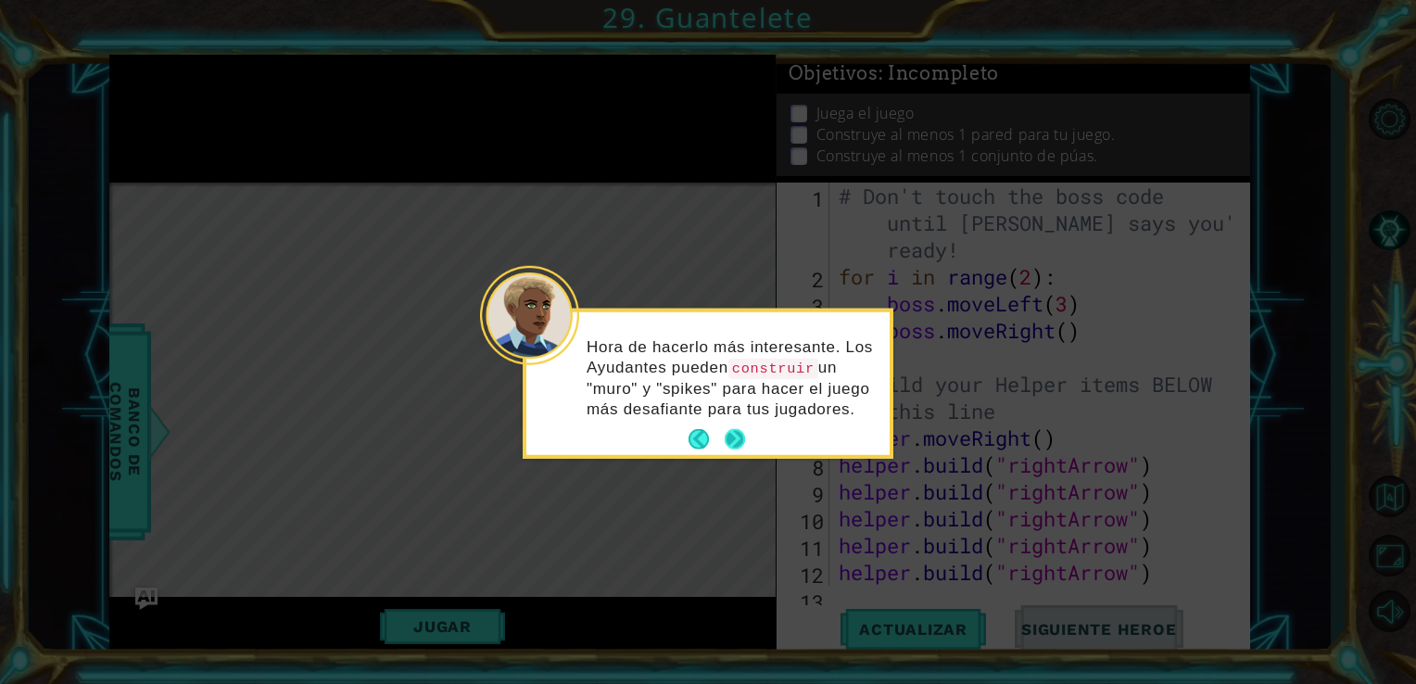
click at [728, 438] on button "Next" at bounding box center [735, 439] width 20 height 20
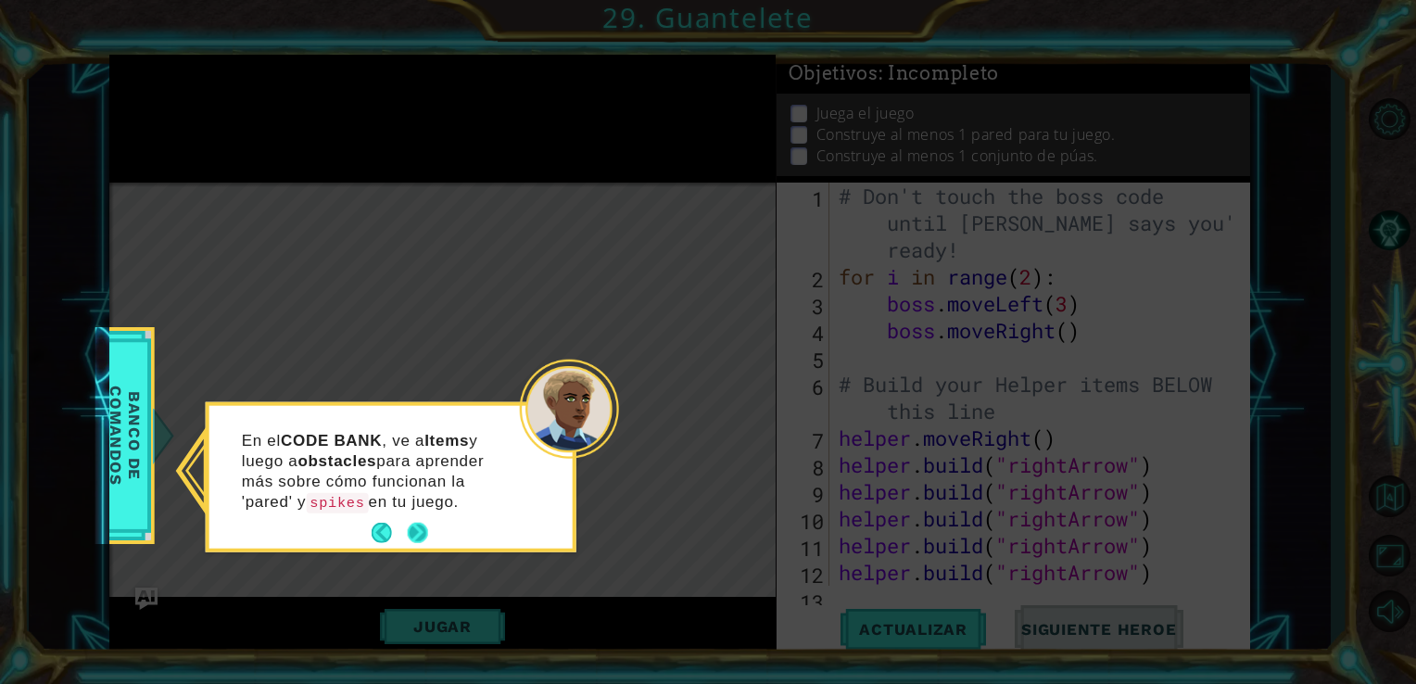
click at [415, 528] on button "Next" at bounding box center [418, 533] width 20 height 20
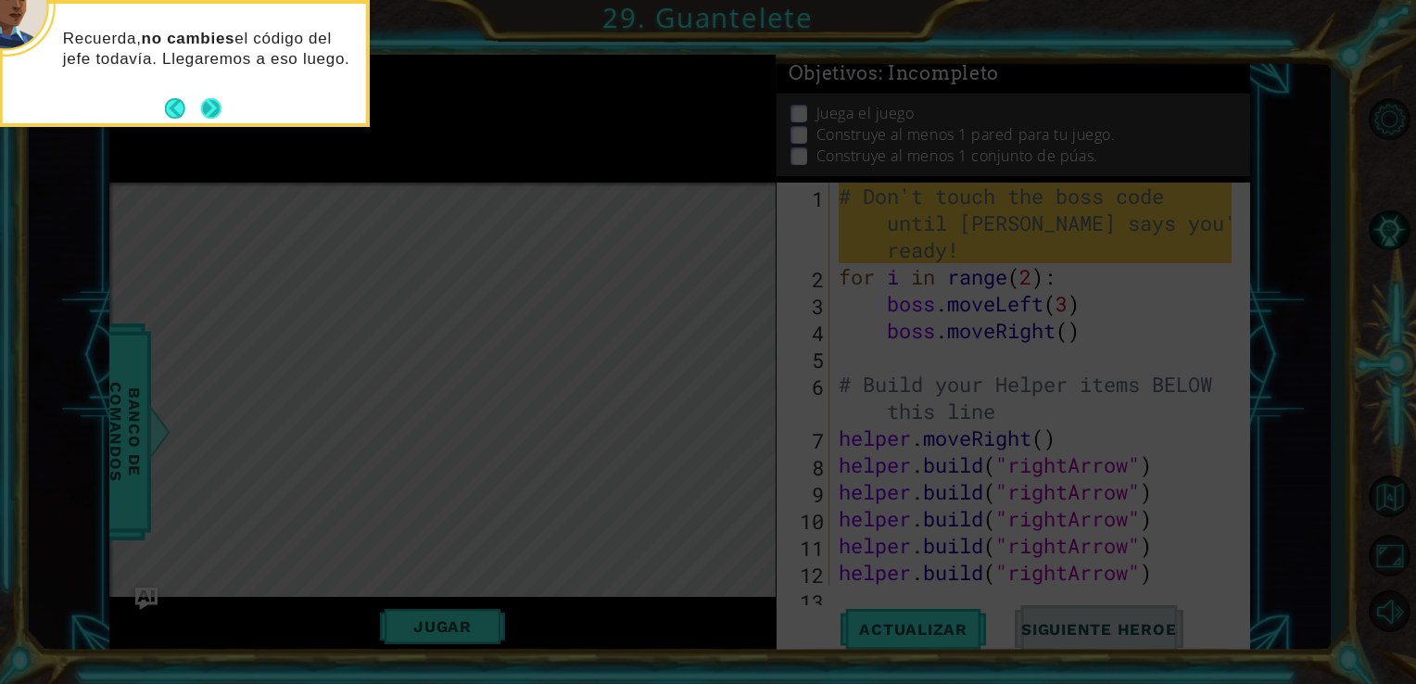
click at [203, 102] on button "Next" at bounding box center [211, 108] width 20 height 20
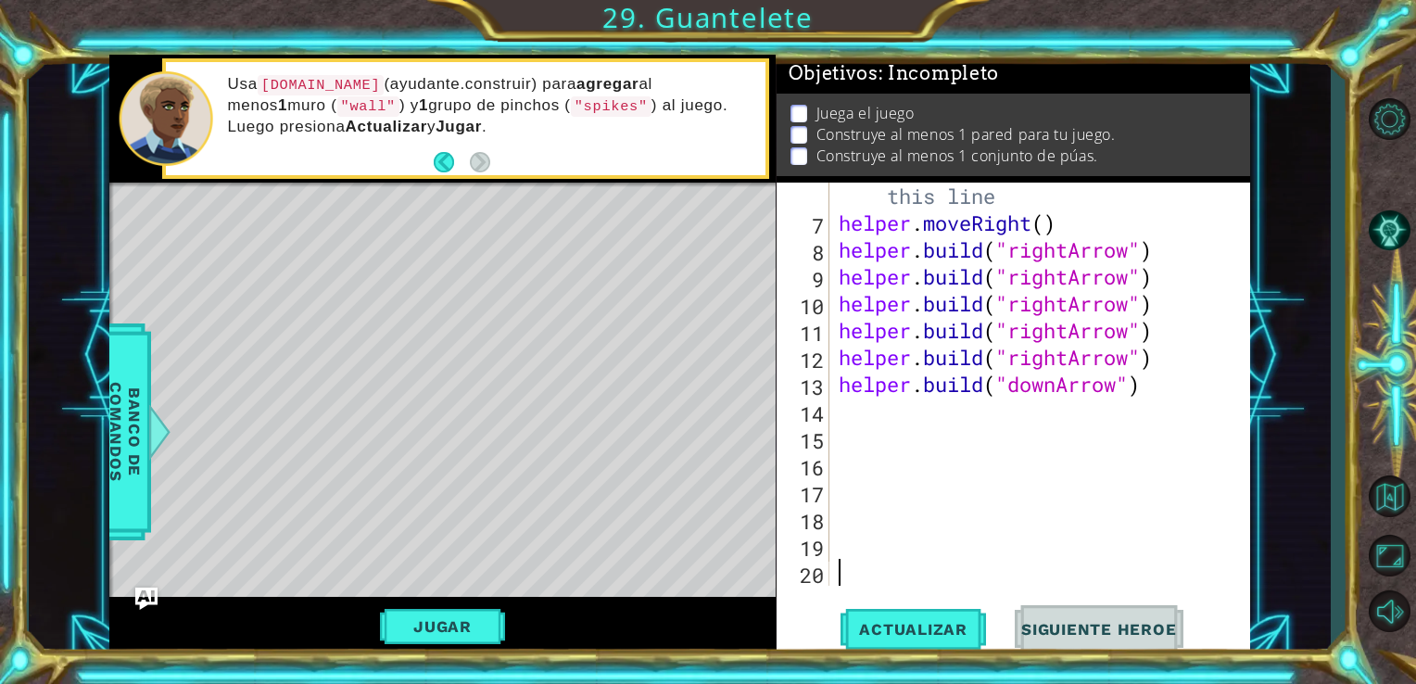
scroll to position [215, 0]
click at [899, 424] on div "# Build your Helper items BELOW this line helper . moveRight ( ) helper . build…" at bounding box center [1038, 398] width 407 height 484
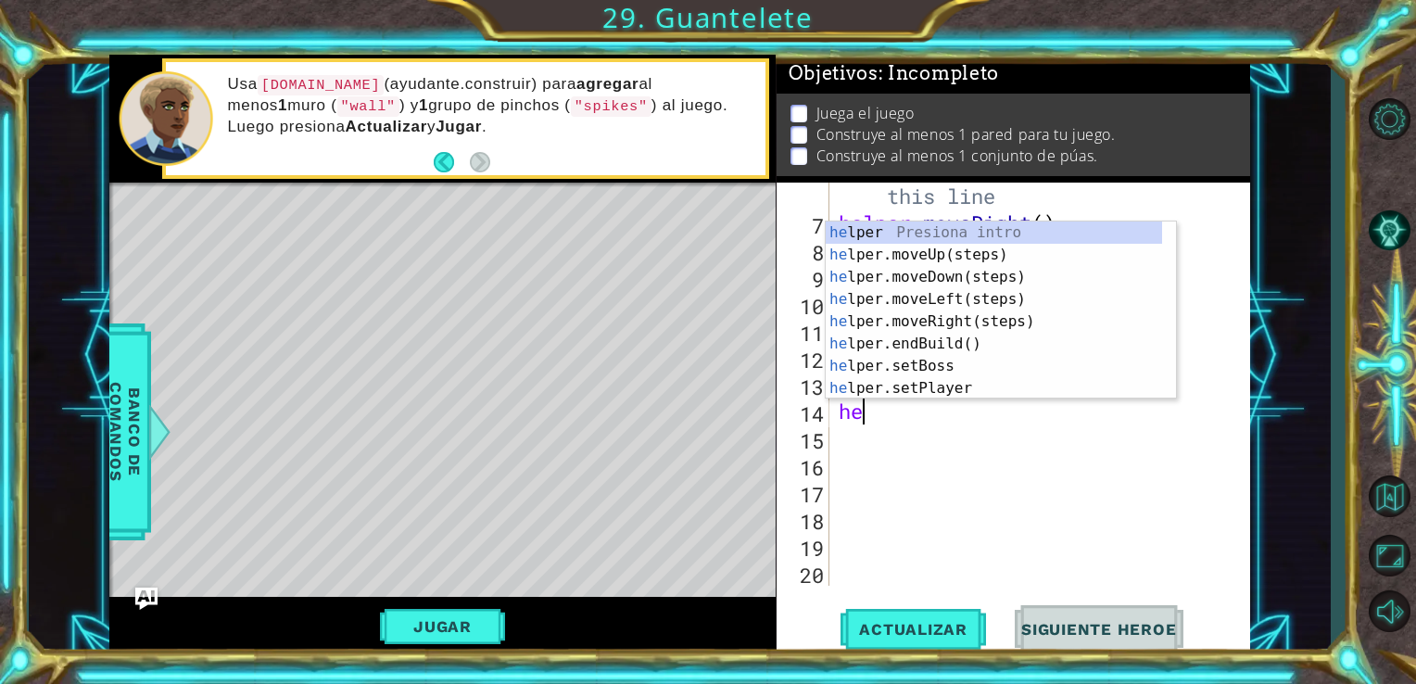
scroll to position [0, 0]
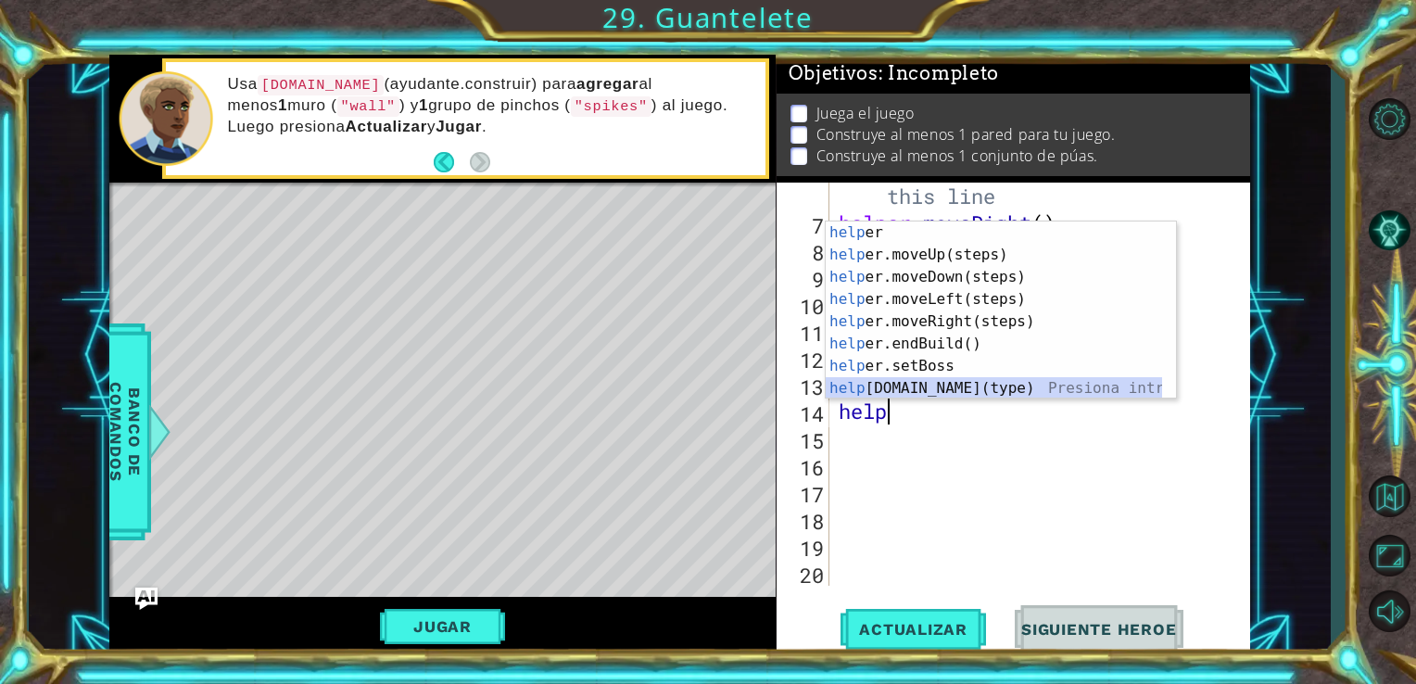
click at [931, 389] on div "help er Presiona intro help er.moveUp(steps) Presiona intro help er.moveDown(st…" at bounding box center [994, 333] width 336 height 222
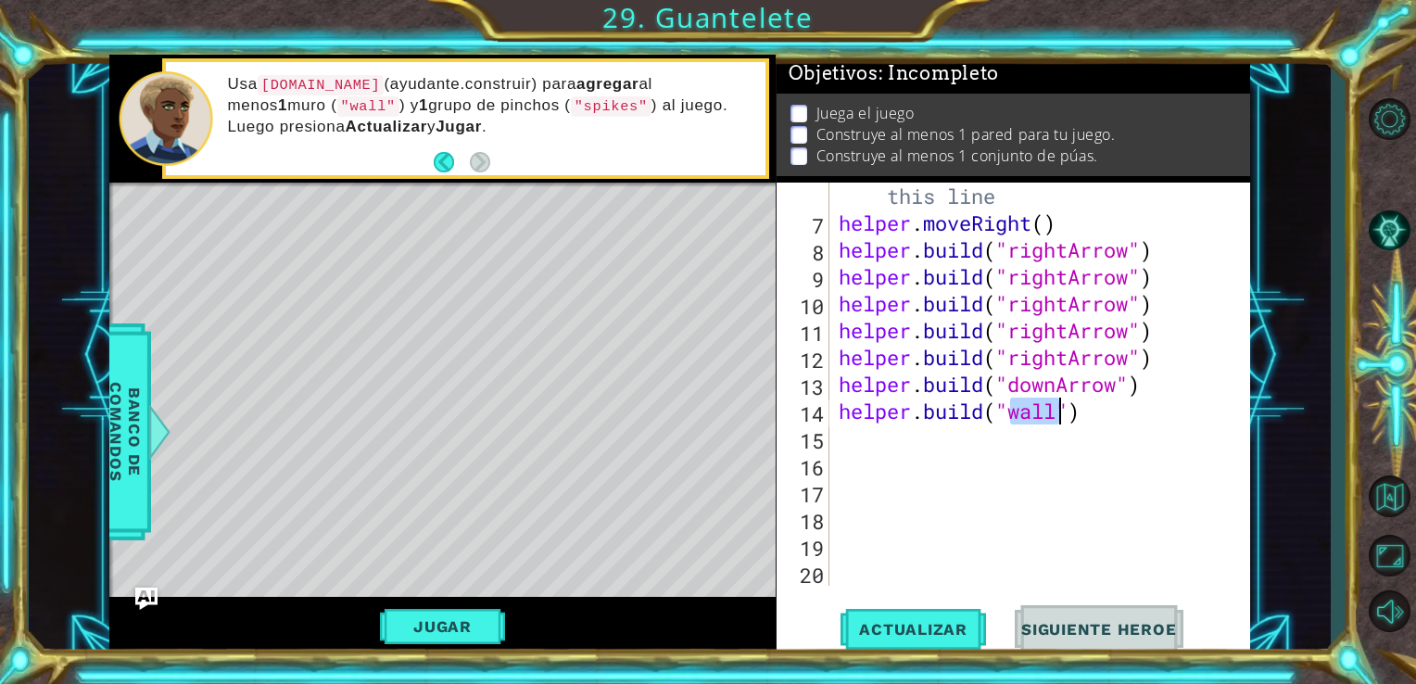
click at [930, 396] on div "# Build your Helper items BELOW this line helper . moveRight ( ) helper . build…" at bounding box center [1038, 398] width 407 height 484
click at [1060, 414] on div "# Build your Helper items BELOW this line helper . moveRight ( ) helper . build…" at bounding box center [1038, 398] width 407 height 484
type textarea "[DOMAIN_NAME]("wall")"
click at [1097, 421] on div "# Build your Helper items BELOW this line helper . moveRight ( ) helper . build…" at bounding box center [1038, 398] width 407 height 484
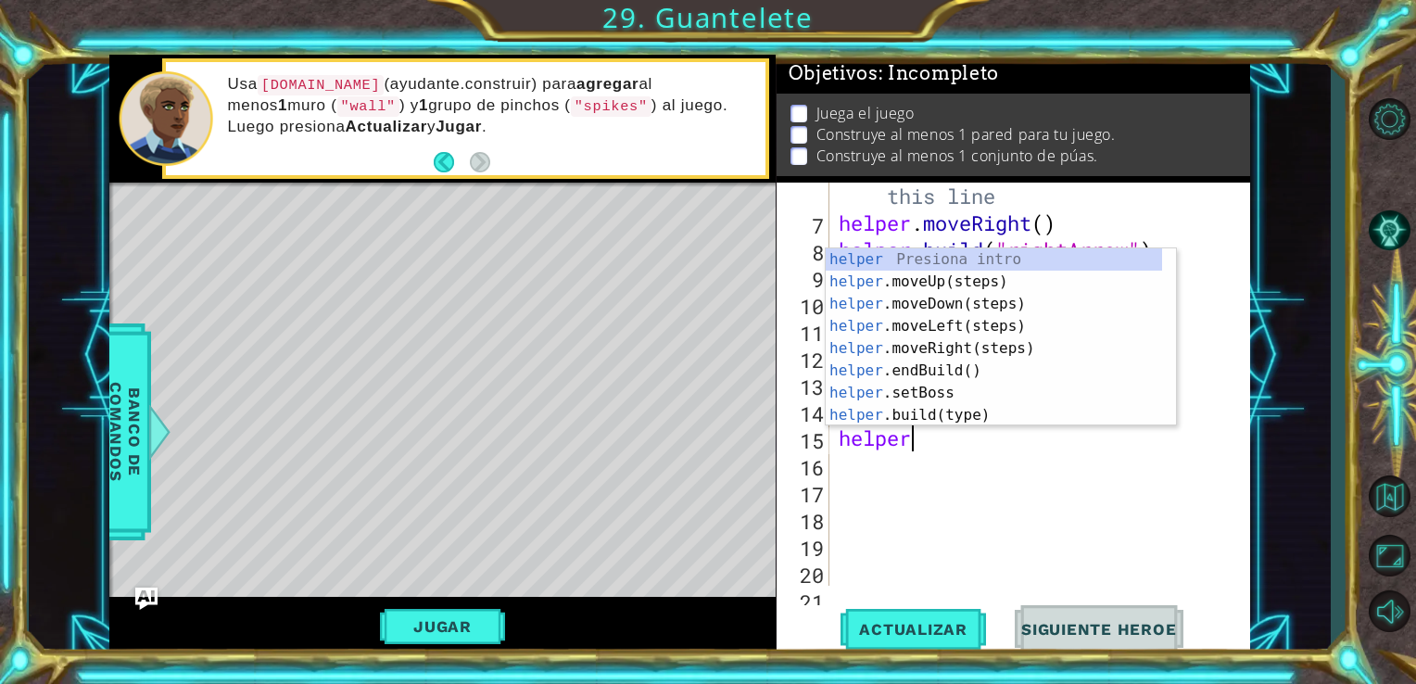
scroll to position [0, 2]
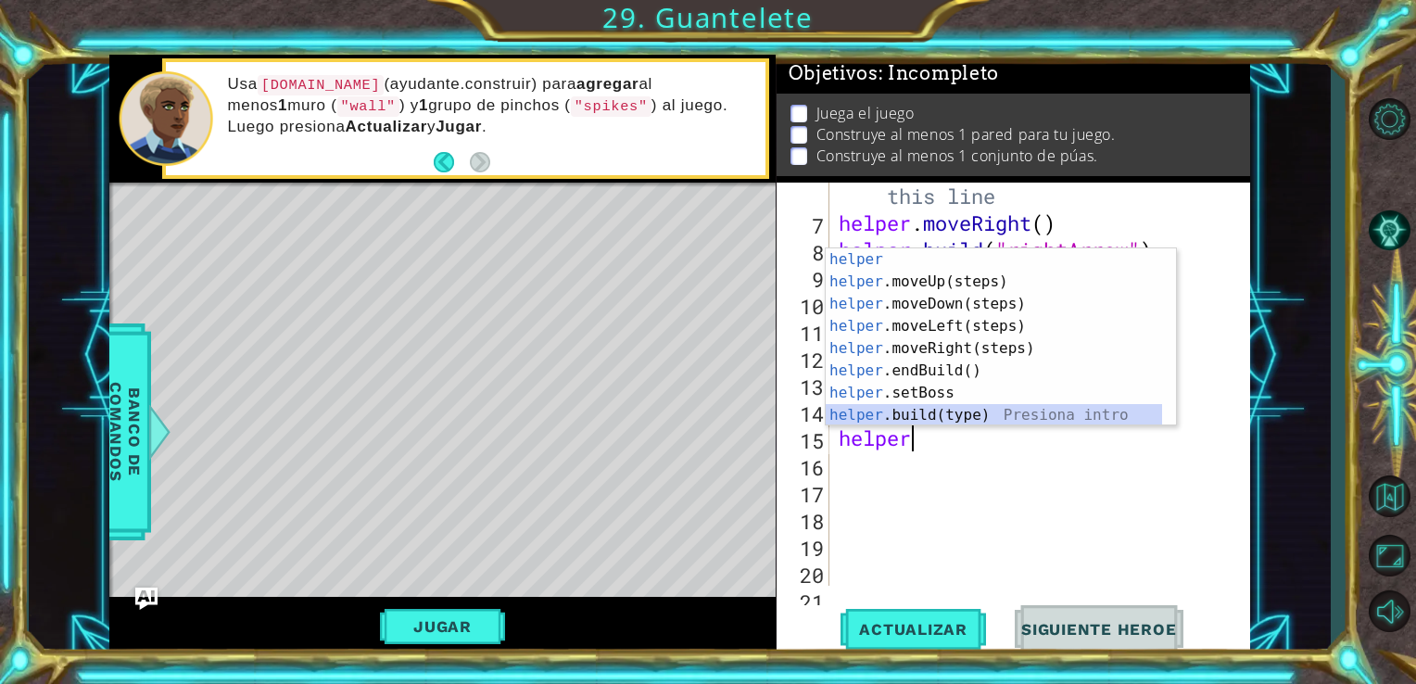
click at [1037, 416] on div "helper Presiona intro helper .moveUp(steps) Presiona intro helper .moveDown(ste…" at bounding box center [994, 359] width 336 height 222
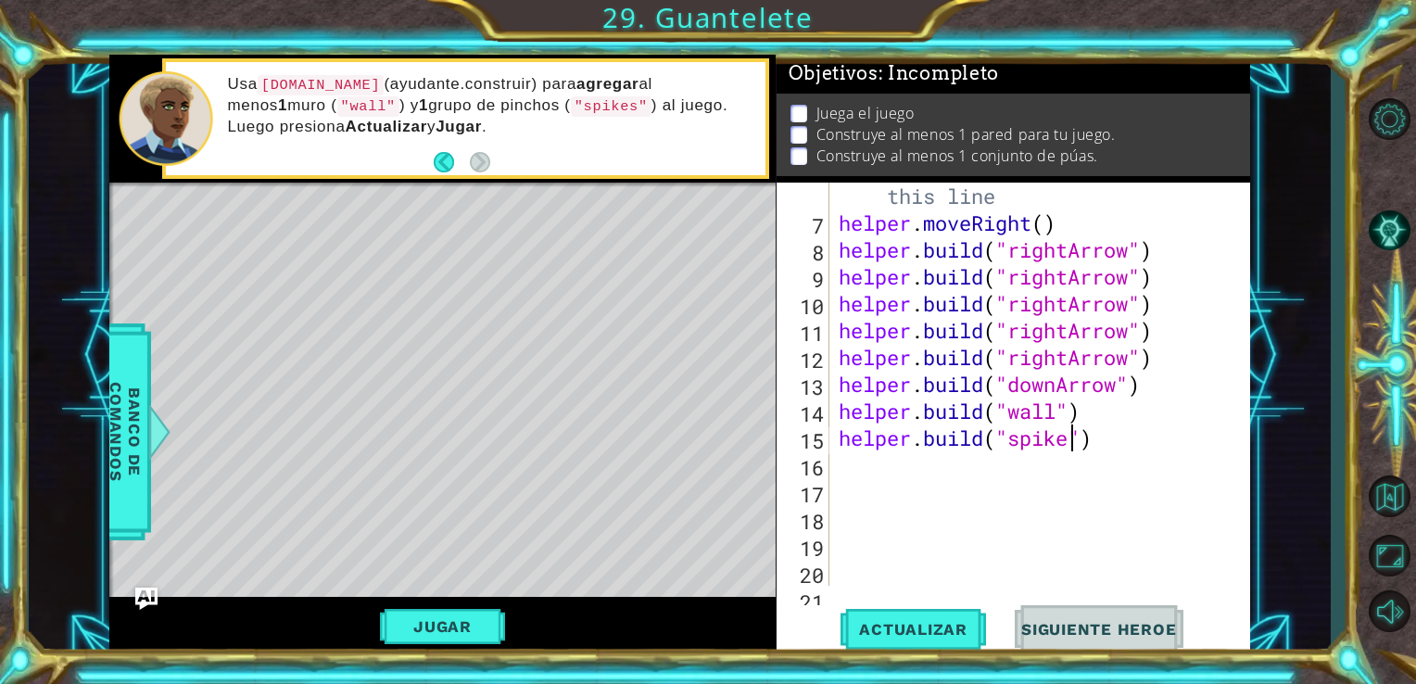
scroll to position [0, 10]
click at [942, 611] on button "Actualizar" at bounding box center [914, 628] width 146 height 47
click at [458, 634] on button "Jugar" at bounding box center [442, 626] width 125 height 35
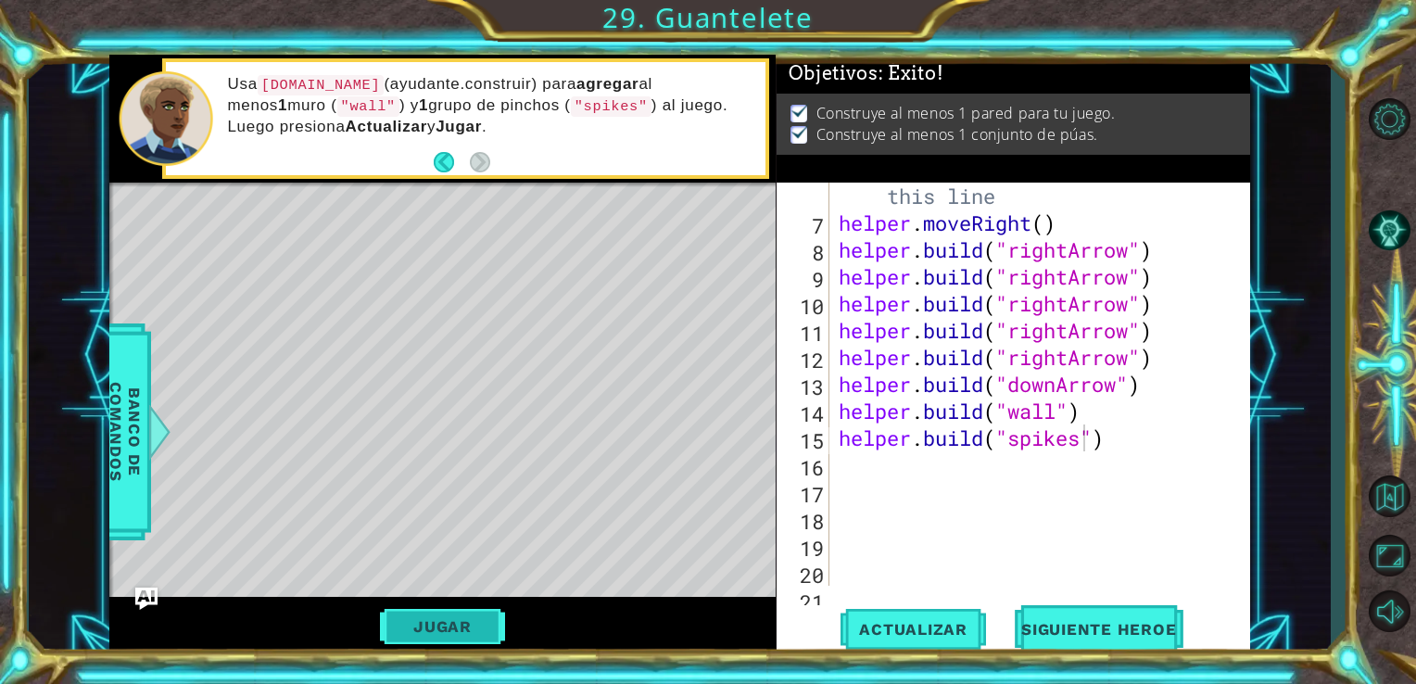
scroll to position [0, 0]
click at [1042, 623] on span "Siguiente Heroe" at bounding box center [1099, 632] width 193 height 19
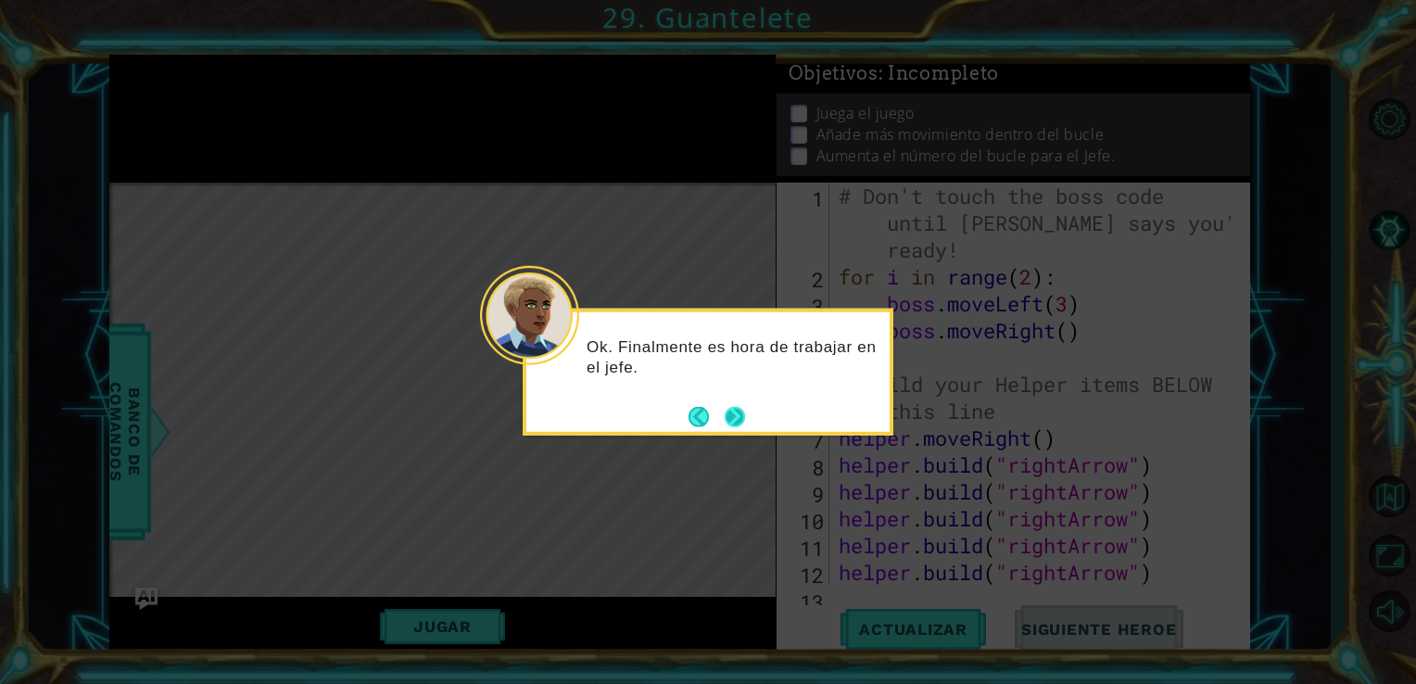
click at [734, 413] on button "Next" at bounding box center [735, 416] width 20 height 20
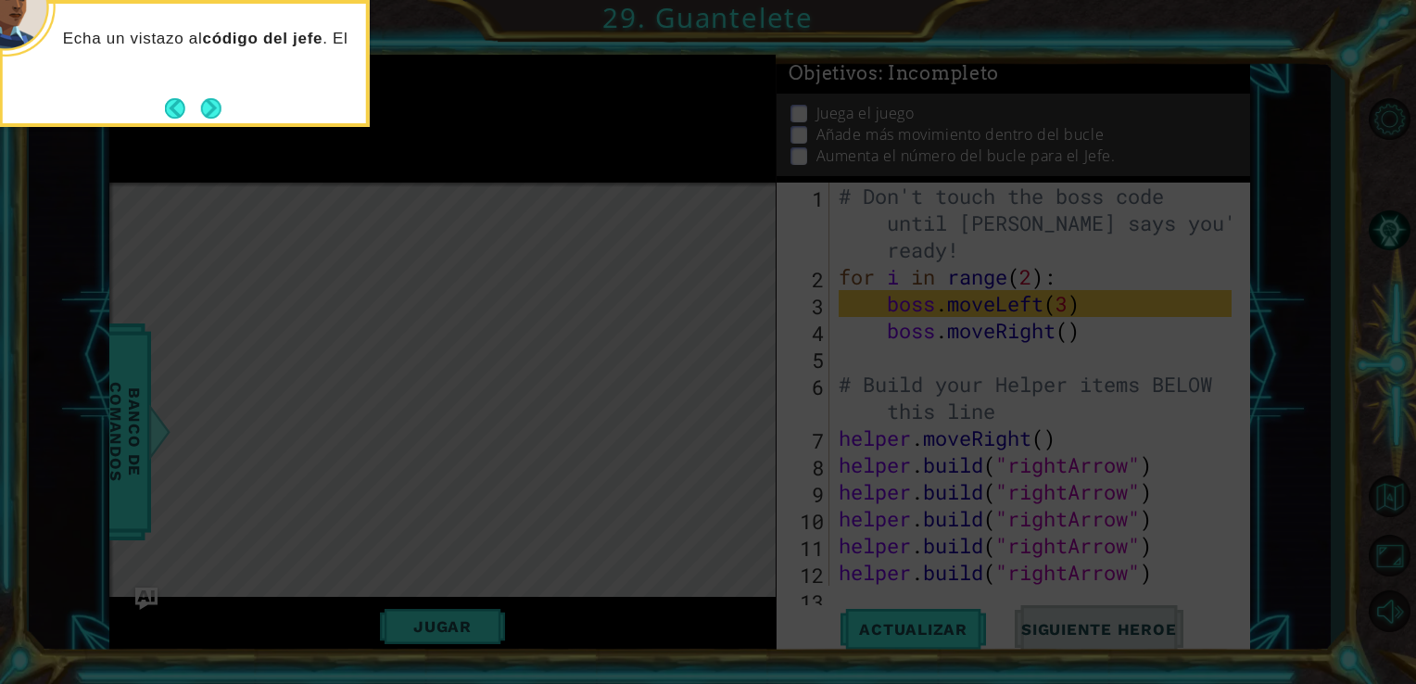
click at [727, 417] on icon at bounding box center [708, 102] width 1416 height 1163
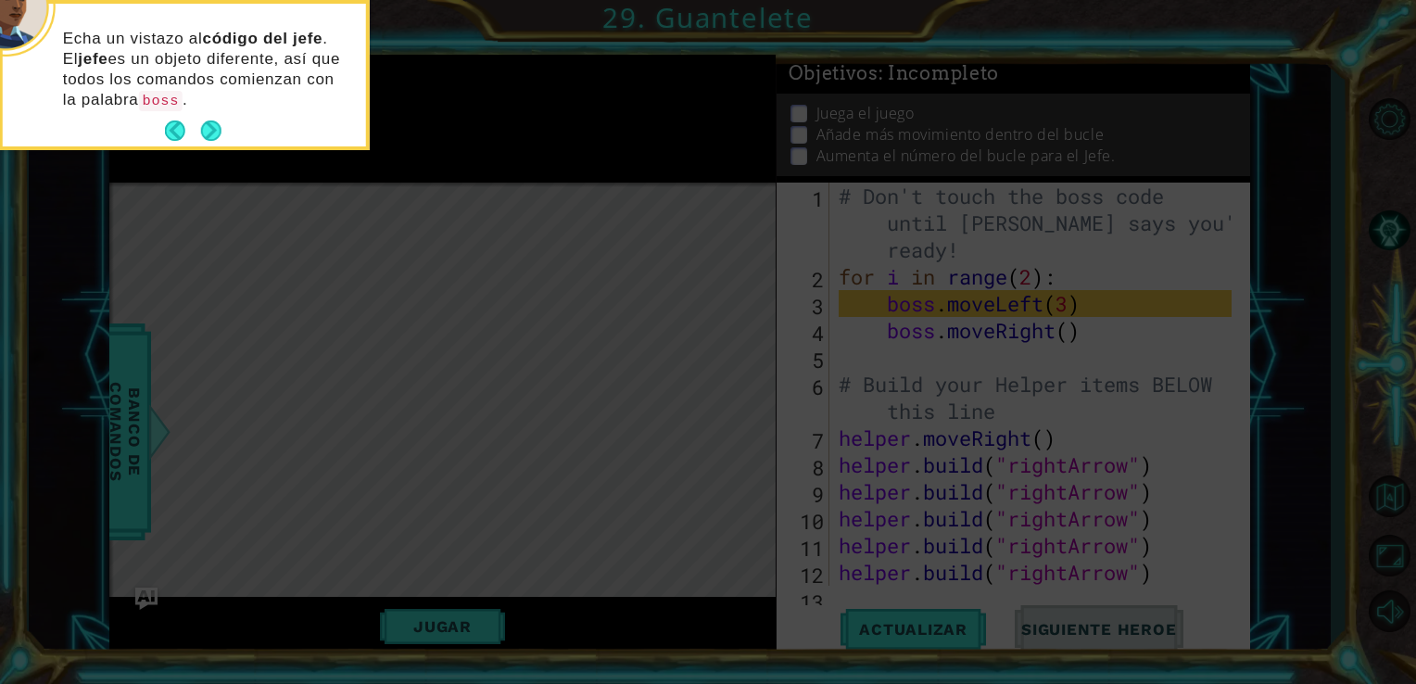
click at [96, 44] on p "Echa un vistazo al código del jefe . El jefe es un objeto diferente, así que to…" at bounding box center [208, 70] width 290 height 82
click at [206, 113] on div "Echa un vistazo al código del jefe . El jefe es un objeto diferente, así que to…" at bounding box center [184, 78] width 363 height 135
click at [206, 113] on div "Echa un vistazo al código del jefe . El jefe es un objeto diferente, así que to…" at bounding box center [184, 75] width 363 height 143
click at [206, 120] on button "Next" at bounding box center [211, 130] width 20 height 20
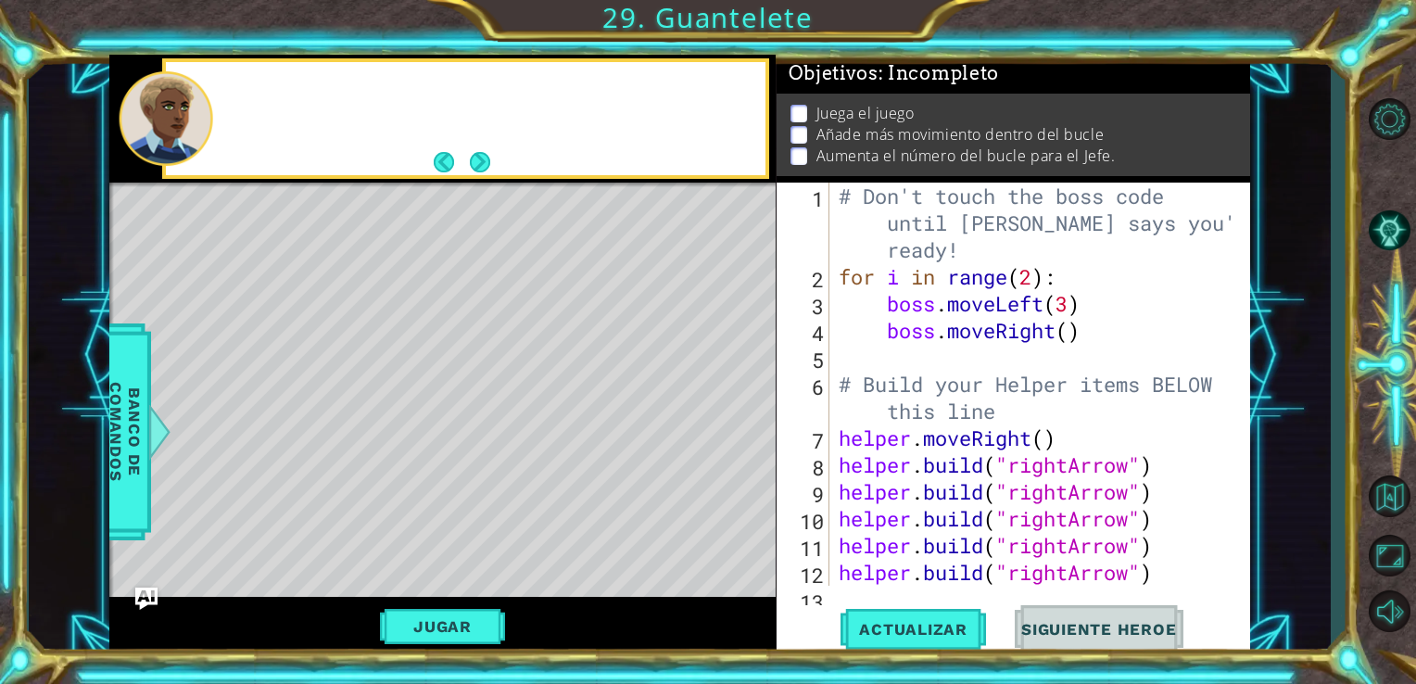
click at [208, 125] on div at bounding box center [167, 118] width 94 height 95
click at [475, 169] on button "Next" at bounding box center [480, 162] width 20 height 20
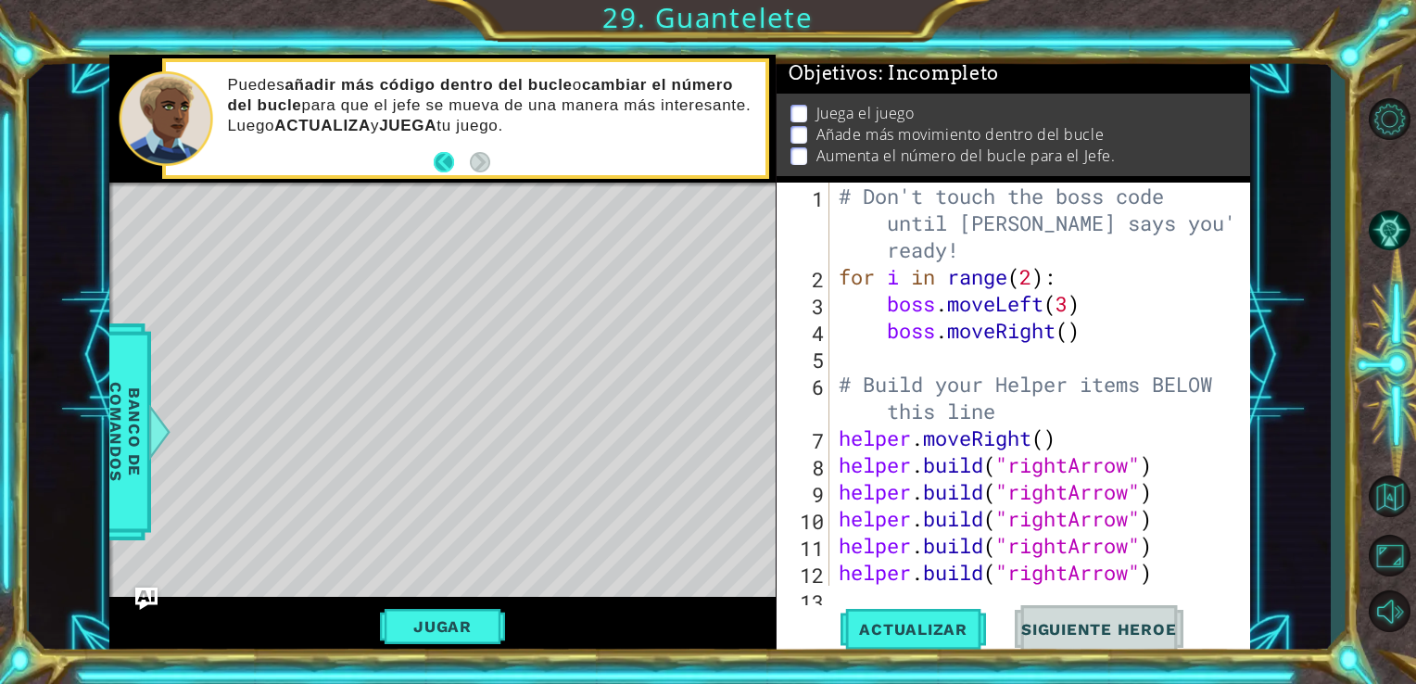
click at [447, 160] on button "Back" at bounding box center [452, 162] width 36 height 20
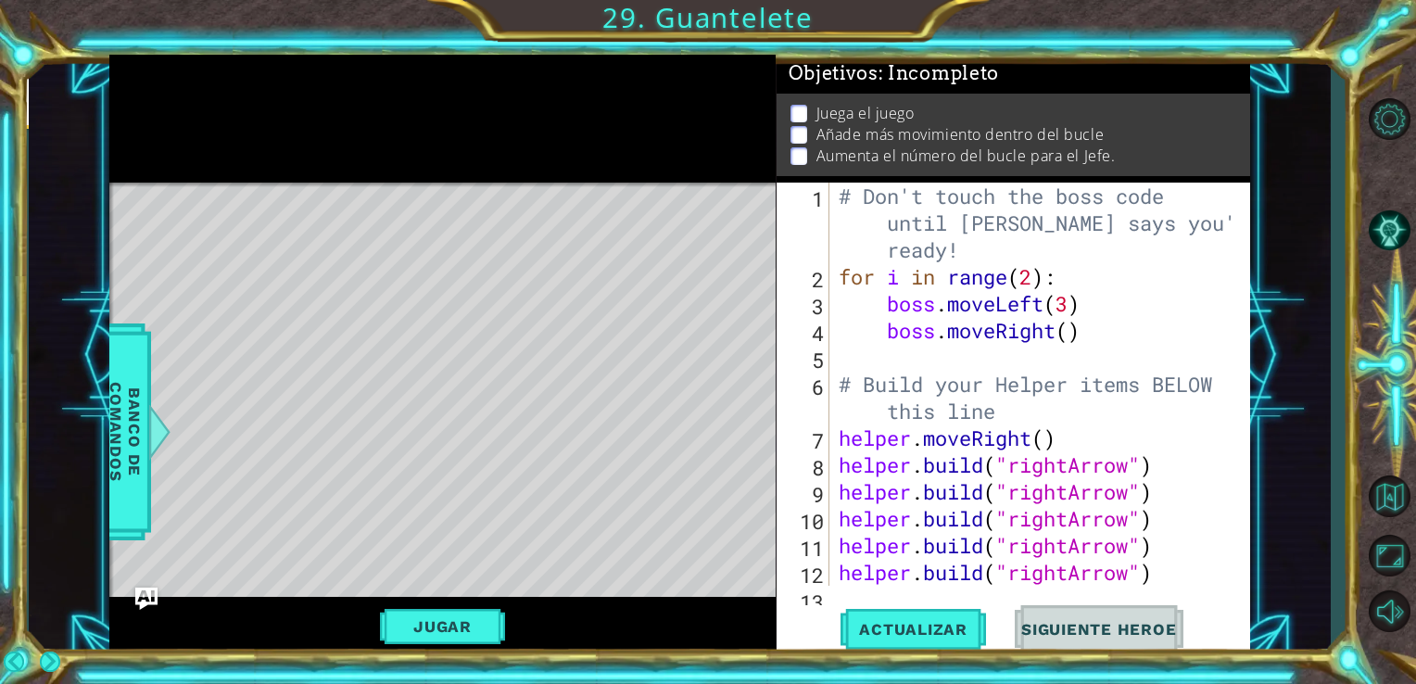
click at [447, 160] on div at bounding box center [442, 119] width 667 height 128
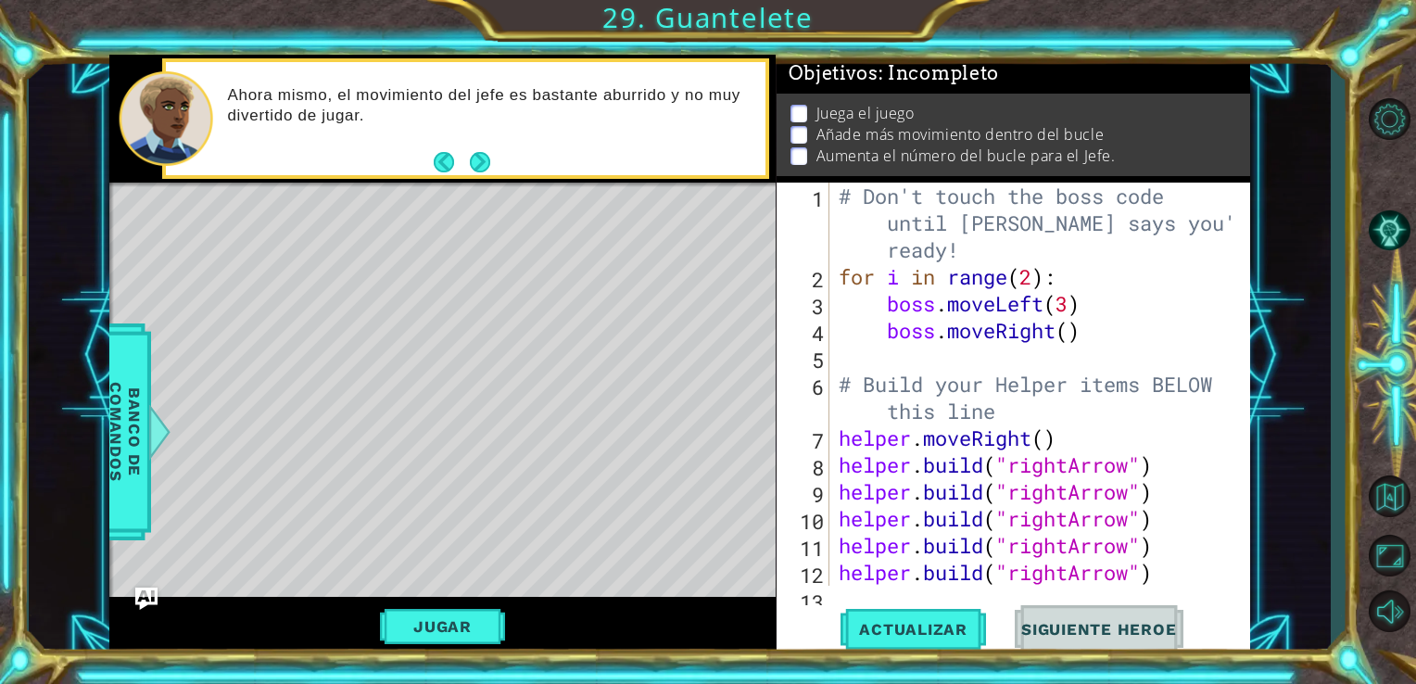
click at [200, 91] on div at bounding box center [167, 118] width 94 height 95
click at [481, 154] on button "Next" at bounding box center [480, 162] width 20 height 20
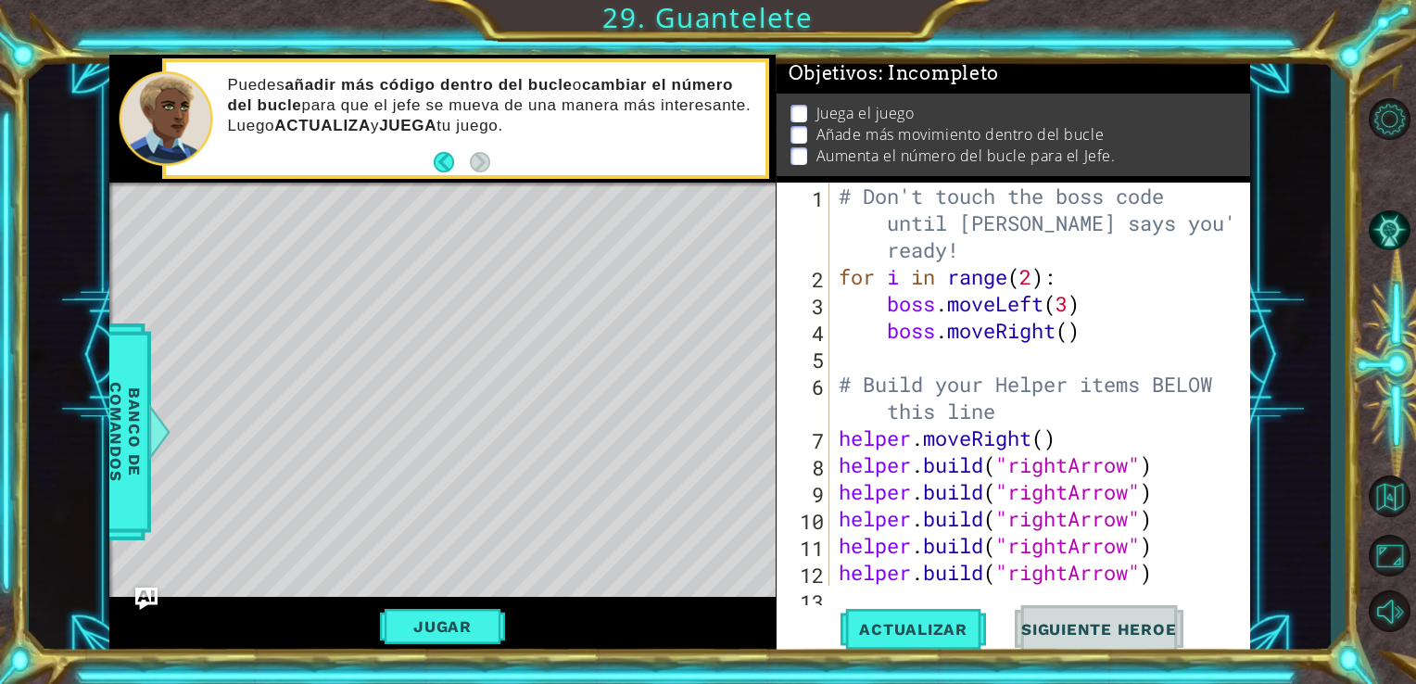
click at [1083, 328] on div "# Don't touch the boss code until [PERSON_NAME] says you're ready! for i in ran…" at bounding box center [1038, 438] width 407 height 511
click at [1086, 332] on div "# Don't touch the boss code until [PERSON_NAME] says you're ready! for i in ran…" at bounding box center [1038, 438] width 407 height 511
click at [1035, 283] on div "# Don't touch the boss code until [PERSON_NAME] says you're ready! for i in ran…" at bounding box center [1038, 438] width 407 height 511
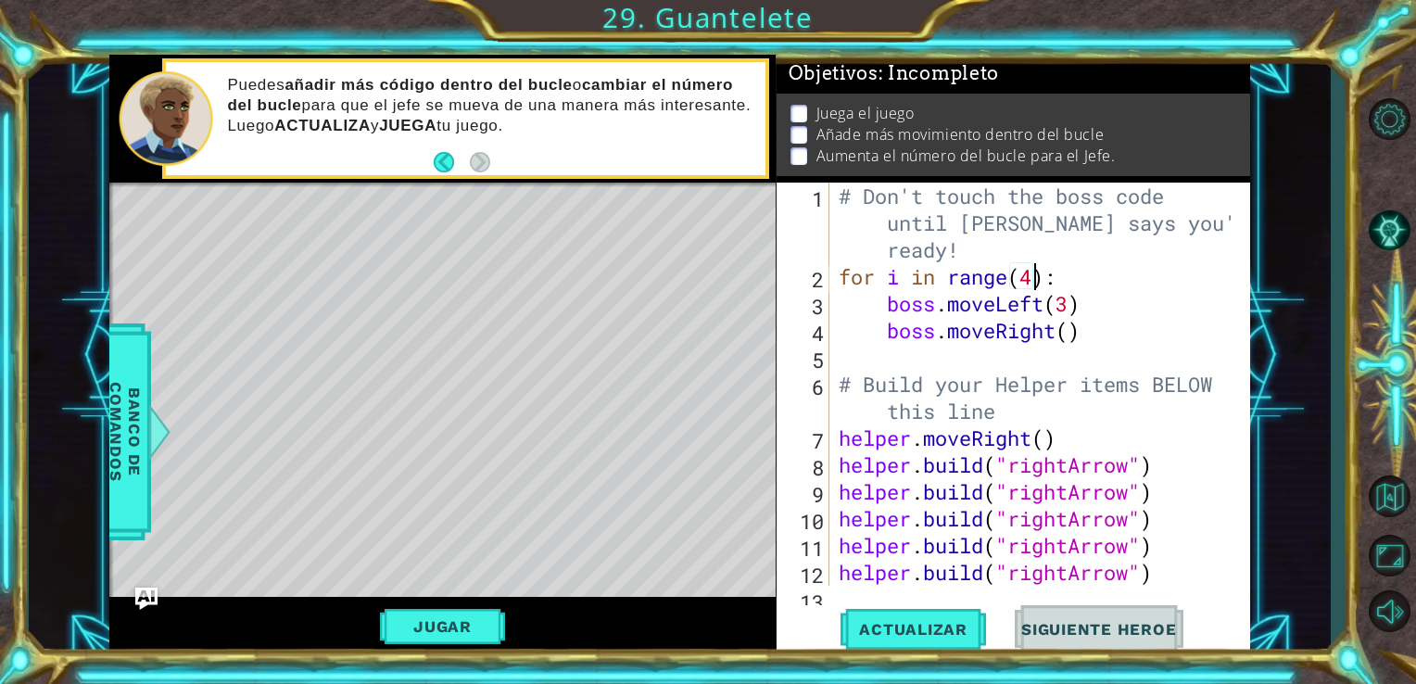
scroll to position [0, 7]
click at [1093, 338] on div "# Don't touch the boss code until [PERSON_NAME] says you're ready! for i in ran…" at bounding box center [1038, 438] width 407 height 511
type textarea "boss.moveRight()"
type textarea "boss.moveRight(3)"
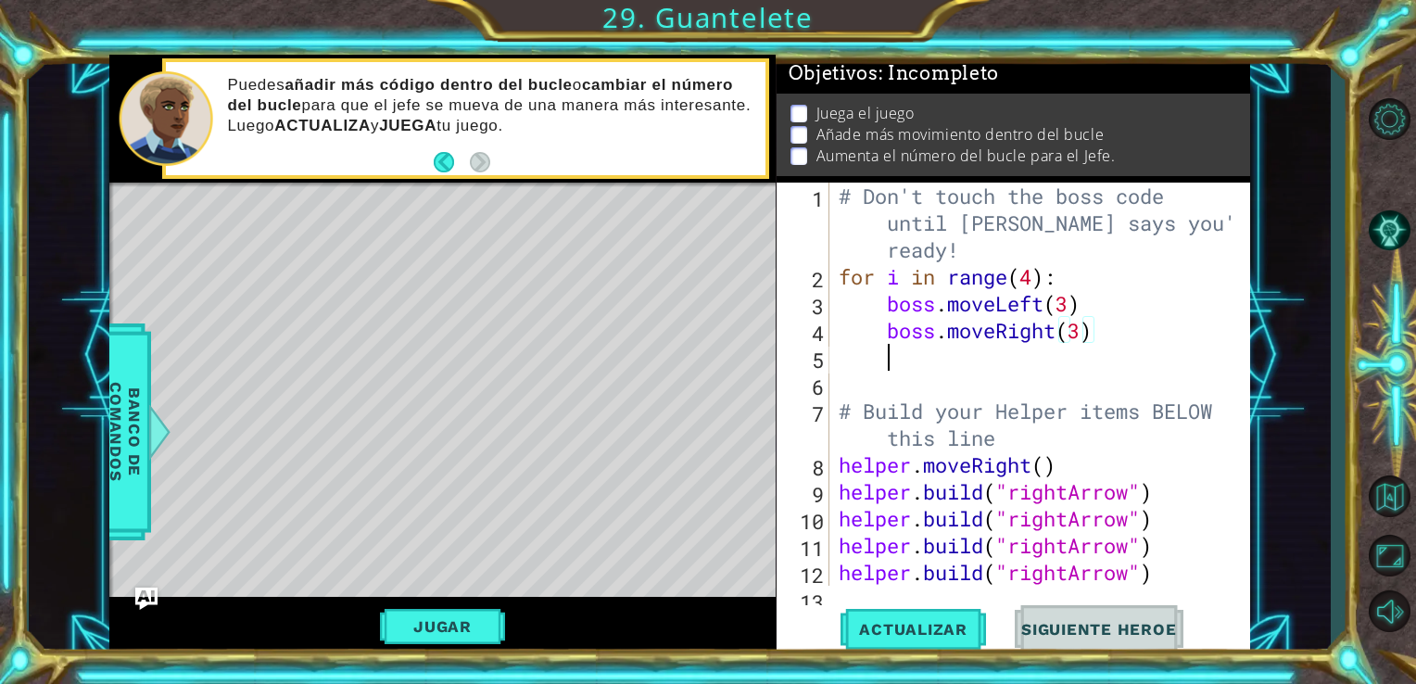
scroll to position [0, 0]
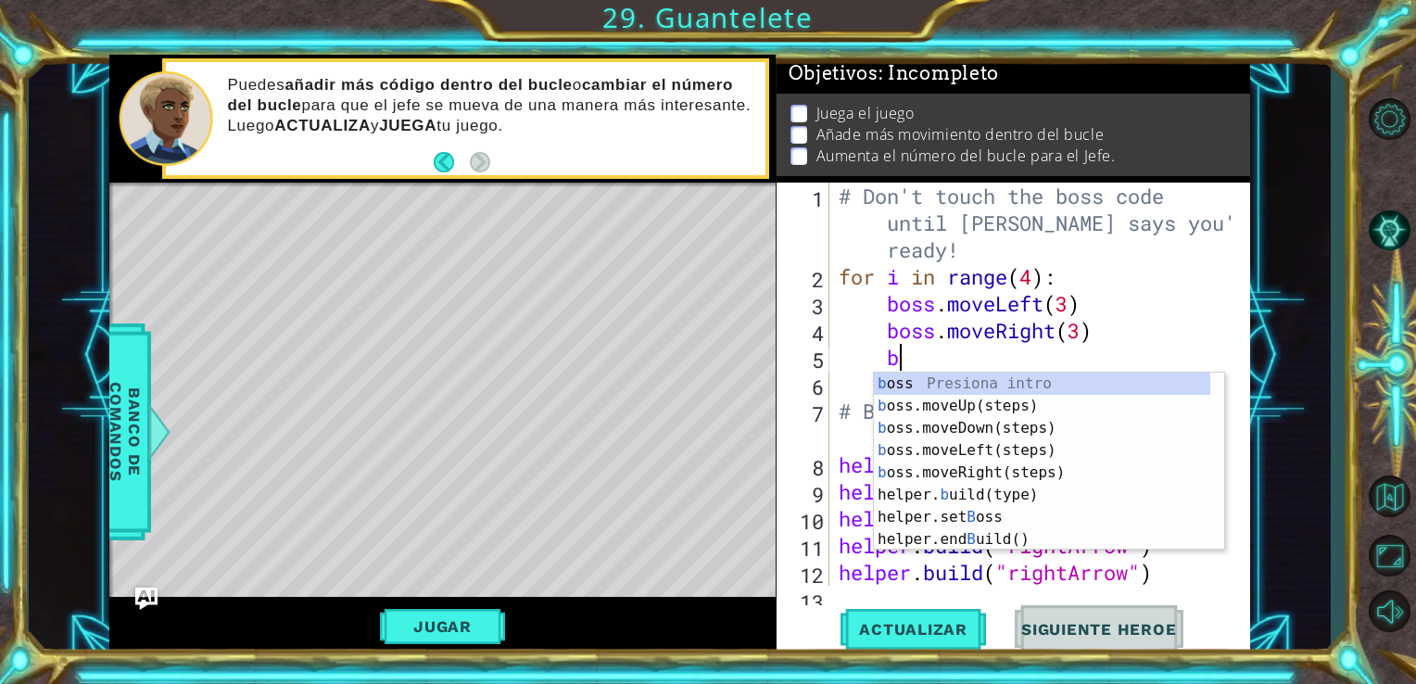
type textarea "bo"
click at [994, 403] on div "bo ss Presiona intro bo ss.moveUp(steps) Presiona intro bo ss.moveDown(steps) P…" at bounding box center [1049, 473] width 350 height 200
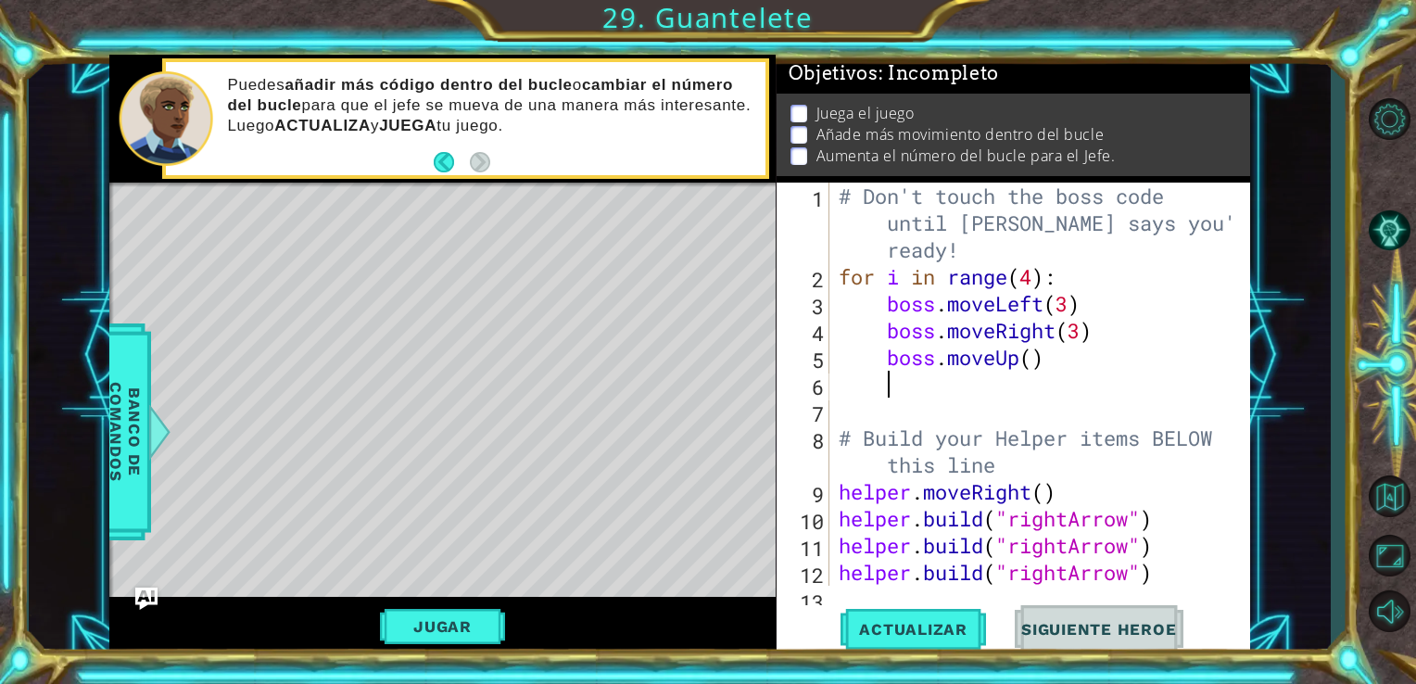
scroll to position [0, 0]
click at [1038, 367] on div "# Don't touch the boss code until [PERSON_NAME] says you're ready! for i in ran…" at bounding box center [1038, 438] width 407 height 511
click at [1034, 361] on div "# Don't touch the boss code until [PERSON_NAME] says you're ready! for i in ran…" at bounding box center [1038, 438] width 407 height 511
click at [922, 622] on span "Actualizar" at bounding box center [914, 629] width 146 height 19
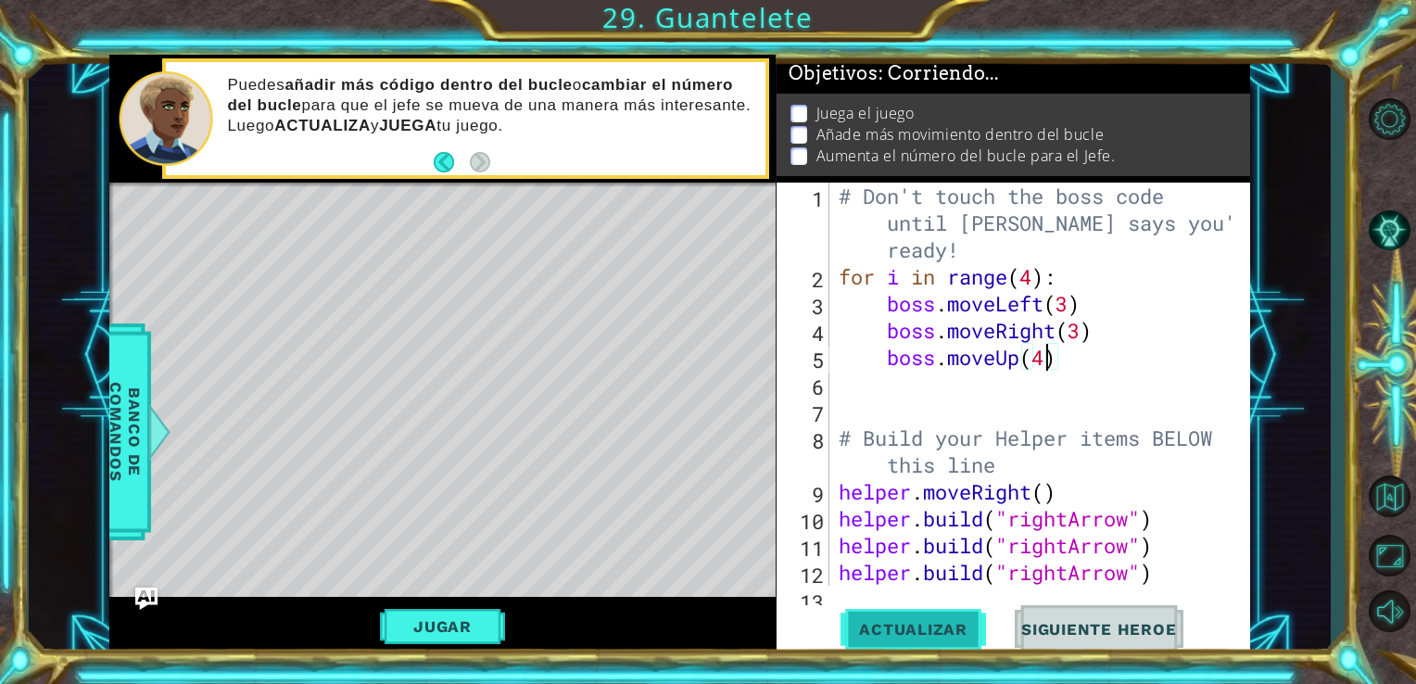
click at [922, 622] on span "Actualizar" at bounding box center [914, 629] width 146 height 19
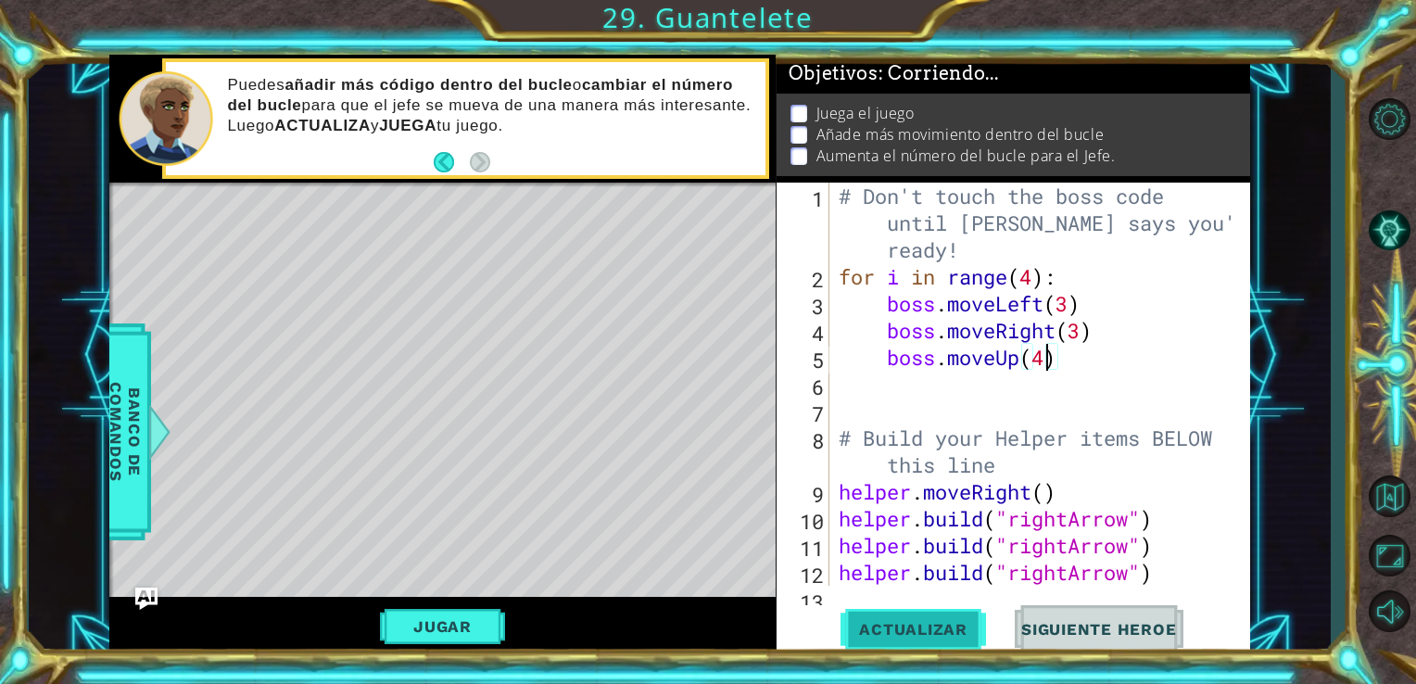
click at [922, 622] on span "Actualizar" at bounding box center [914, 629] width 146 height 19
click at [1031, 304] on div "# Don't touch the boss code until [PERSON_NAME] says you're ready! for i in ran…" at bounding box center [1038, 438] width 407 height 511
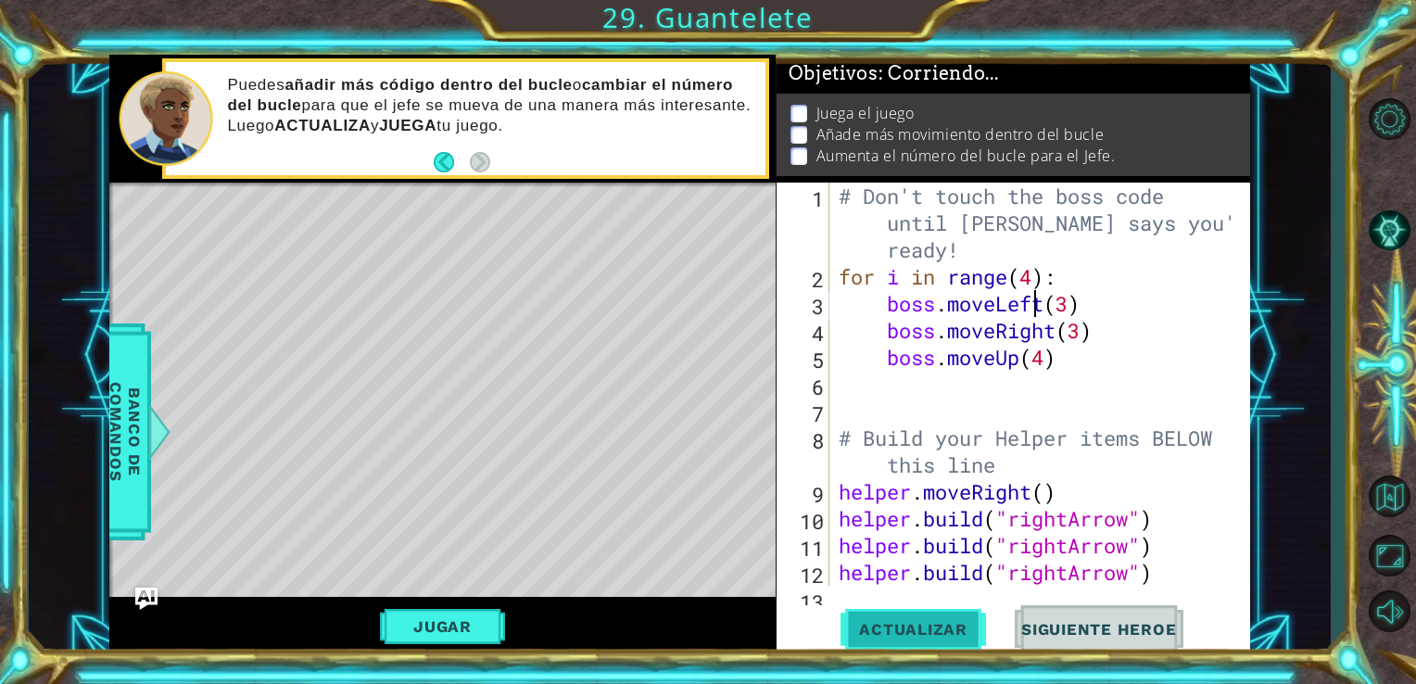
click at [918, 614] on button "Actualizar" at bounding box center [914, 628] width 146 height 47
click at [1101, 337] on div "# Don't touch the boss code until [PERSON_NAME] says you're ready! for i in ran…" at bounding box center [1038, 438] width 407 height 511
click at [1059, 361] on div "# Don't touch the boss code until [PERSON_NAME] says you're ready! for i in ran…" at bounding box center [1038, 438] width 407 height 511
type textarea "boss.moveUp(4)"
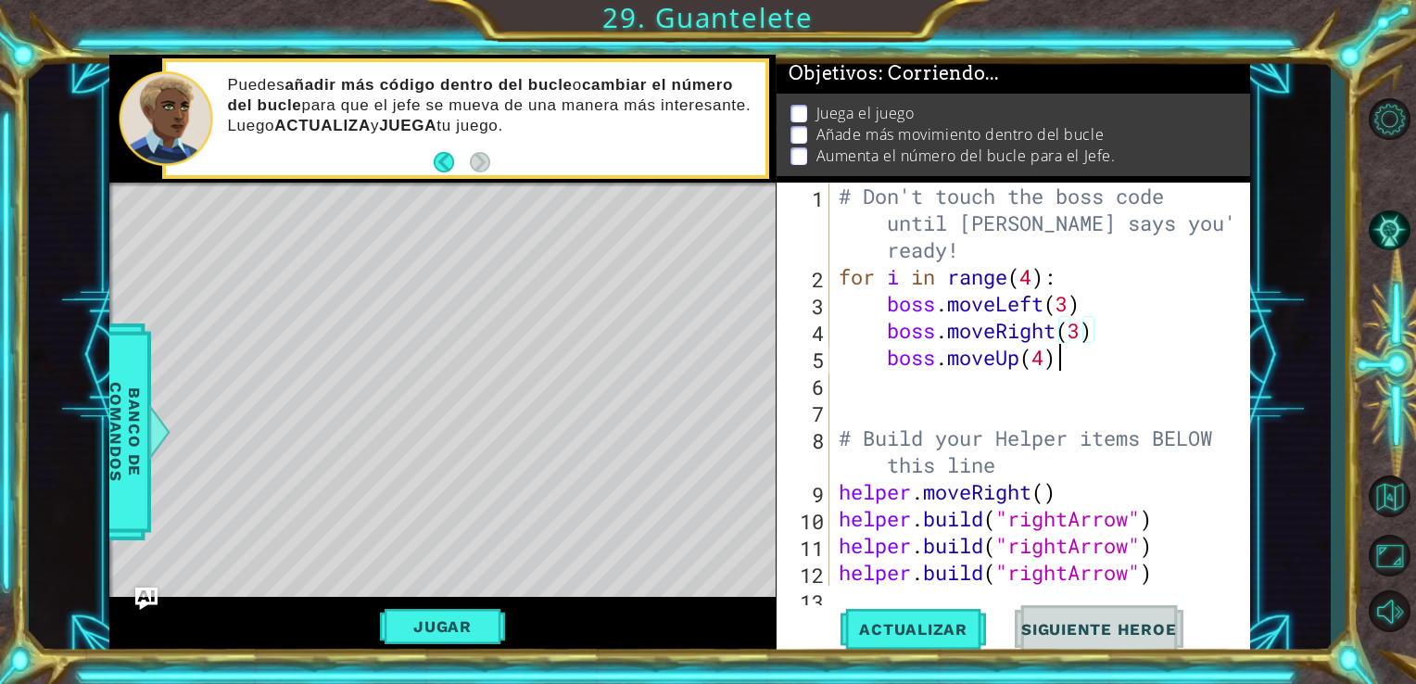
click at [1038, 368] on div "# Don't touch the boss code until [PERSON_NAME] says you're ready! for i in ran…" at bounding box center [1038, 438] width 407 height 511
click at [1067, 365] on div "# Don't touch the boss code until [PERSON_NAME] says you're ready! for i in ran…" at bounding box center [1038, 438] width 407 height 511
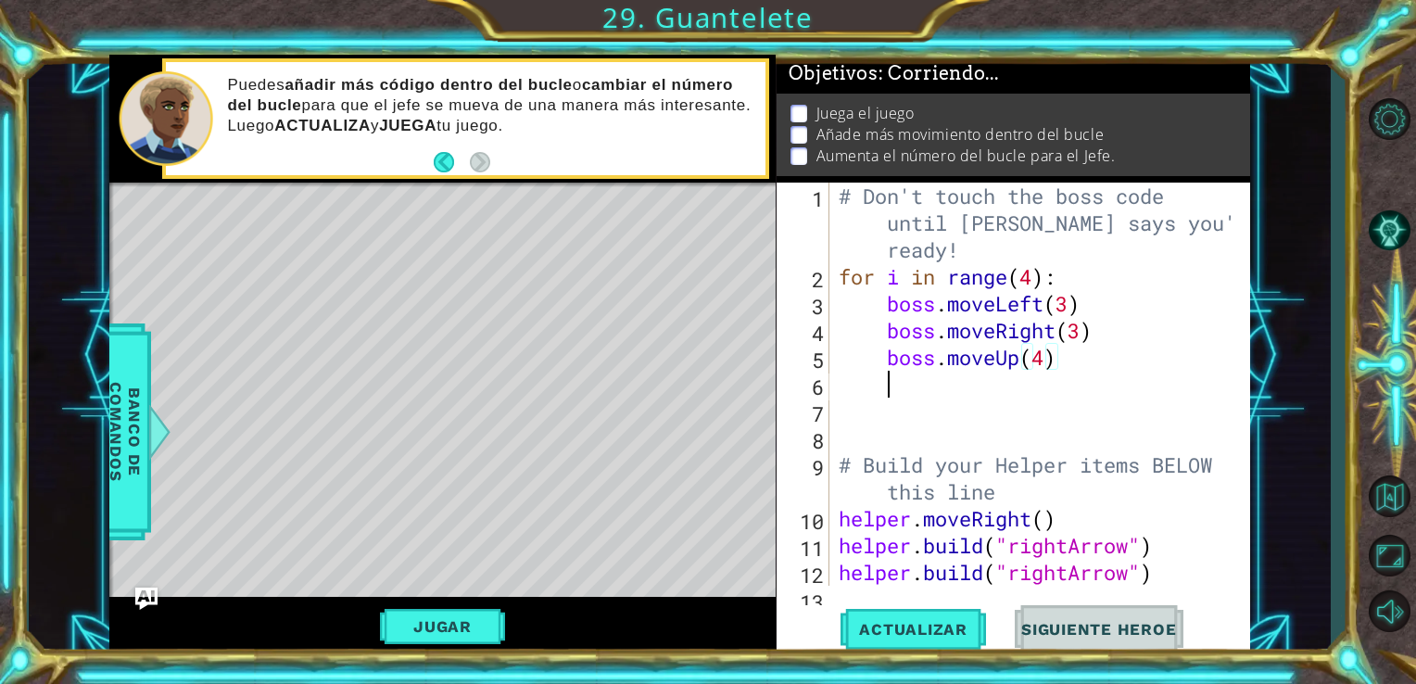
scroll to position [0, 0]
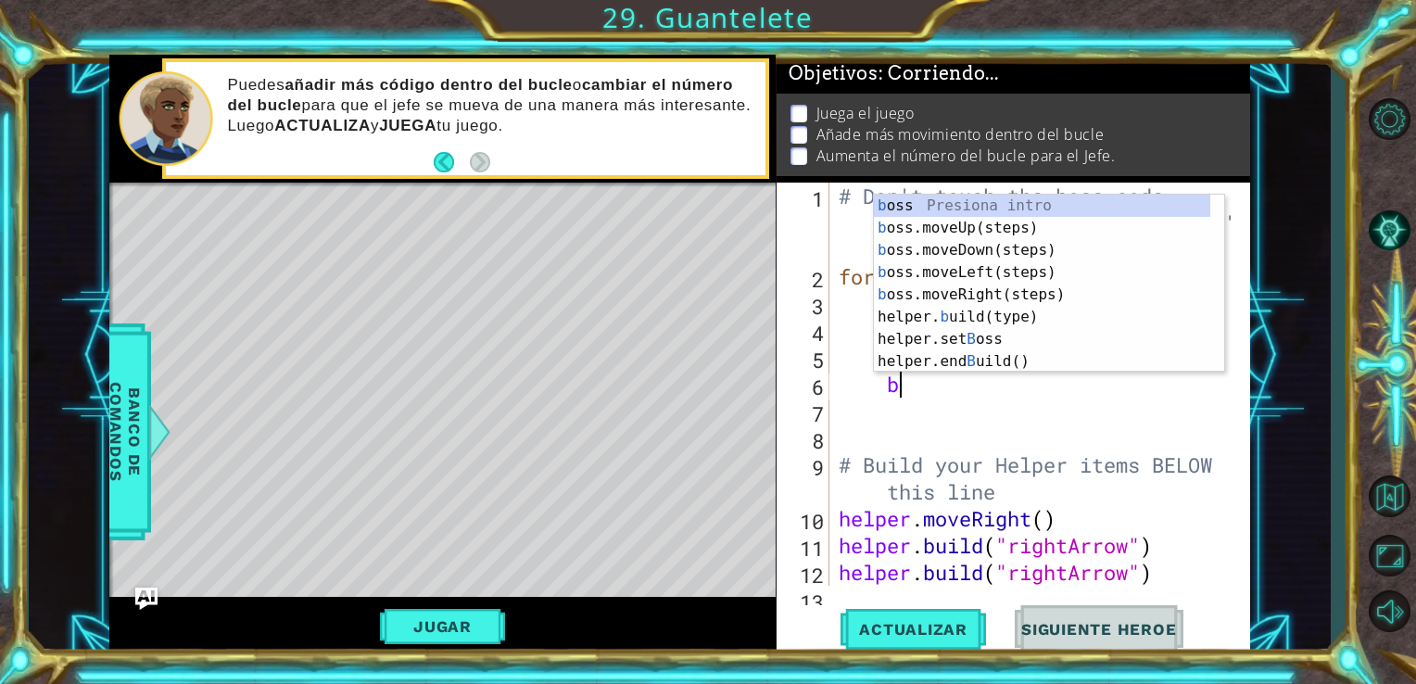
type textarea "bo"
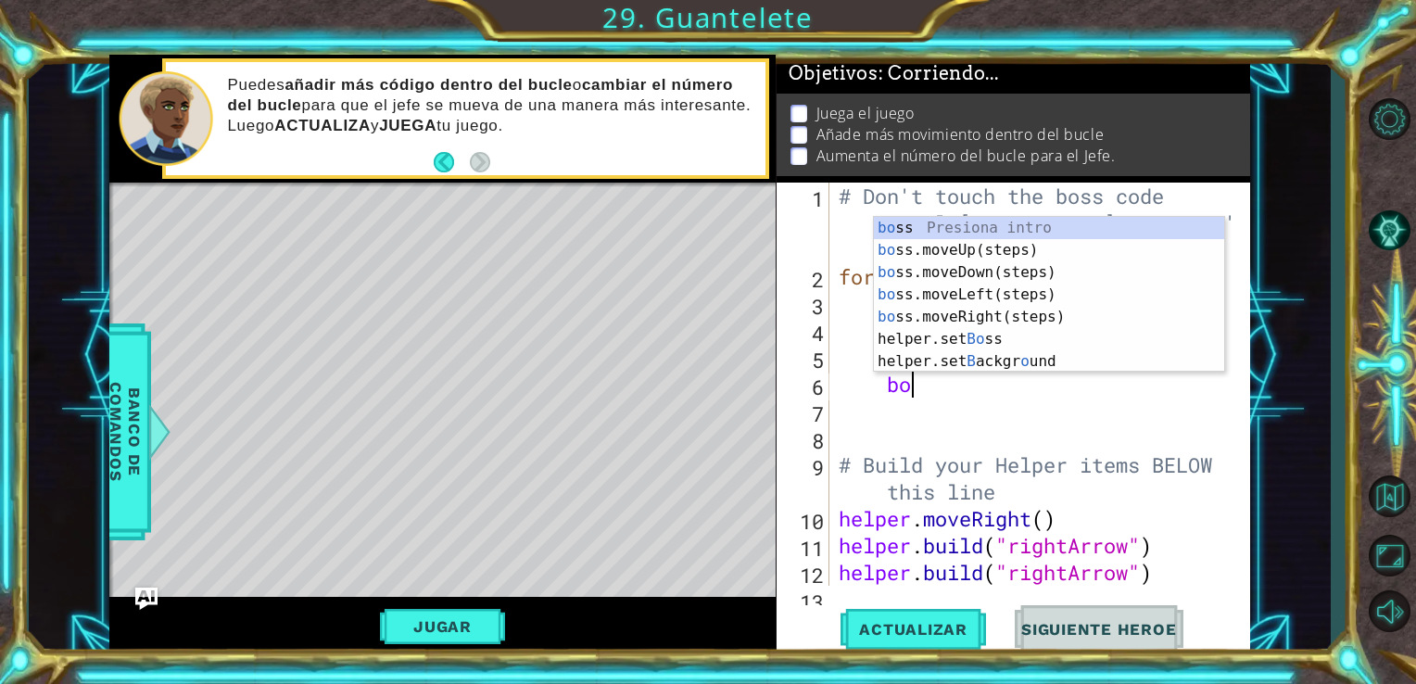
click at [1015, 288] on div "bo ss Presiona intro bo ss.moveUp(steps) Presiona intro bo ss.moveDown(steps) P…" at bounding box center [1049, 317] width 350 height 200
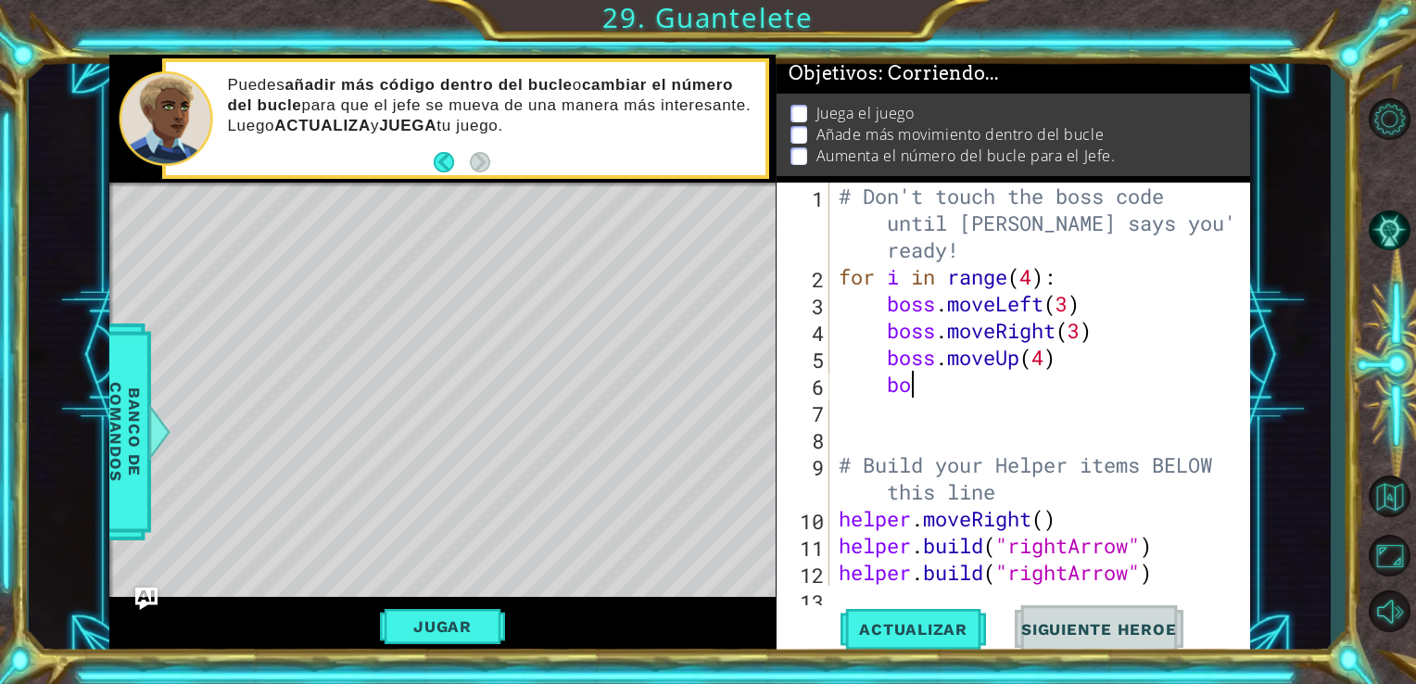
click at [1005, 288] on div "# Don't touch the boss code until [PERSON_NAME] says you're ready! for i in ran…" at bounding box center [1038, 438] width 407 height 511
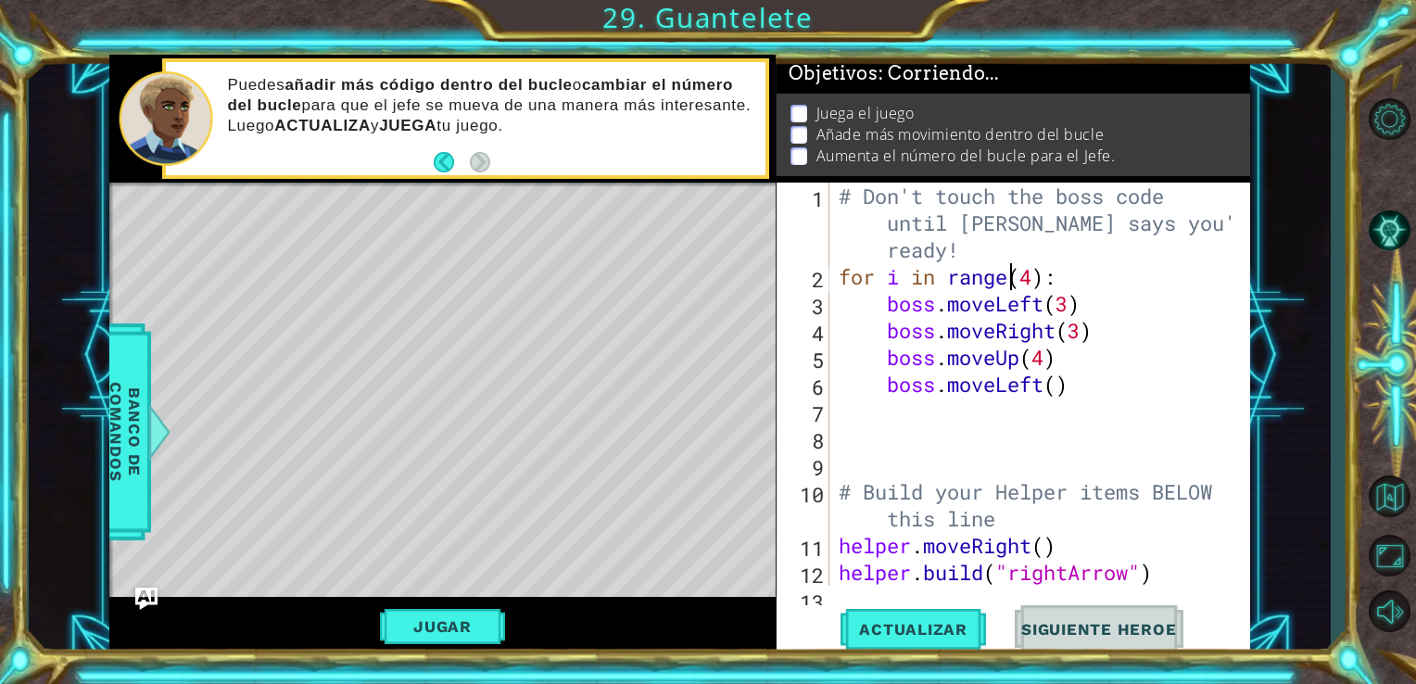
scroll to position [0, 0]
click at [1058, 391] on div "# Don't touch the boss code until [PERSON_NAME] says you're ready! for i in ran…" at bounding box center [1038, 438] width 407 height 511
click at [1045, 358] on div "# Don't touch the boss code until [PERSON_NAME] says you're ready! for i in ran…" at bounding box center [1038, 438] width 407 height 511
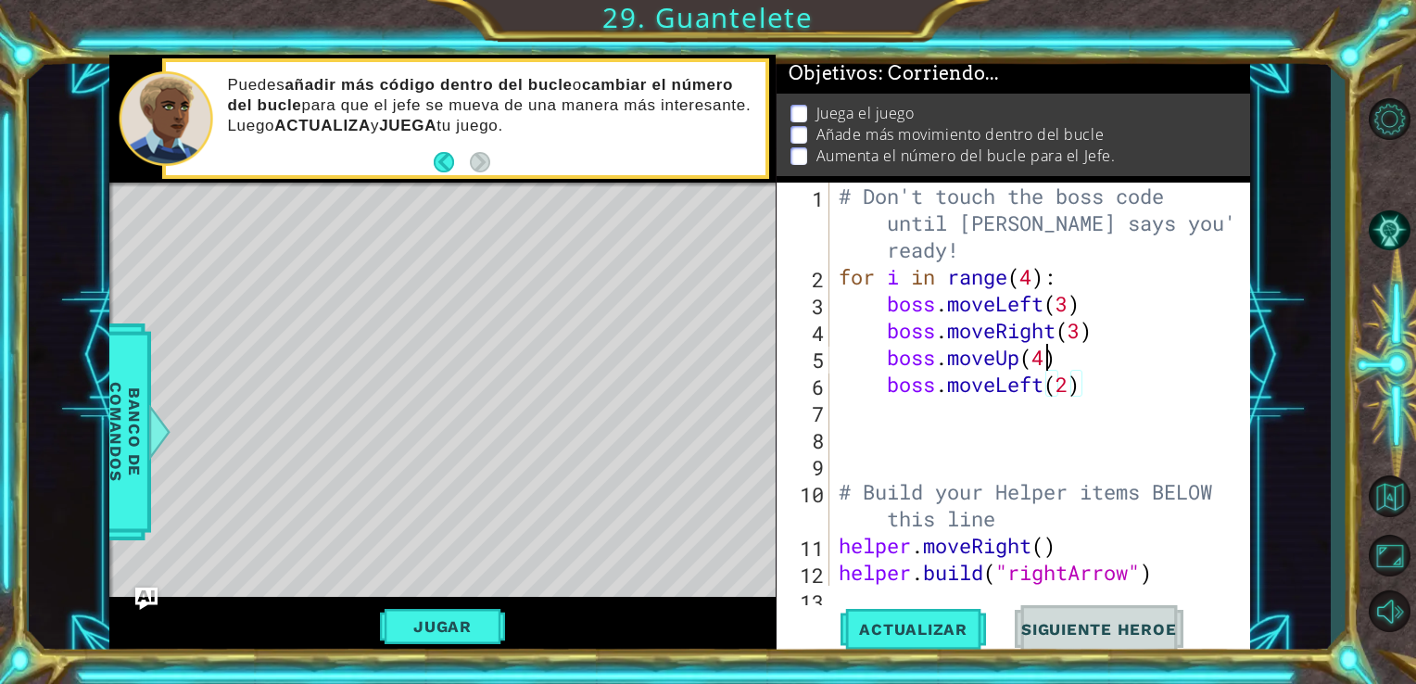
click at [1045, 358] on div "# Don't touch the boss code until [PERSON_NAME] says you're ready! for i in ran…" at bounding box center [1038, 438] width 407 height 511
click at [1038, 284] on div "# Don't touch the boss code until [PERSON_NAME] says you're ready! for i in ran…" at bounding box center [1038, 438] width 407 height 511
click at [1036, 278] on div "# Don't touch the boss code until [PERSON_NAME] says you're ready! for i in ran…" at bounding box center [1038, 438] width 407 height 511
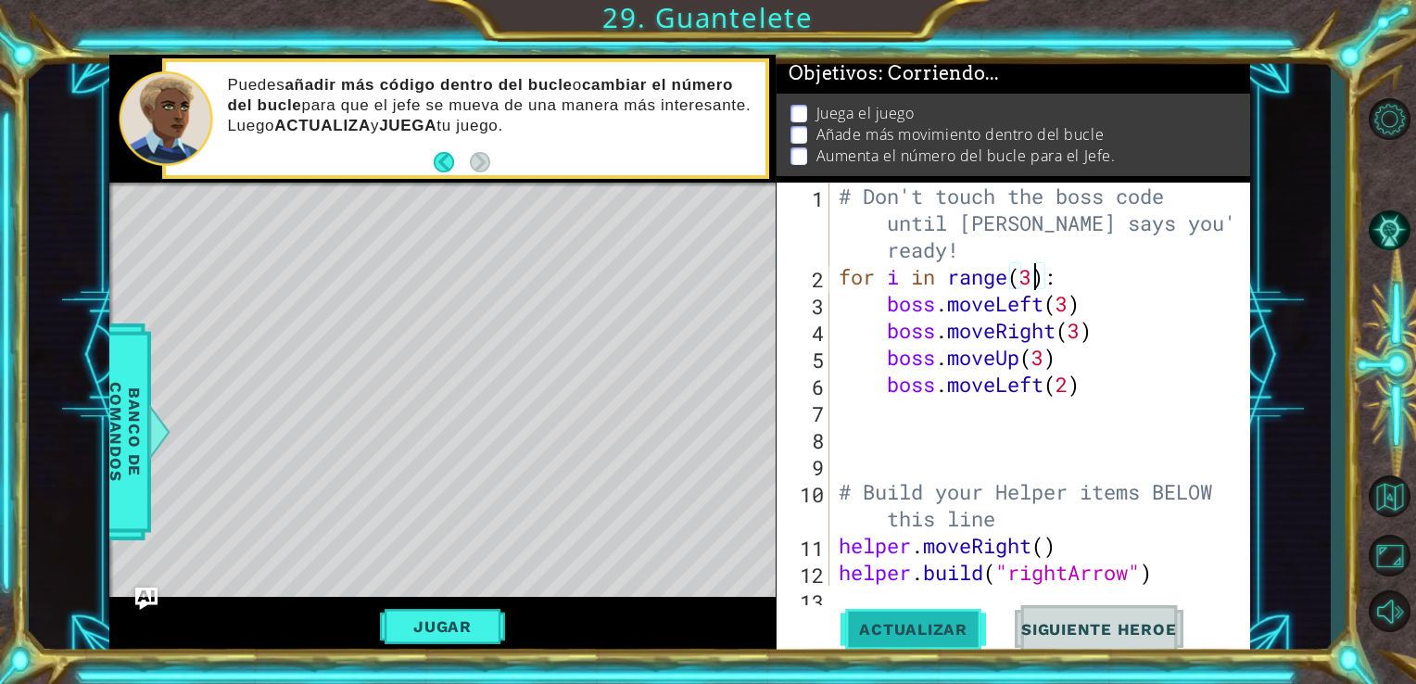
click at [925, 627] on span "Actualizar" at bounding box center [914, 629] width 146 height 19
click at [895, 627] on span "Actualizar" at bounding box center [914, 629] width 146 height 19
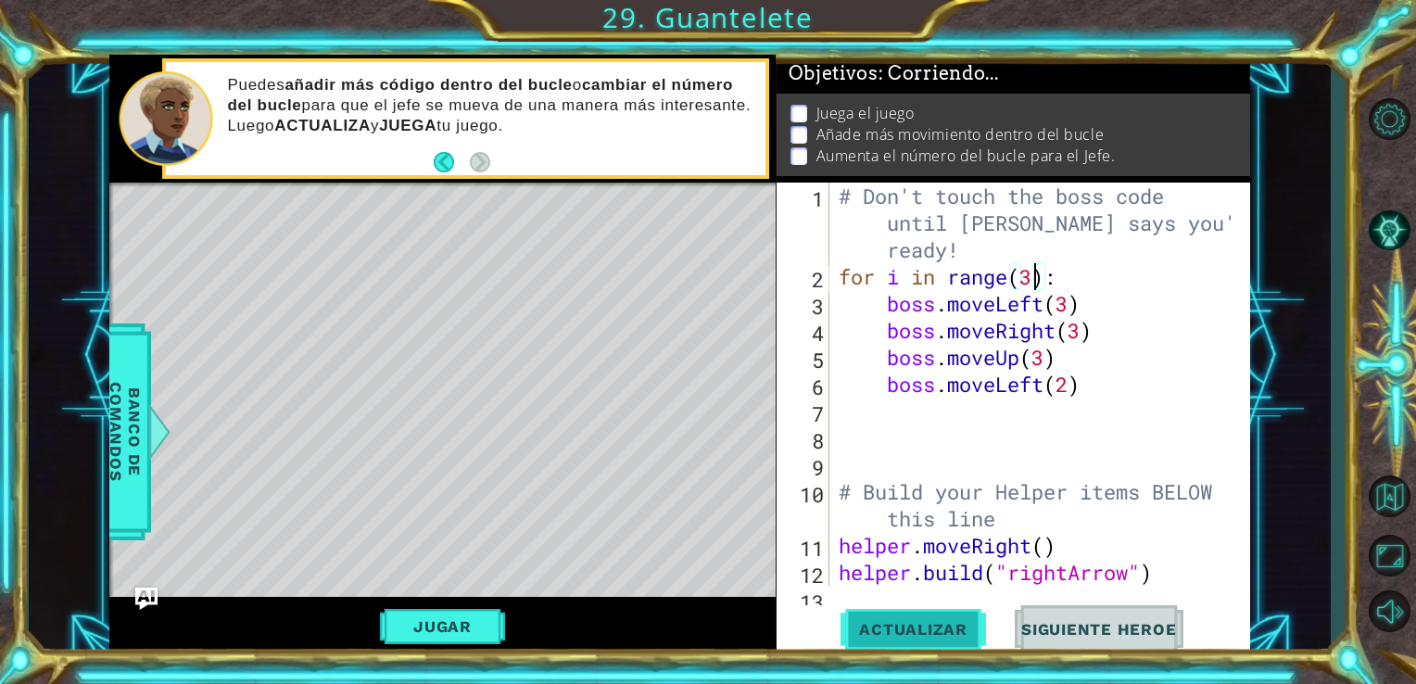
click at [895, 627] on span "Actualizar" at bounding box center [914, 629] width 146 height 19
drag, startPoint x: 953, startPoint y: 355, endPoint x: 1062, endPoint y: 366, distance: 109.9
click at [1108, 399] on div "# Don't touch the boss code until [PERSON_NAME] says you're ready! for i in ran…" at bounding box center [1038, 438] width 407 height 511
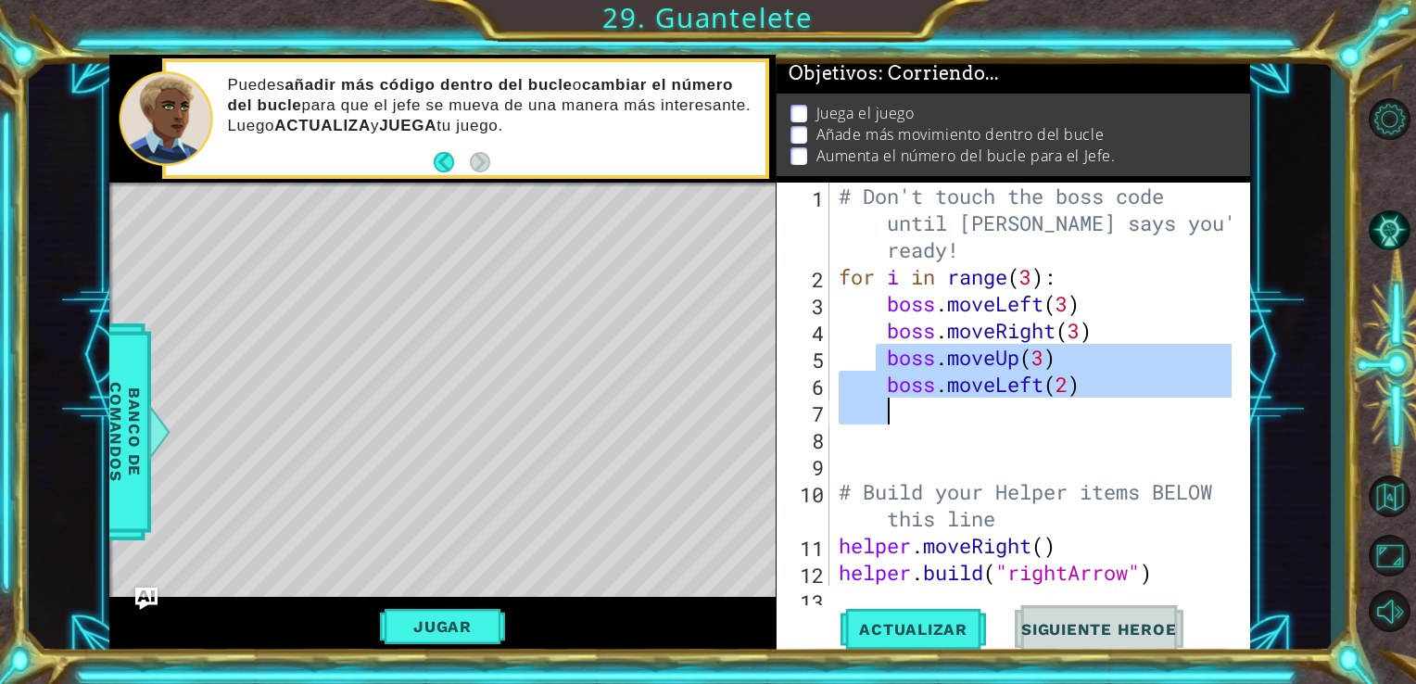
click at [1062, 366] on div "# Don't touch the boss code until [PERSON_NAME] says you're ready! for i in ran…" at bounding box center [1034, 384] width 398 height 403
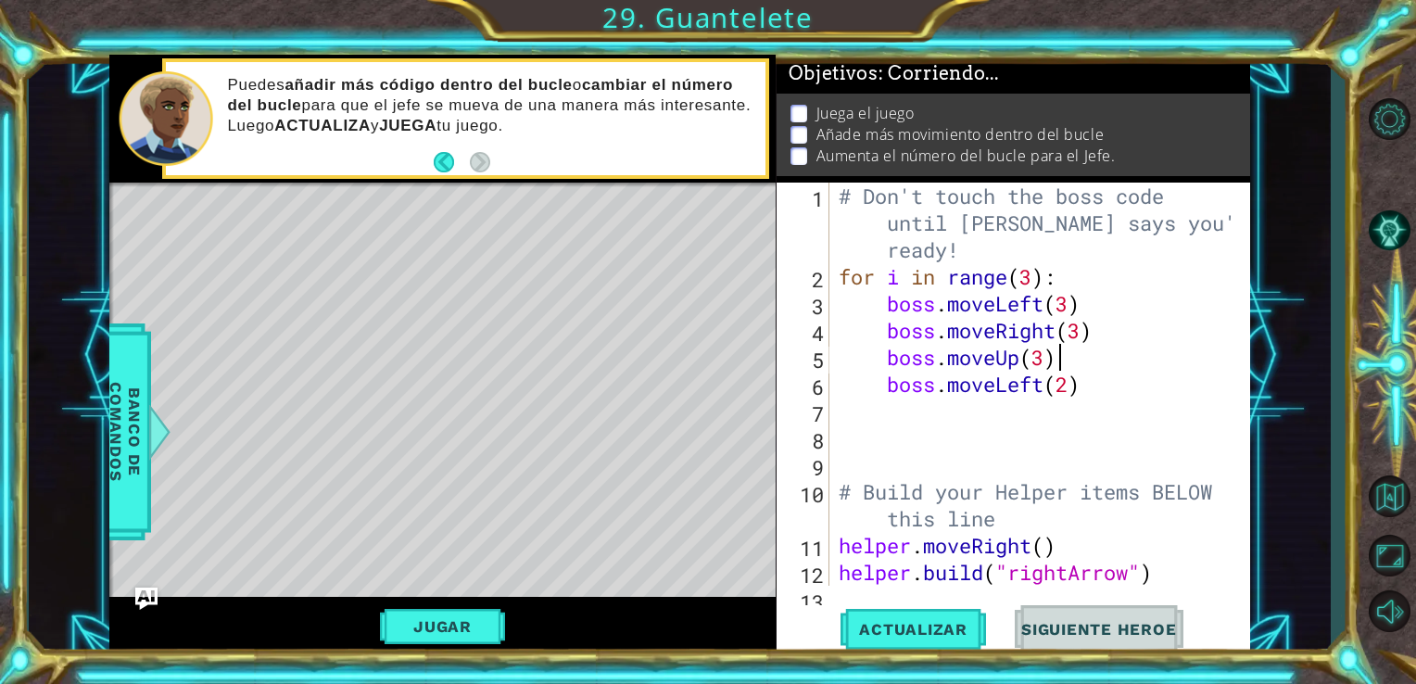
type textarea "boss.moveUp(3"
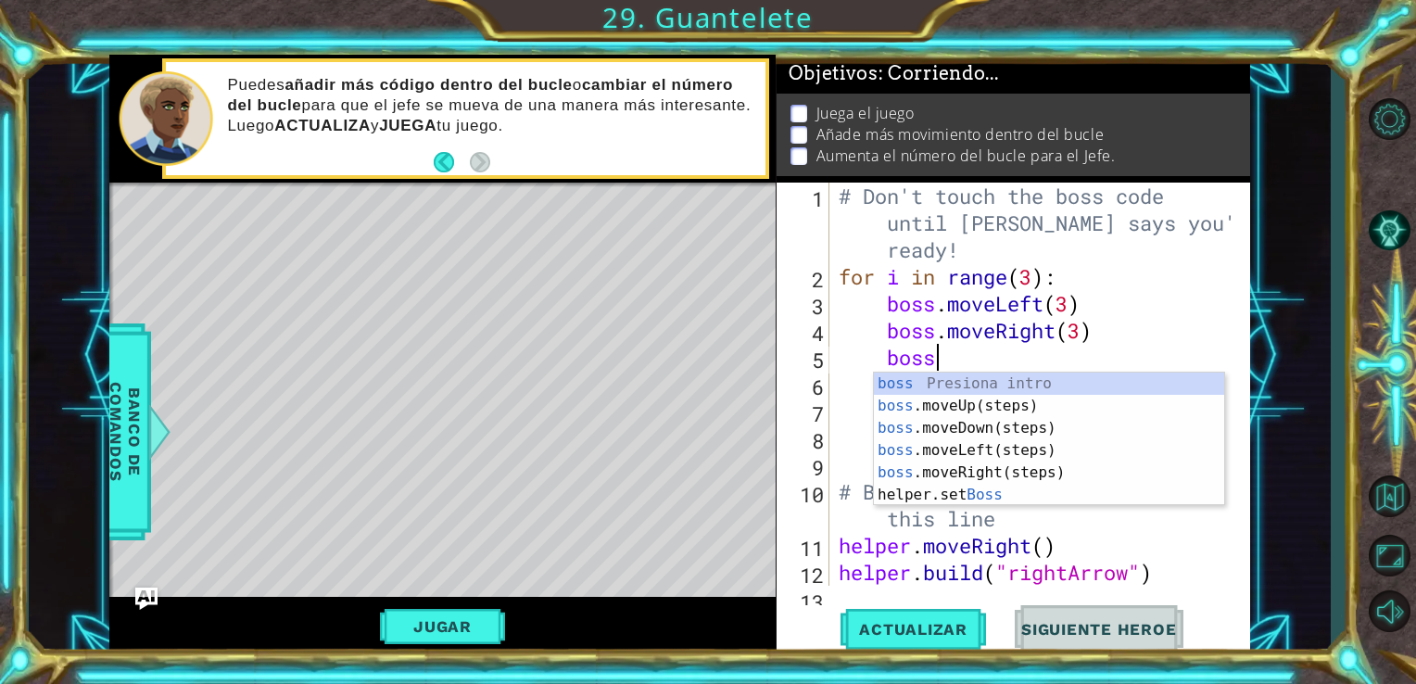
type textarea "b"
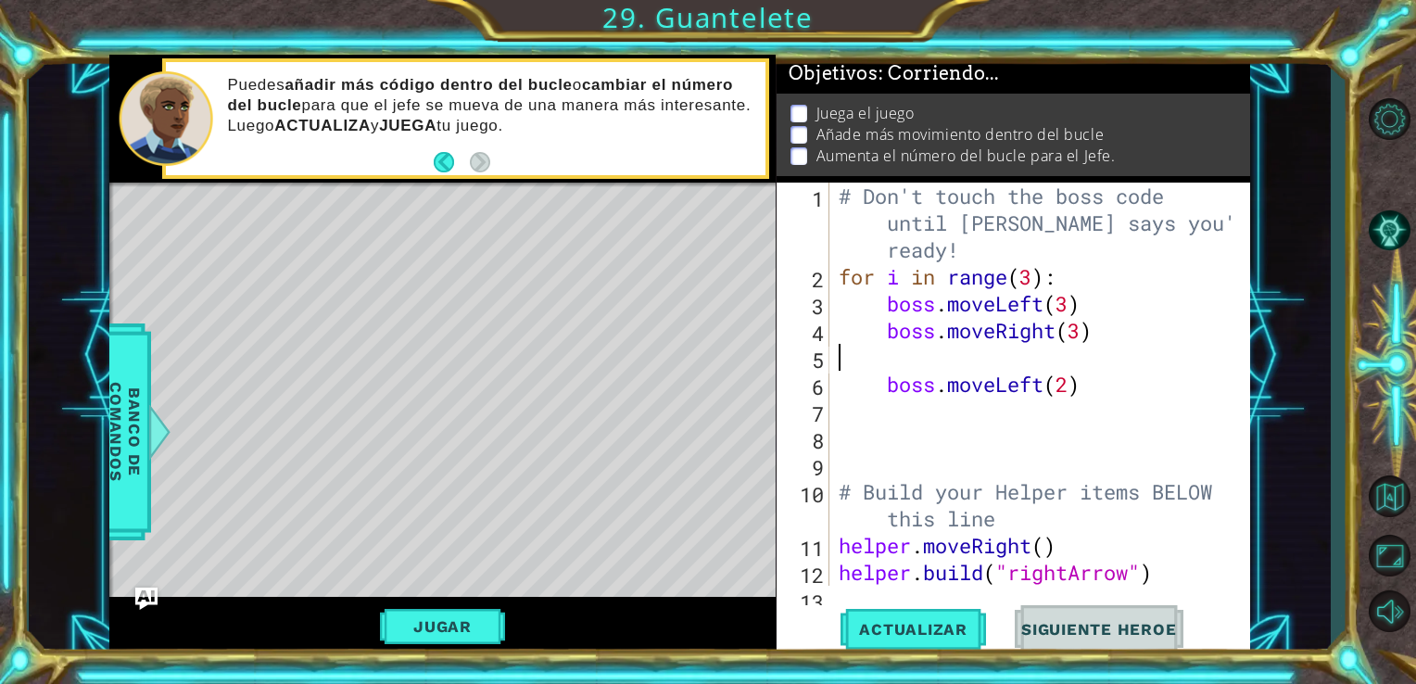
type textarea "boss.moveRight(3)"
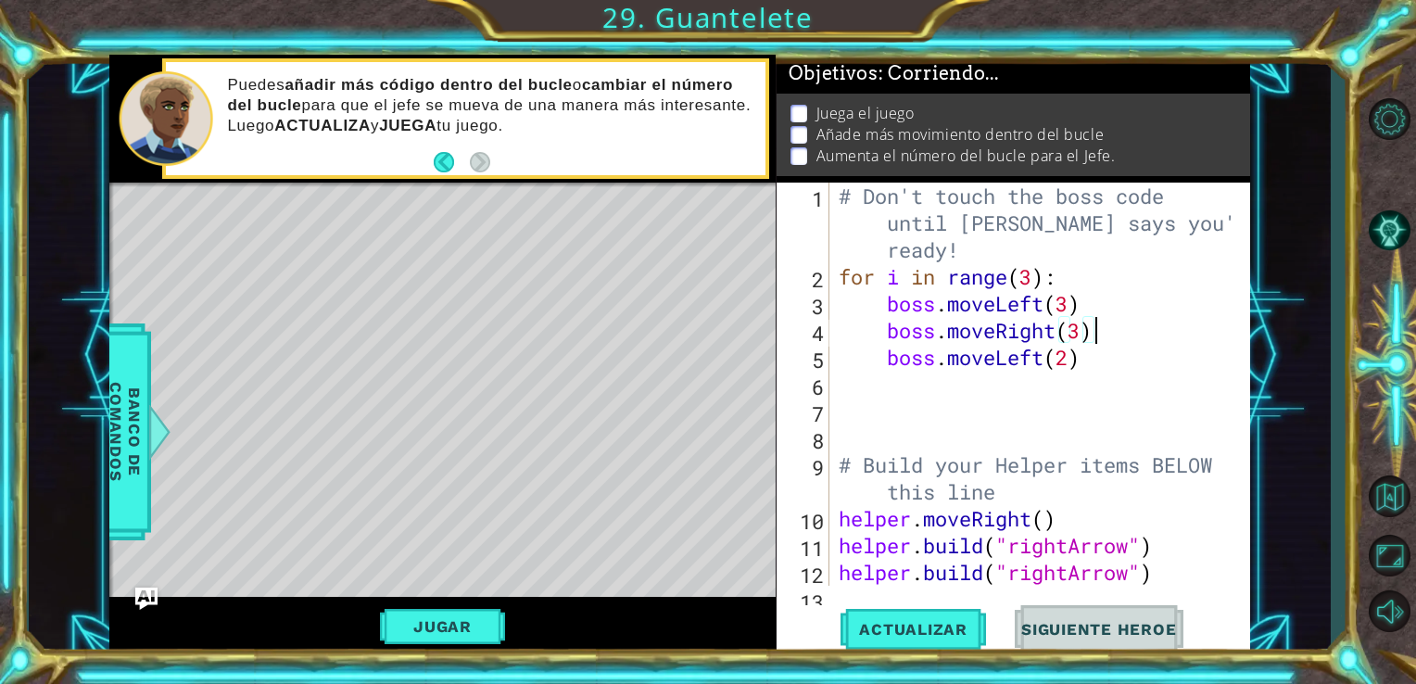
click at [1100, 398] on div "# Don't touch the boss code until [PERSON_NAME] says you're ready! for i in ran…" at bounding box center [1038, 438] width 407 height 511
click at [1102, 355] on div "# Don't touch the boss code until [PERSON_NAME] says you're ready! for i in ran…" at bounding box center [1038, 438] width 407 height 511
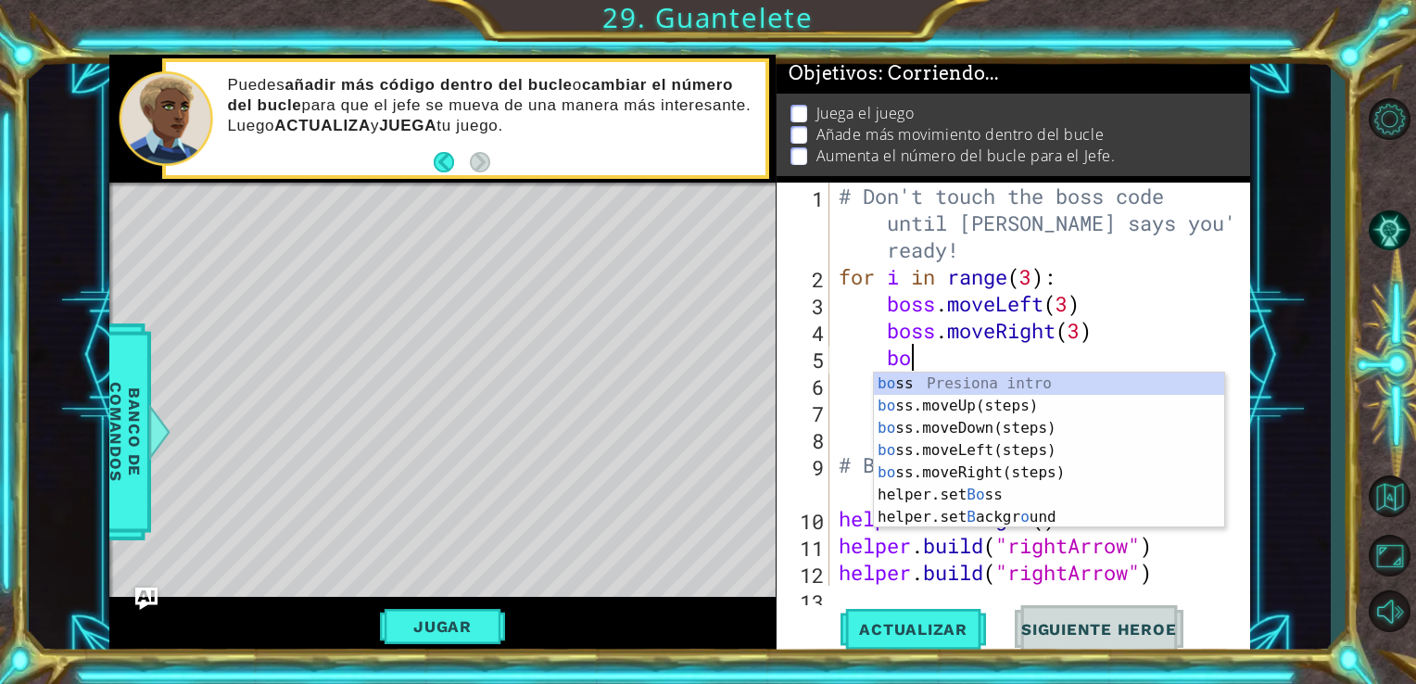
type textarea "b"
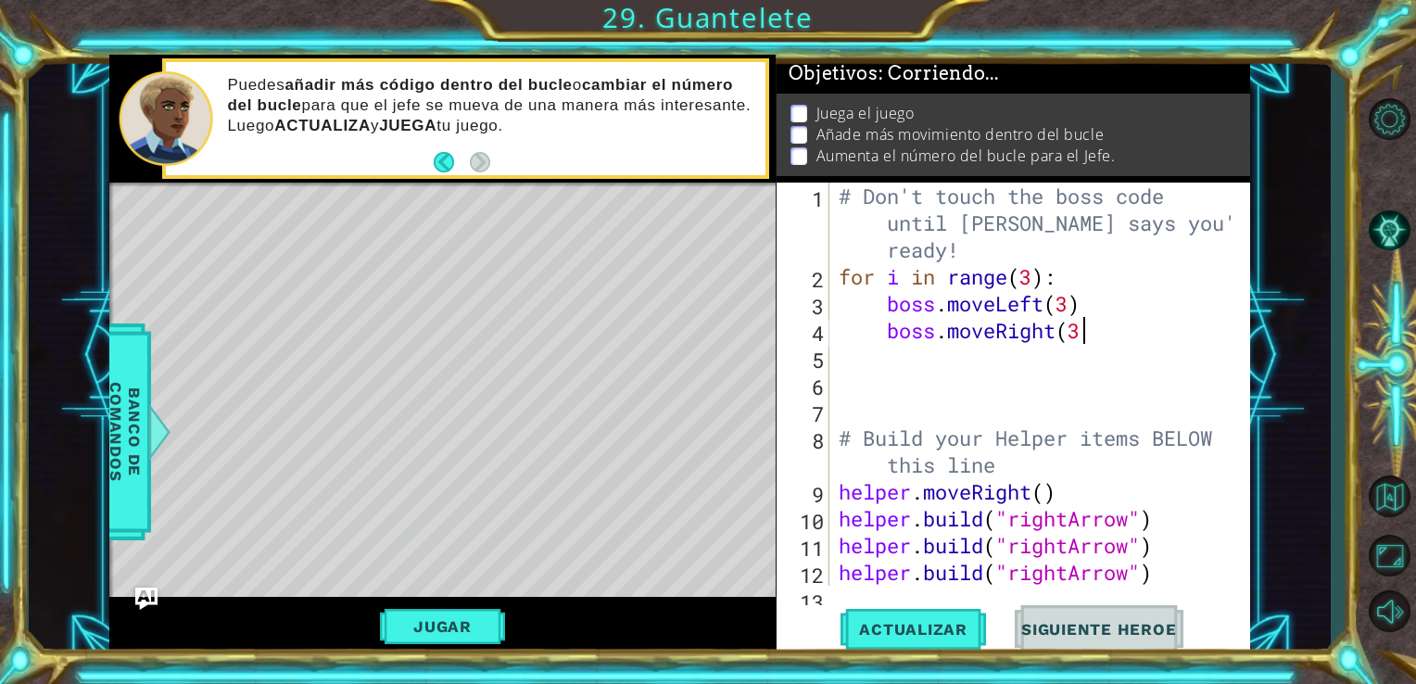
click at [904, 624] on span "Actualizar" at bounding box center [914, 629] width 146 height 19
type textarea "boss.moveRight(3)"
click at [956, 634] on span "Actualizar" at bounding box center [914, 629] width 146 height 19
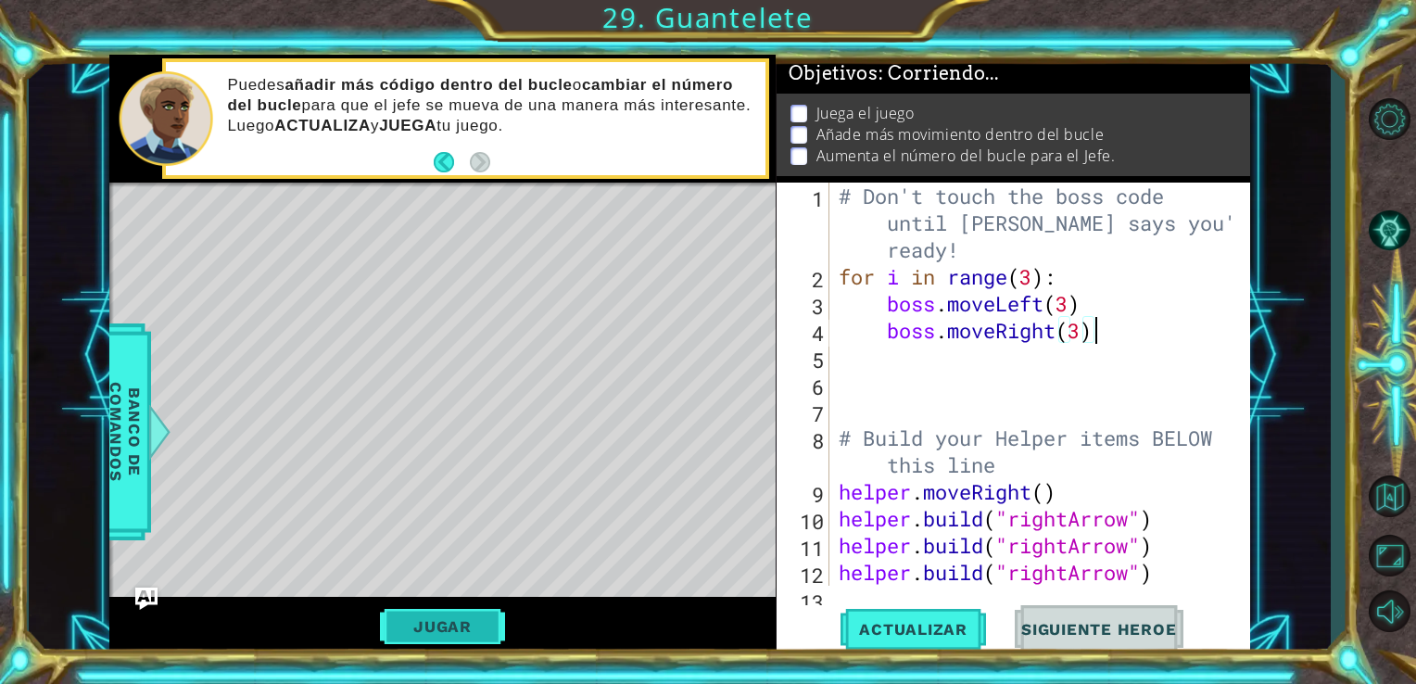
click at [442, 632] on button "Jugar" at bounding box center [442, 626] width 125 height 35
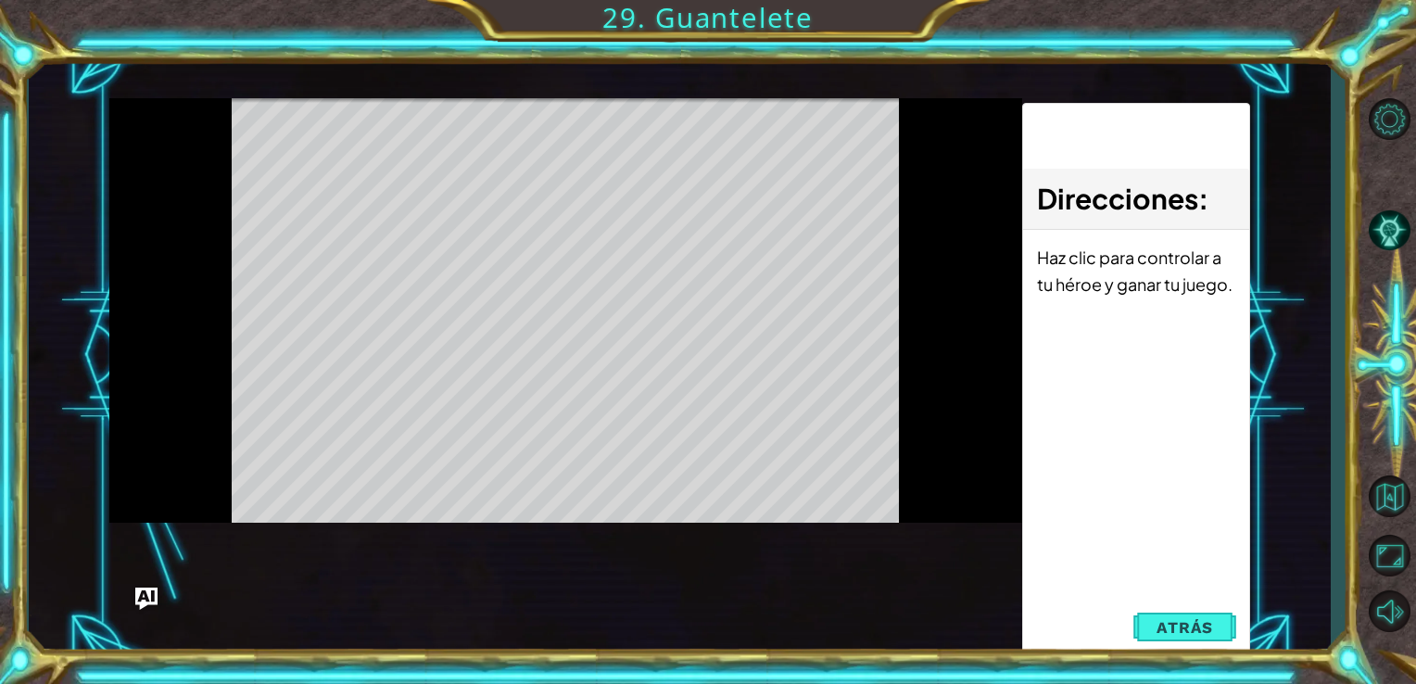
click at [1033, 275] on div "Haz clic para controlar a tu héroe y ganar tu juego." at bounding box center [1136, 277] width 226 height 95
click at [1200, 473] on div "Direcciones : Haz clic para controlar a tu héroe y ganar tu juego." at bounding box center [1136, 394] width 228 height 582
